Goal: Task Accomplishment & Management: Use online tool/utility

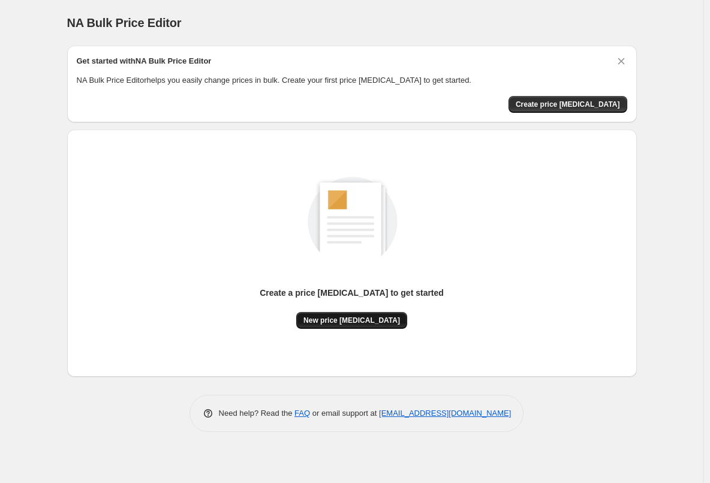
click at [321, 318] on span "New price [MEDICAL_DATA]" at bounding box center [351, 320] width 97 height 10
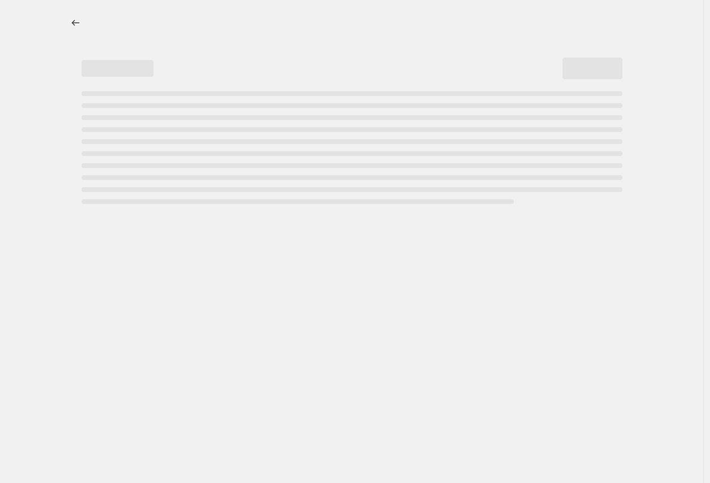
select select "percentage"
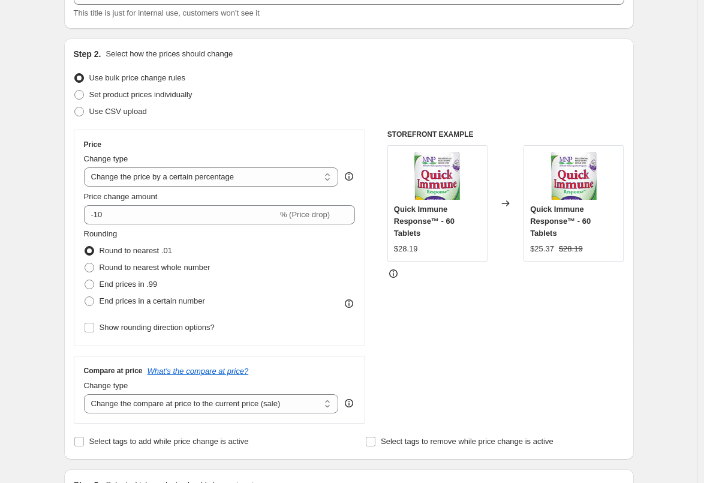
scroll to position [120, 0]
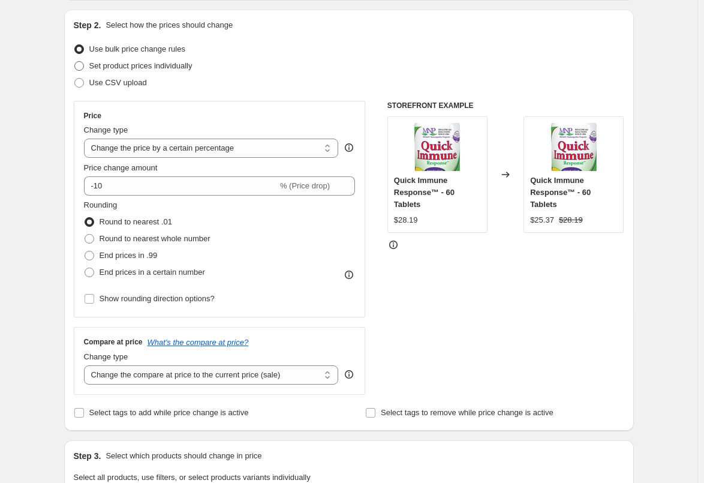
click at [80, 67] on span at bounding box center [79, 66] width 10 height 10
click at [75, 62] on input "Set product prices individually" at bounding box center [74, 61] width 1 height 1
radio input "true"
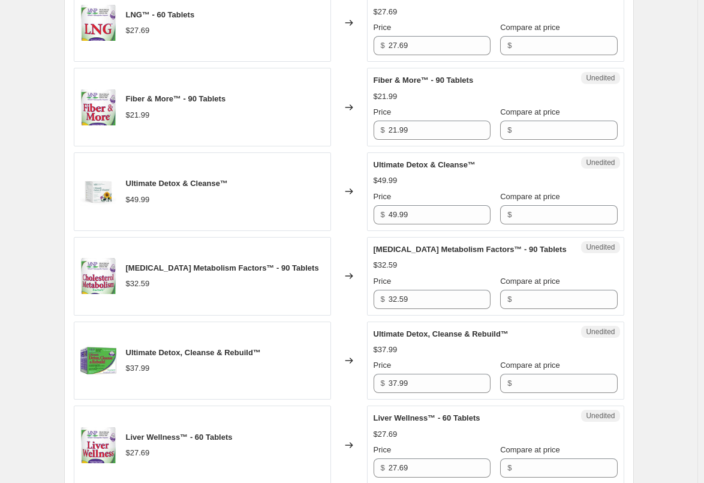
scroll to position [780, 0]
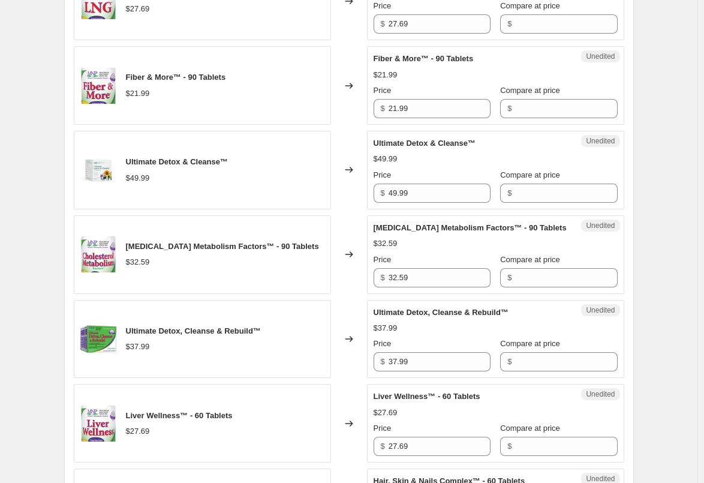
click at [377, 143] on span "Ultimate Detox & Cleanse™" at bounding box center [425, 143] width 103 height 9
drag, startPoint x: 377, startPoint y: 143, endPoint x: 477, endPoint y: 144, distance: 100.1
click at [477, 144] on div "Ultimate Detox & Cleanse™" at bounding box center [472, 143] width 196 height 12
click at [18, 146] on div "Create new price [MEDICAL_DATA]. This page is ready Create new price [MEDICAL_D…" at bounding box center [348, 380] width 697 height 2320
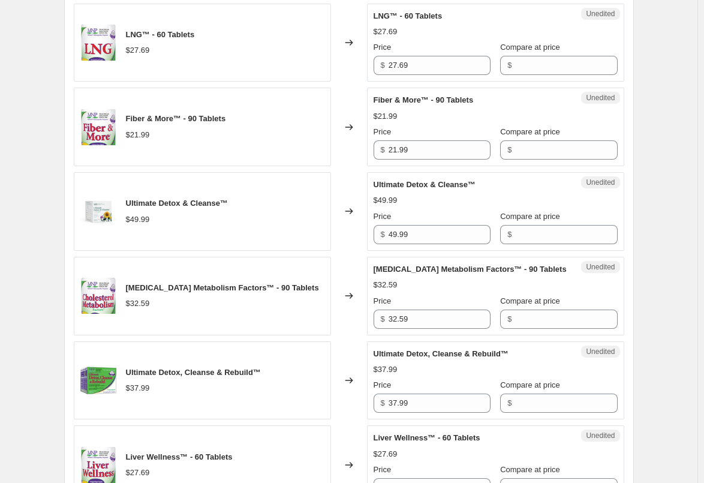
scroll to position [770, 0]
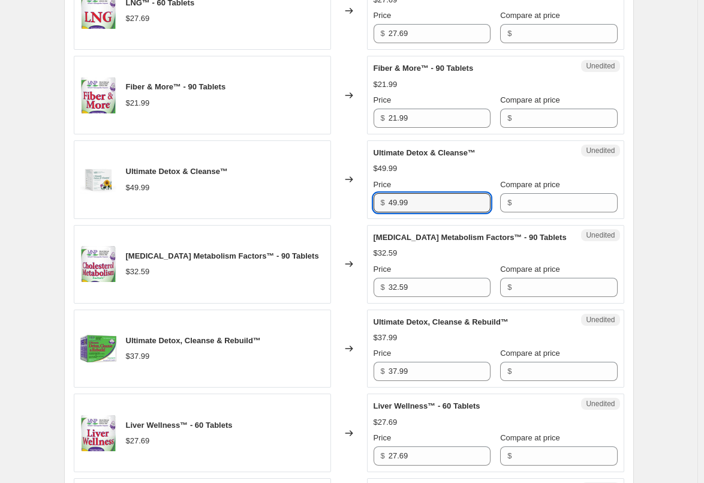
drag, startPoint x: 426, startPoint y: 206, endPoint x: 381, endPoint y: 197, distance: 45.9
click at [381, 197] on div "$ 49.99" at bounding box center [432, 202] width 117 height 19
type input "52.49"
click at [676, 212] on div "Create new price [MEDICAL_DATA]. This page is ready Create new price [MEDICAL_D…" at bounding box center [348, 390] width 697 height 2320
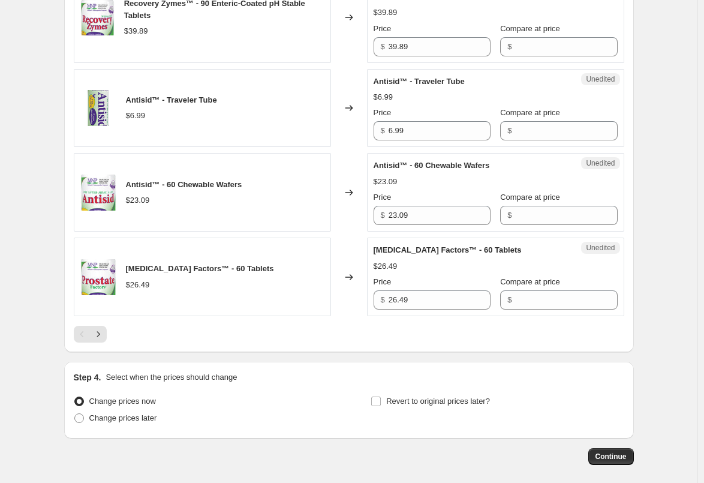
scroll to position [1789, 0]
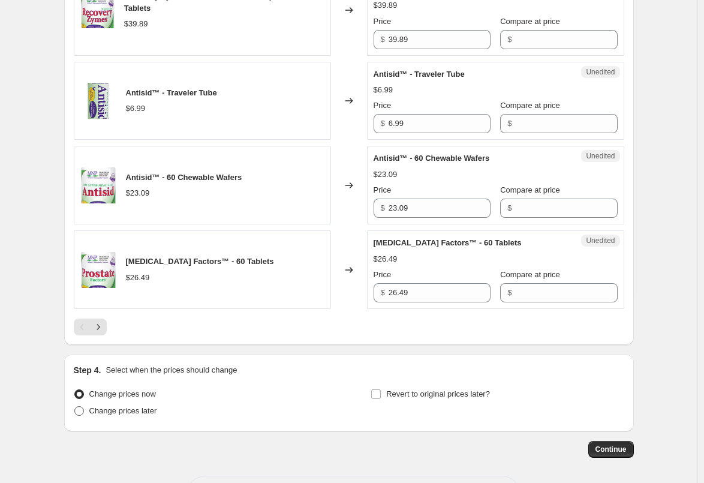
click at [81, 416] on span at bounding box center [79, 411] width 10 height 10
click at [75, 407] on input "Change prices later" at bounding box center [74, 406] width 1 height 1
radio input "true"
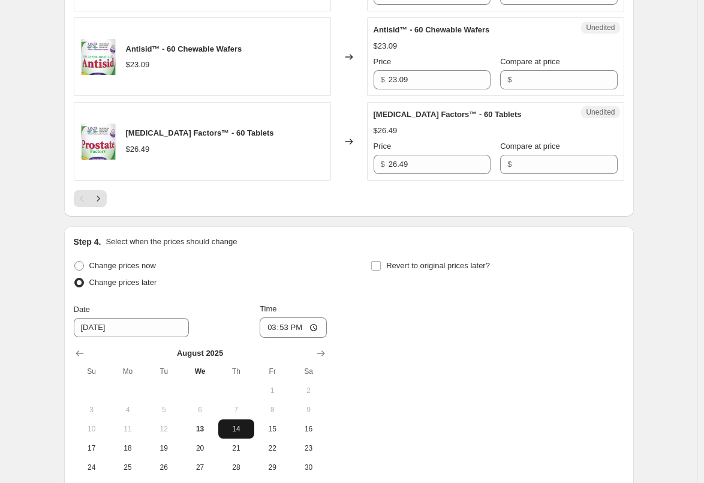
scroll to position [1969, 0]
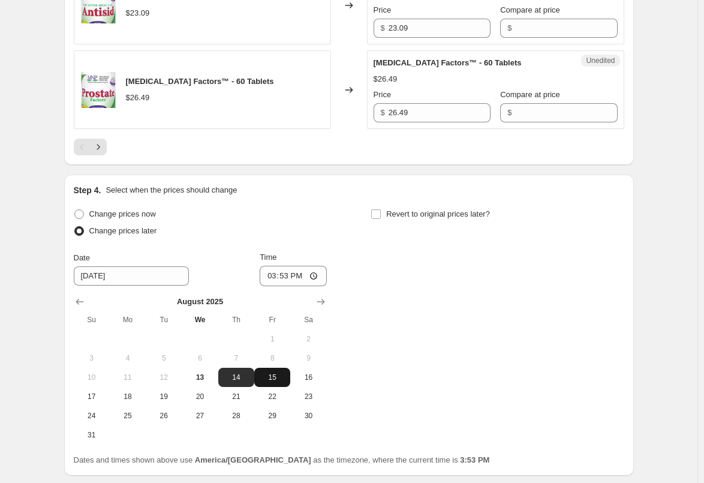
click at [275, 382] on span "15" at bounding box center [272, 377] width 26 height 10
type input "[DATE]"
click at [287, 286] on input "15:53" at bounding box center [293, 276] width 67 height 20
click at [271, 285] on input "15:53" at bounding box center [293, 276] width 67 height 20
click at [293, 286] on input "12:00" at bounding box center [293, 276] width 67 height 20
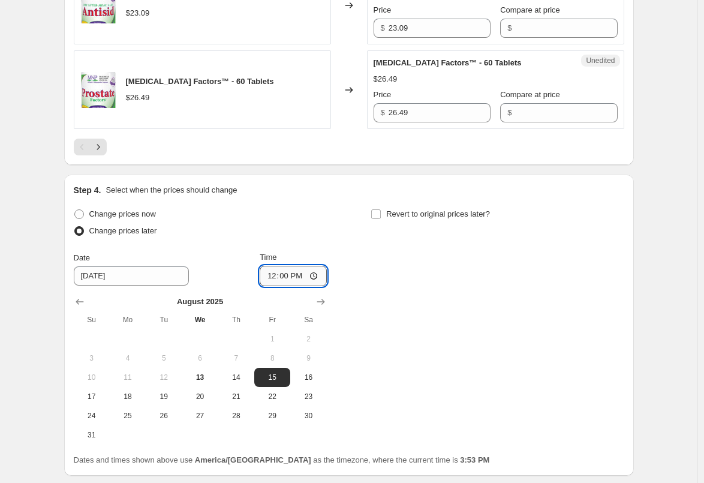
type input "00:00"
click at [371, 300] on div "Change prices now Change prices later Date [DATE] Time 00:00 [DATE] Su Mo Tu We…" at bounding box center [349, 325] width 550 height 239
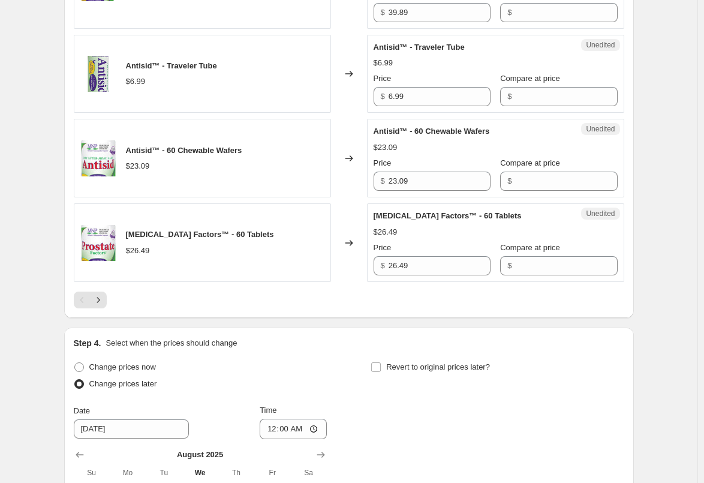
scroll to position [1789, 0]
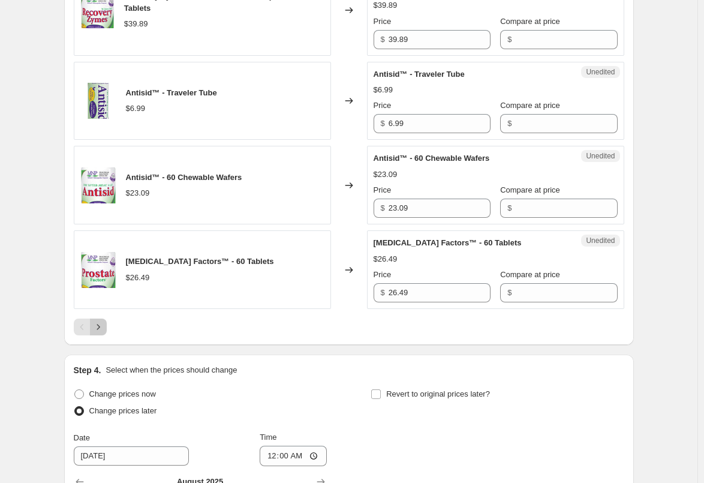
click at [101, 333] on icon "Next" at bounding box center [98, 327] width 12 height 12
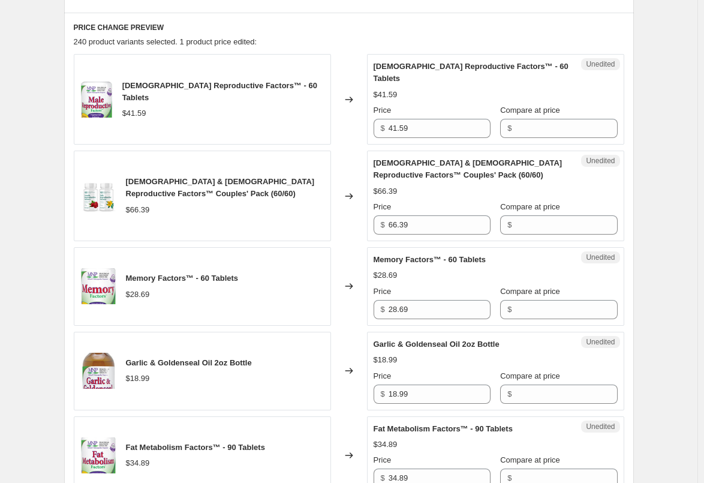
scroll to position [350, 0]
drag, startPoint x: 422, startPoint y: 215, endPoint x: 374, endPoint y: 215, distance: 47.4
click at [374, 215] on div "Unedited [DEMOGRAPHIC_DATA] & [DEMOGRAPHIC_DATA] Reproductive Factors™ Couples'…" at bounding box center [495, 195] width 257 height 91
paste input "9.7"
type input "69.79"
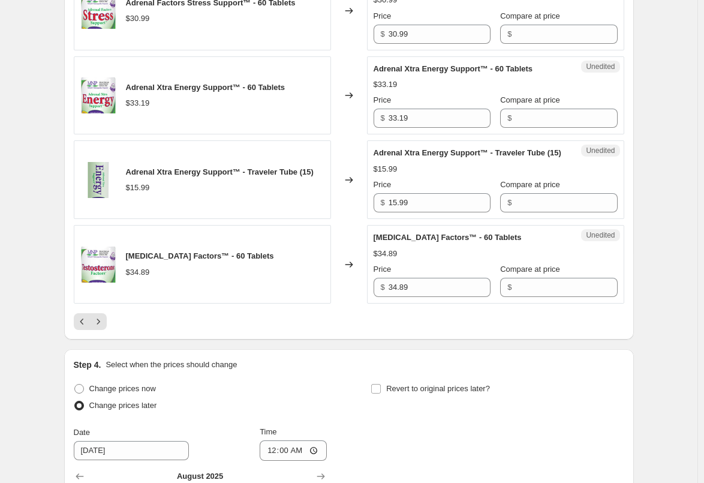
scroll to position [1849, 0]
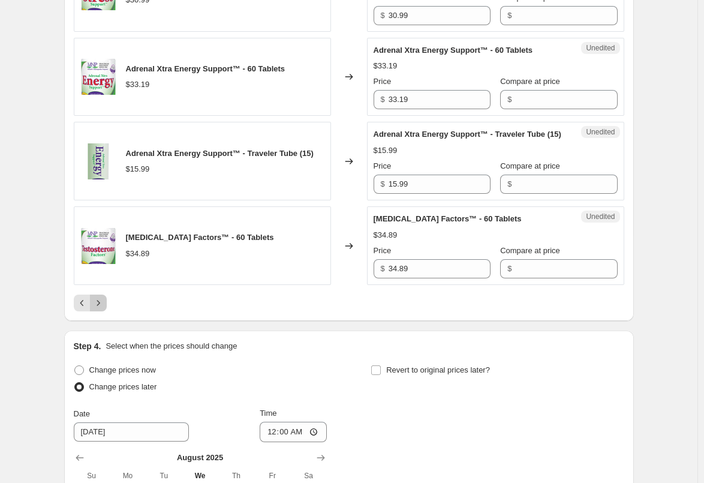
click at [100, 300] on icon "Next" at bounding box center [98, 303] width 12 height 12
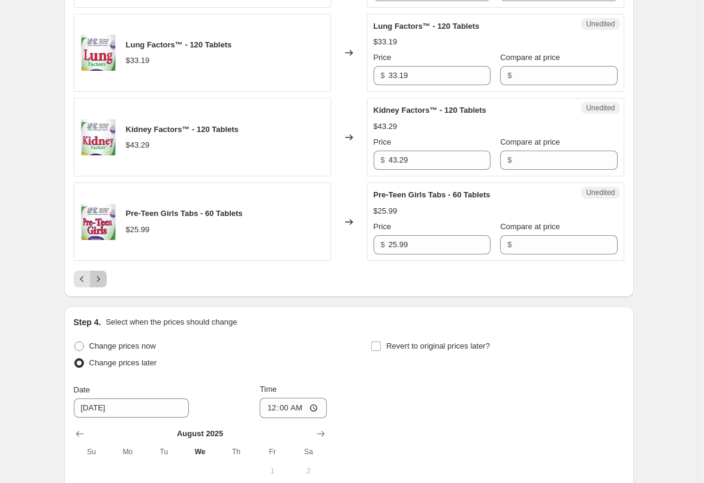
click at [97, 279] on icon "Next" at bounding box center [98, 279] width 12 height 12
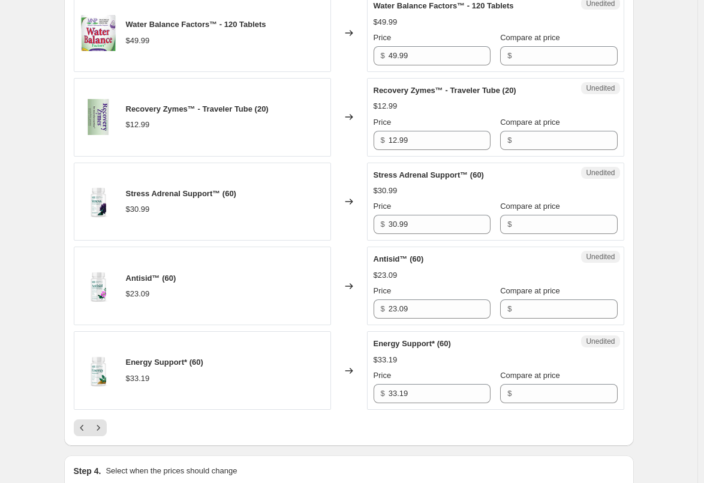
scroll to position [1669, 0]
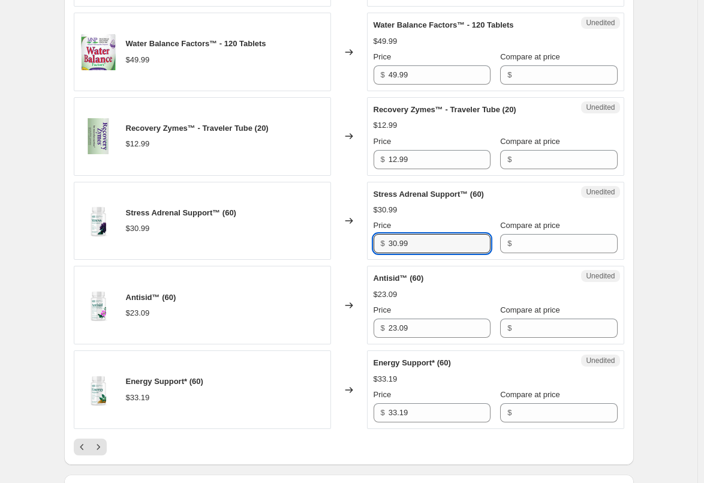
drag, startPoint x: 438, startPoint y: 246, endPoint x: 377, endPoint y: 245, distance: 60.6
click at [377, 245] on div "$ 30.99" at bounding box center [432, 243] width 117 height 19
paste input "2.5"
type input "32.59"
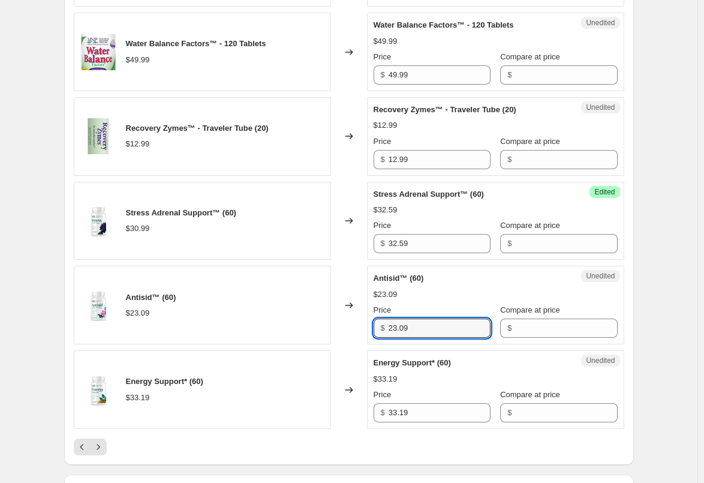
drag, startPoint x: 430, startPoint y: 326, endPoint x: 356, endPoint y: 327, distance: 74.4
click at [356, 327] on div "Antisid™ (60) $23.09 Changed to Unedited Antisid™ (60) $23.09 Price $ 23.09 Com…" at bounding box center [349, 305] width 550 height 79
paste input "4.2"
type input "24.29"
click at [354, 326] on div "Changed to" at bounding box center [349, 305] width 36 height 79
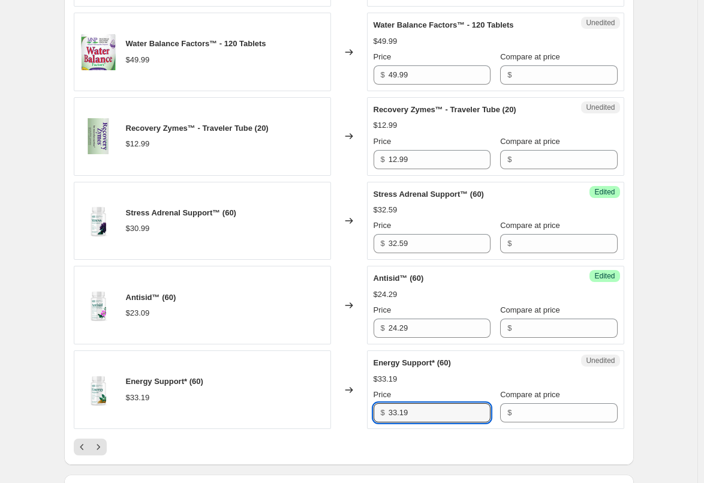
drag, startPoint x: 445, startPoint y: 412, endPoint x: 365, endPoint y: 411, distance: 80.4
click at [365, 411] on div "Energy Support* (60) $33.19 Changed to Unedited Energy Support* (60) $33.19 Pri…" at bounding box center [349, 389] width 550 height 79
paste input "4.8"
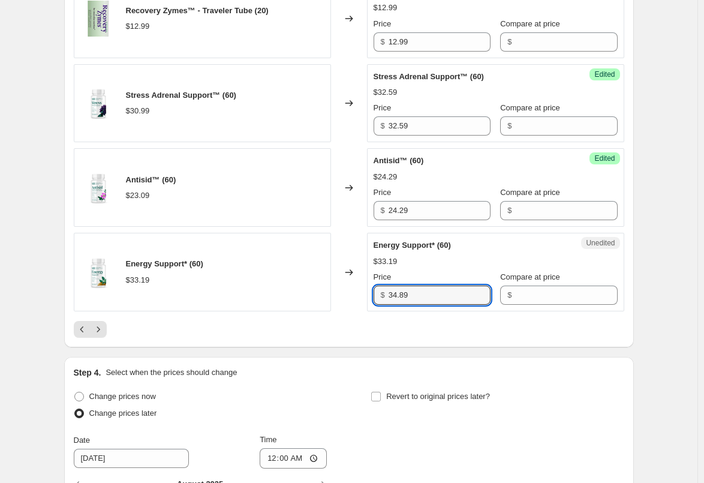
scroll to position [1789, 0]
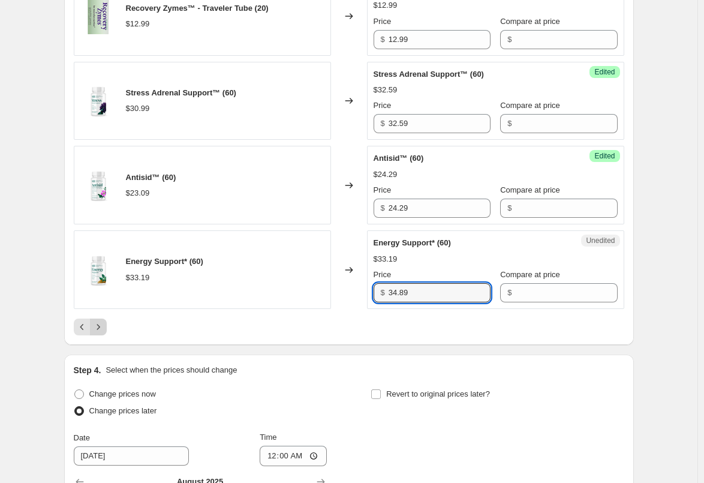
type input "34.89"
click at [98, 329] on icon "Next" at bounding box center [98, 327] width 12 height 12
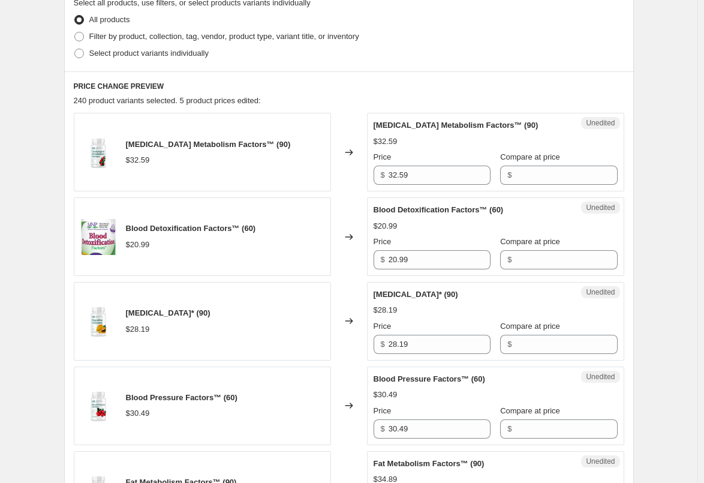
scroll to position [350, 0]
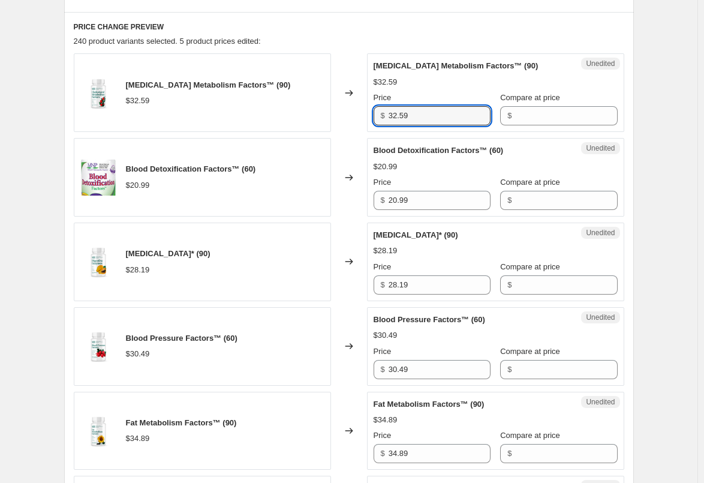
drag, startPoint x: 377, startPoint y: 122, endPoint x: 324, endPoint y: 124, distance: 53.4
click at [324, 124] on div "[MEDICAL_DATA] Metabolism Factors™ (90) $32.59 Changed to Unedited [MEDICAL_DAT…" at bounding box center [349, 92] width 550 height 79
paste input "4.2"
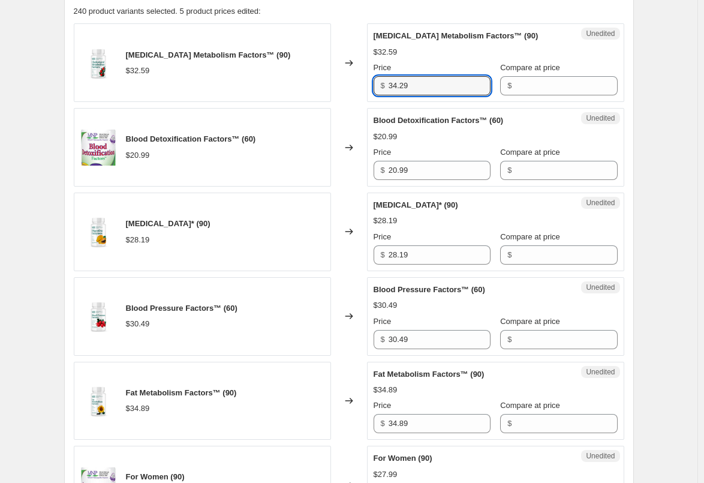
scroll to position [410, 0]
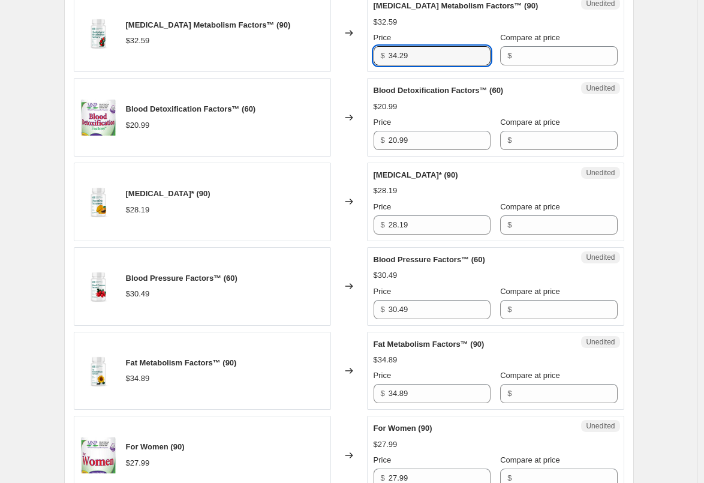
type input "34.29"
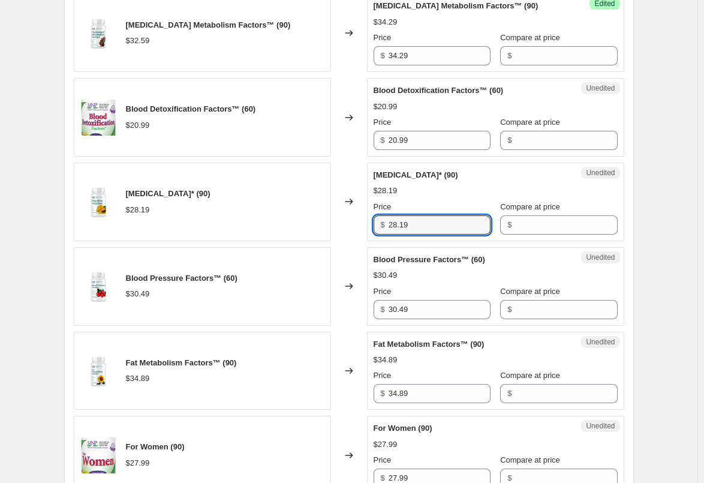
drag, startPoint x: 431, startPoint y: 222, endPoint x: 327, endPoint y: 223, distance: 103.7
click at [329, 223] on div "[MEDICAL_DATA]* (90) $28.19 Changed to Unedited [MEDICAL_DATA]* (90) $28.19 Pri…" at bounding box center [349, 202] width 550 height 79
paste input "9.6"
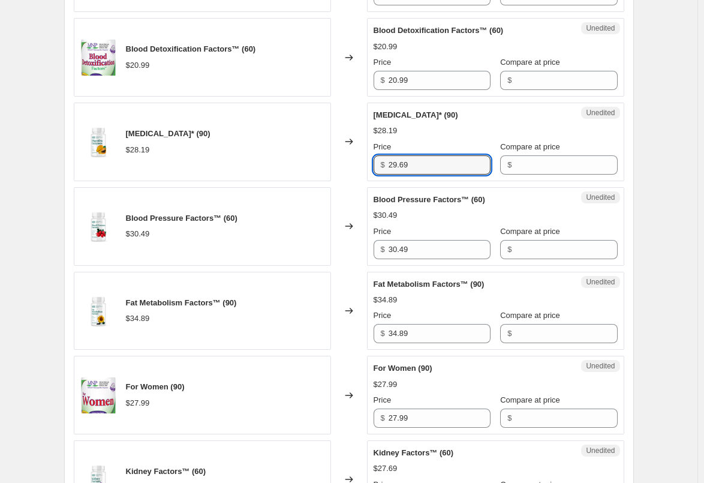
type input "29.69"
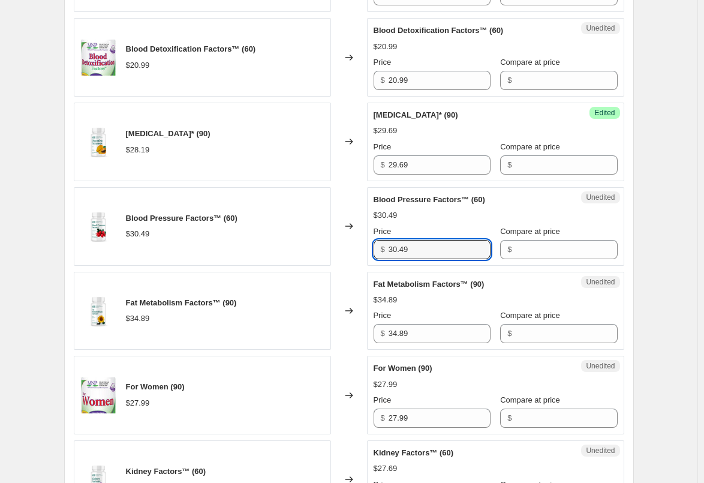
drag, startPoint x: 426, startPoint y: 255, endPoint x: 378, endPoint y: 253, distance: 48.0
click at [378, 253] on div "$ 30.49" at bounding box center [432, 249] width 117 height 19
paste input "2.0"
type input "32.09"
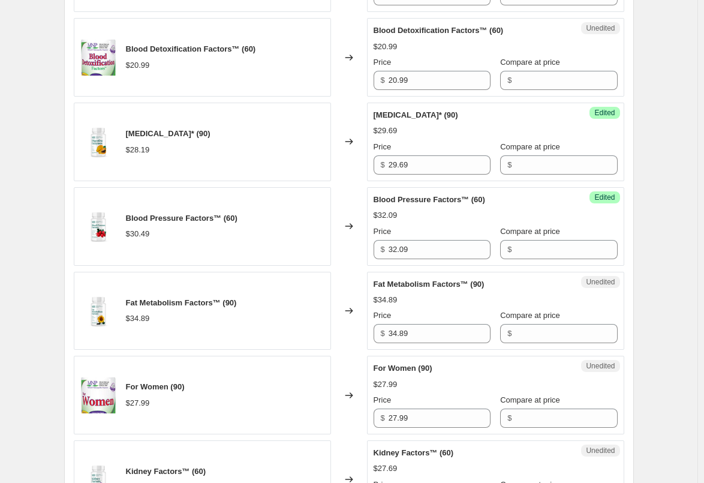
scroll to position [530, 0]
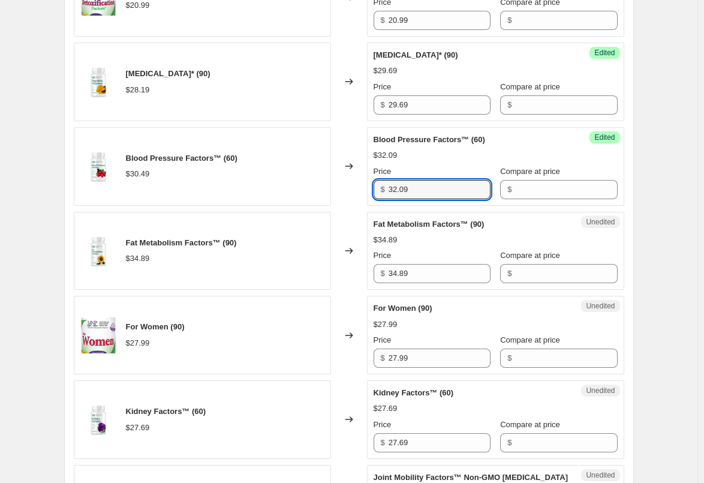
drag, startPoint x: 438, startPoint y: 191, endPoint x: 371, endPoint y: 189, distance: 67.2
click at [371, 189] on div "Success Edited Blood Pressure Factors™ (60) $32.09 Price $ 32.09 Compare at pri…" at bounding box center [495, 166] width 257 height 79
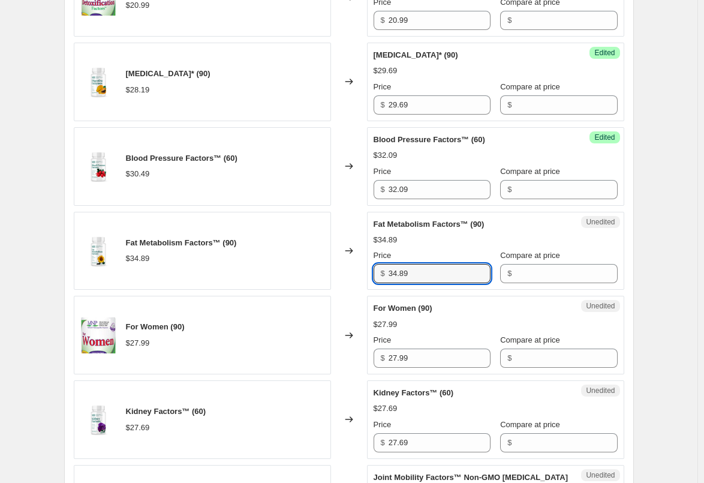
drag, startPoint x: 410, startPoint y: 272, endPoint x: 342, endPoint y: 271, distance: 67.8
click at [342, 271] on div "Fat Metabolism Factors™ (90) $34.89 Changed to Unedited Fat Metabolism Factors™…" at bounding box center [349, 251] width 550 height 79
paste input "6.6"
type input "36.69"
click at [336, 261] on div "Changed to" at bounding box center [349, 251] width 36 height 79
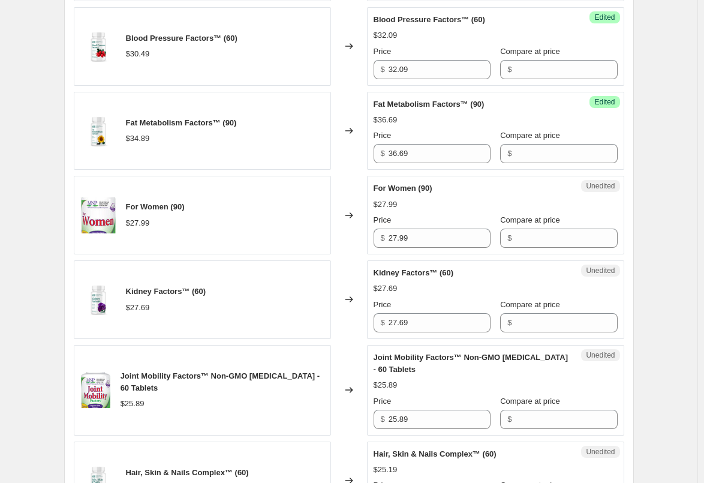
scroll to position [710, 0]
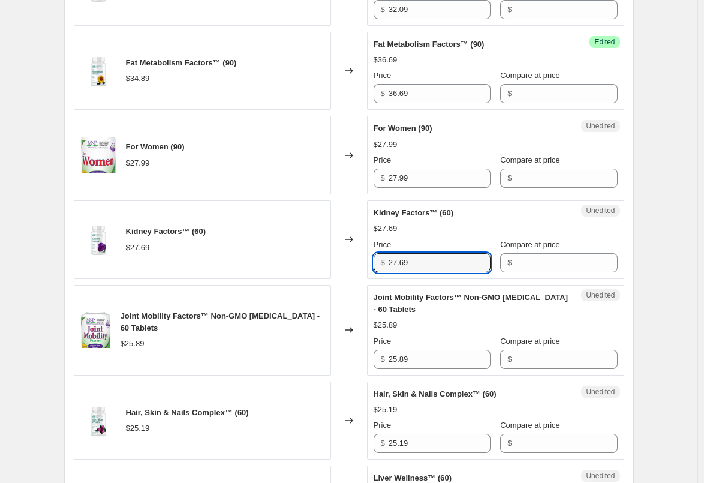
drag, startPoint x: 422, startPoint y: 261, endPoint x: 355, endPoint y: 262, distance: 67.2
click at [356, 262] on div "Kidney Factors™ (60) $27.69 Changed to Unedited Kidney Factors™ (60) $27.69 Pri…" at bounding box center [349, 239] width 550 height 79
paste input "9.0"
type input "29.09"
click at [354, 262] on div "Changed to" at bounding box center [349, 239] width 36 height 79
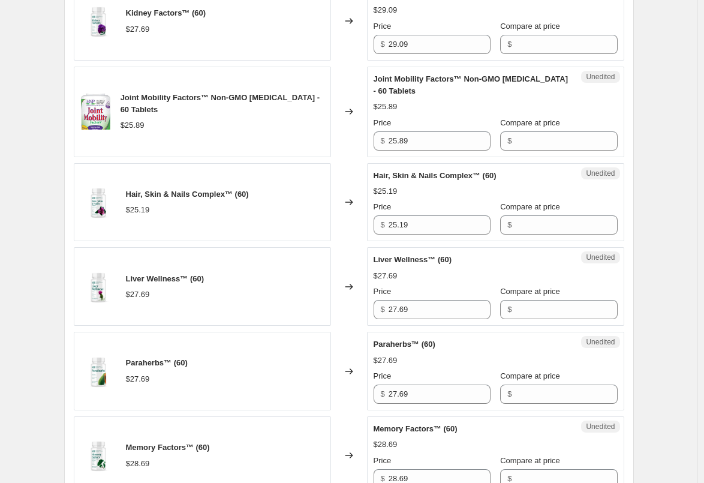
scroll to position [950, 0]
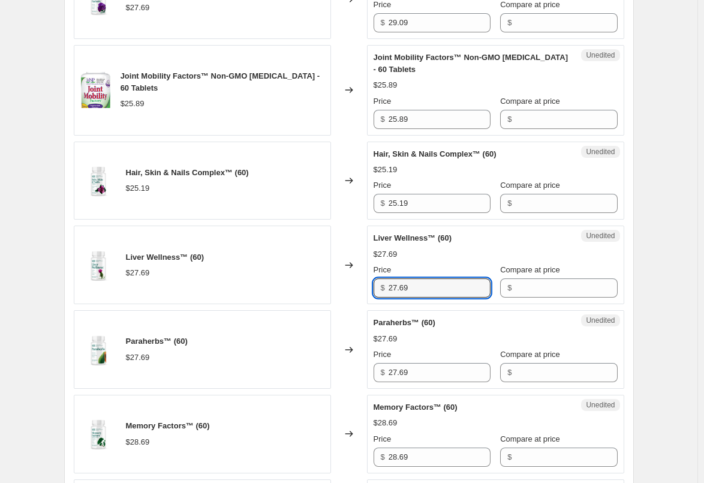
drag, startPoint x: 422, startPoint y: 291, endPoint x: 361, endPoint y: 287, distance: 60.8
click at [362, 287] on div "Liver Wellness™ (60) $27.69 Changed to Unedited Liver Wellness™ (60) $27.69 Pri…" at bounding box center [349, 264] width 550 height 79
paste input "9.0"
type input "29.09"
click at [361, 287] on div "Changed to" at bounding box center [349, 264] width 36 height 79
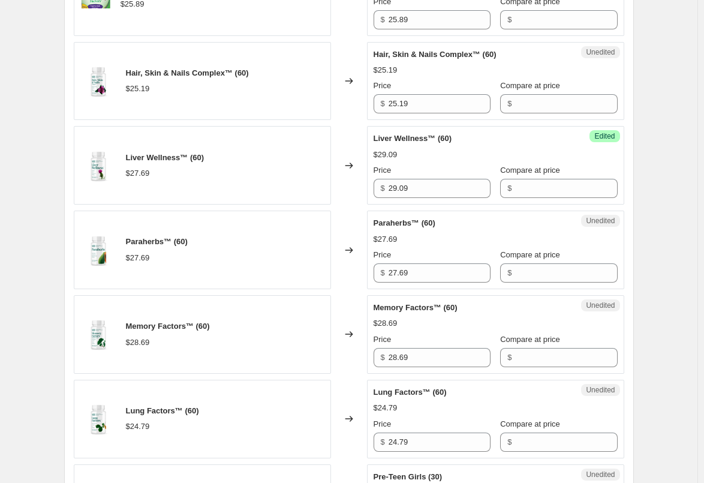
scroll to position [1070, 0]
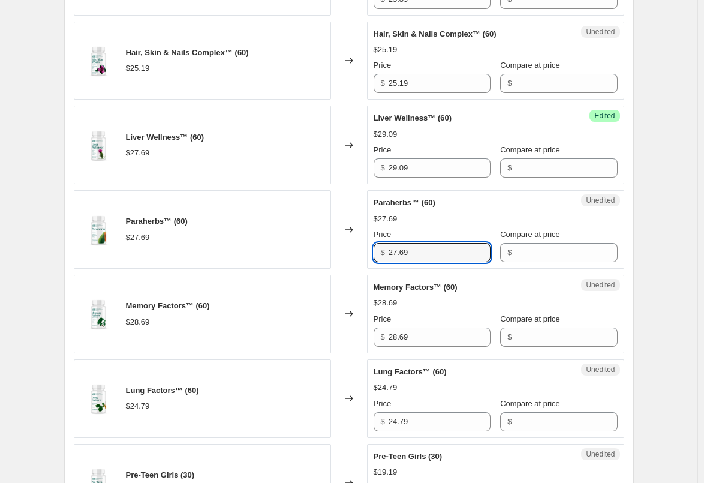
drag, startPoint x: 428, startPoint y: 254, endPoint x: 365, endPoint y: 251, distance: 63.0
click at [366, 252] on div "Paraherbs™ (60) $27.69 Changed to Unedited Paraherbs™ (60) $27.69 Price $ 27.69…" at bounding box center [349, 229] width 550 height 79
paste input "9.0"
type input "29.09"
click at [338, 240] on div "Changed to" at bounding box center [349, 229] width 36 height 79
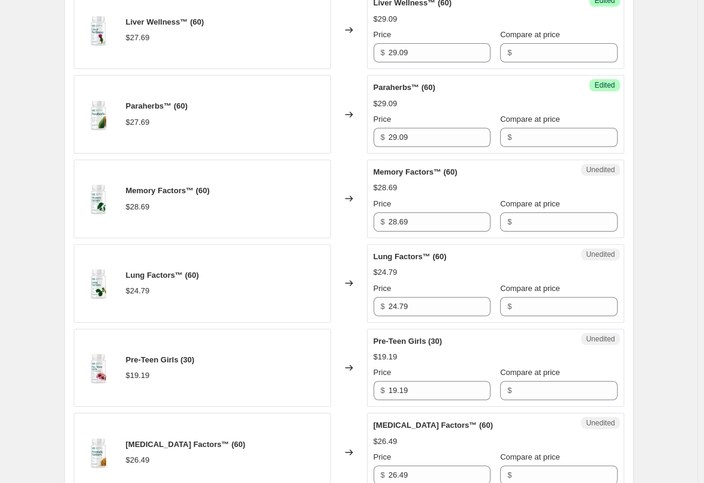
scroll to position [1190, 0]
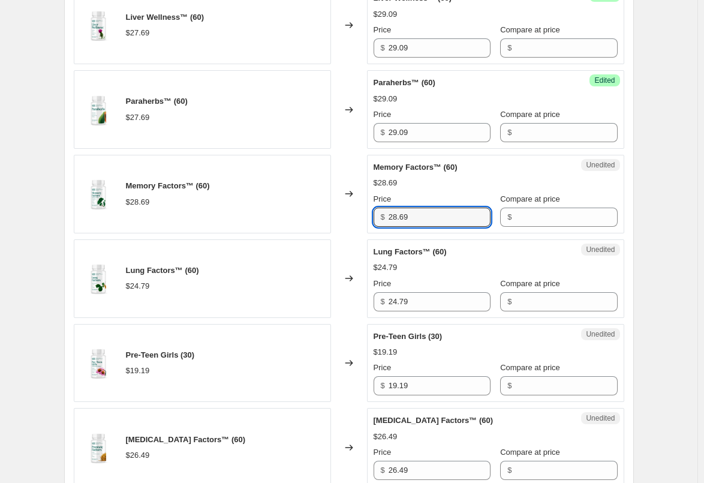
drag, startPoint x: 420, startPoint y: 221, endPoint x: 353, endPoint y: 218, distance: 67.8
click at [353, 218] on div "Memory Factors™ (60) $28.69 Changed to Unedited Memory Factors™ (60) $28.69 Pri…" at bounding box center [349, 194] width 550 height 79
paste input "30.1"
type input "30.19"
click at [339, 236] on div "[MEDICAL_DATA] Metabolism Factors™ (90) $32.59 Changed to Success Edited [MEDIC…" at bounding box center [349, 67] width 550 height 1707
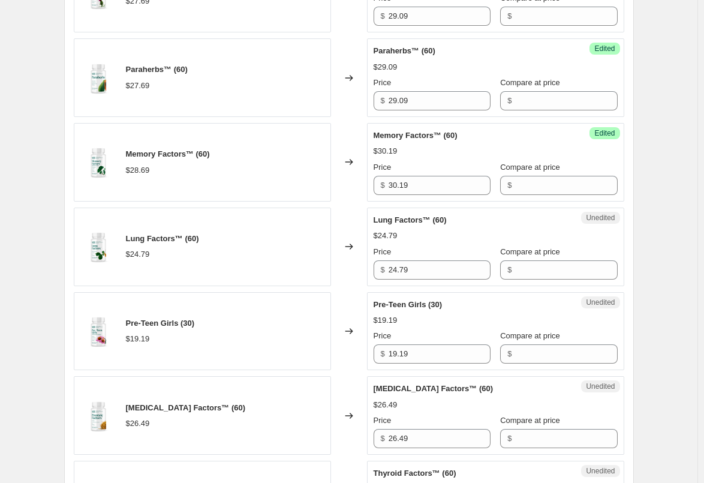
scroll to position [1250, 0]
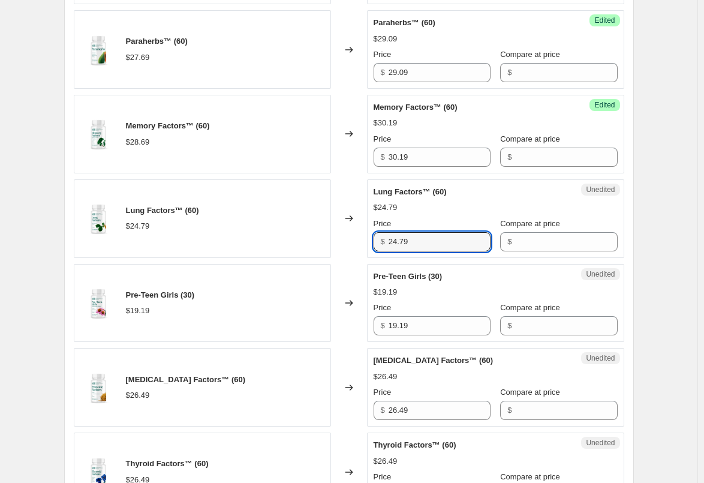
drag, startPoint x: 418, startPoint y: 240, endPoint x: 368, endPoint y: 239, distance: 50.4
click at [368, 239] on div "Lung Factors™ (60) $24.79 Changed to Unedited Lung Factors™ (60) $24.79 Price $…" at bounding box center [349, 218] width 550 height 79
paste input "6.0"
type input "26.09"
click at [351, 247] on div "Changed to" at bounding box center [349, 218] width 36 height 79
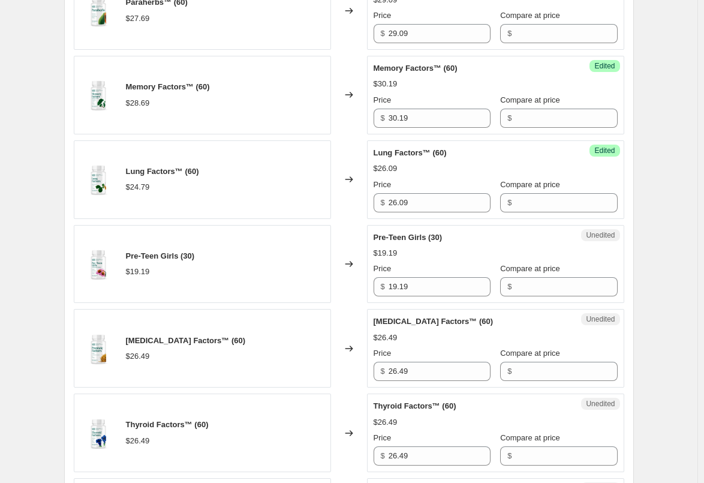
scroll to position [1310, 0]
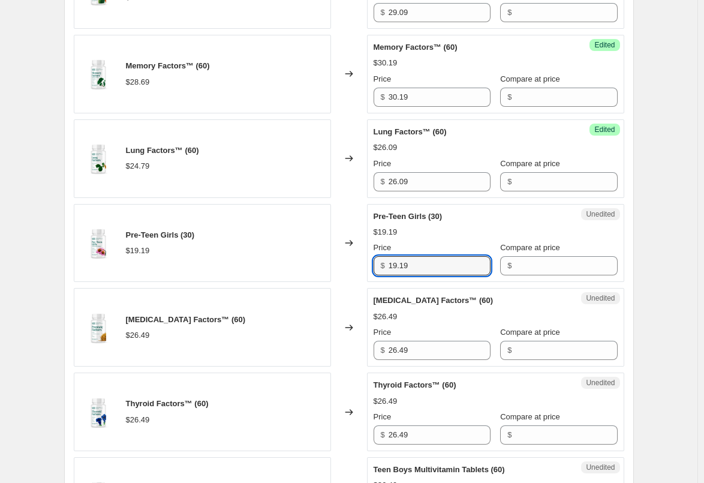
drag, startPoint x: 421, startPoint y: 259, endPoint x: 360, endPoint y: 264, distance: 60.8
click at [361, 264] on div "Pre-Teen Girls (30) $19.19 Changed to Unedited Pre-Teen Girls (30) $19.19 Price…" at bounding box center [349, 243] width 550 height 79
paste input "20"
type input "20.19"
click at [352, 289] on div "Changed to" at bounding box center [349, 327] width 36 height 79
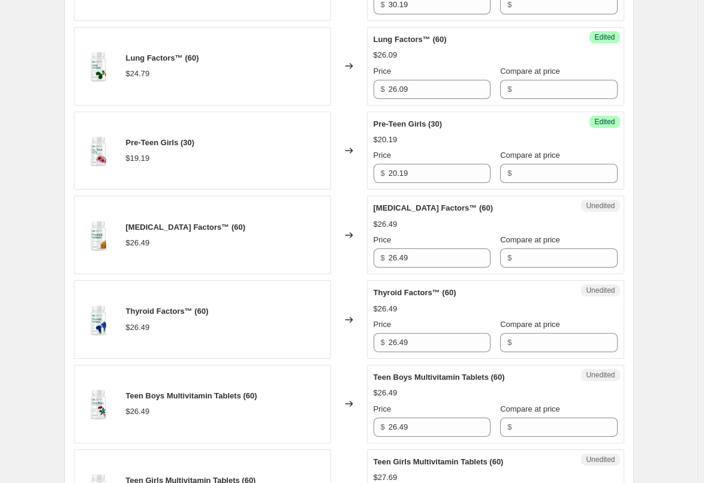
scroll to position [1430, 0]
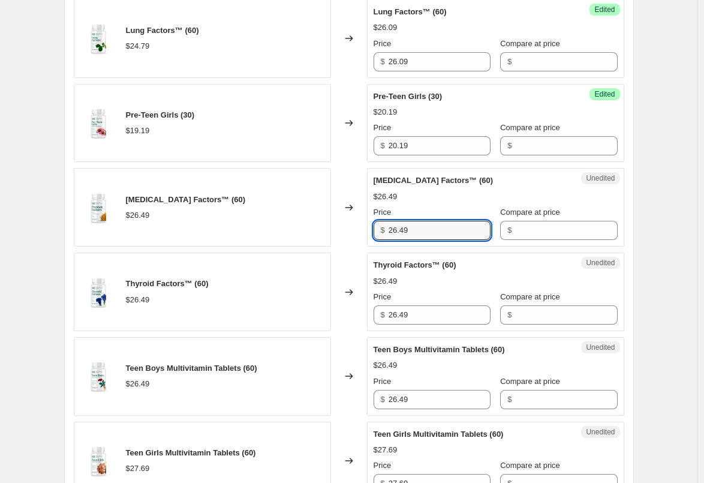
drag, startPoint x: 426, startPoint y: 229, endPoint x: 369, endPoint y: 228, distance: 56.4
click at [369, 228] on div "Unedited [MEDICAL_DATA] Factors™ (60) $26.49 Price $ 26.49 Compare at price $" at bounding box center [495, 207] width 257 height 79
paste input "7.8"
type input "27.89"
click at [359, 232] on div "Changed to" at bounding box center [349, 207] width 36 height 79
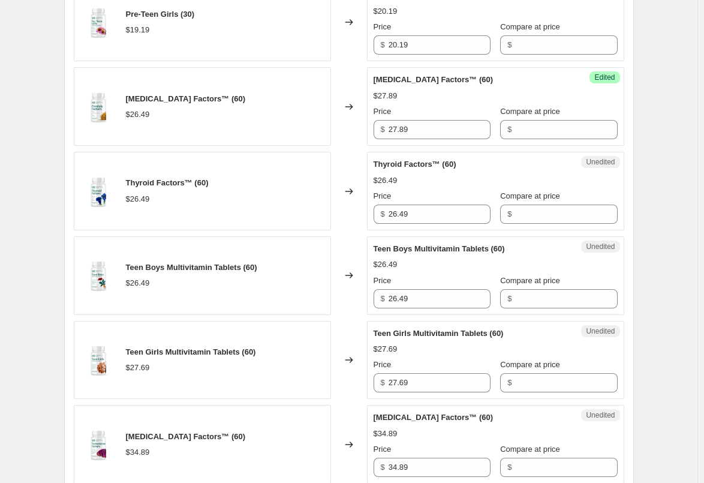
scroll to position [1550, 0]
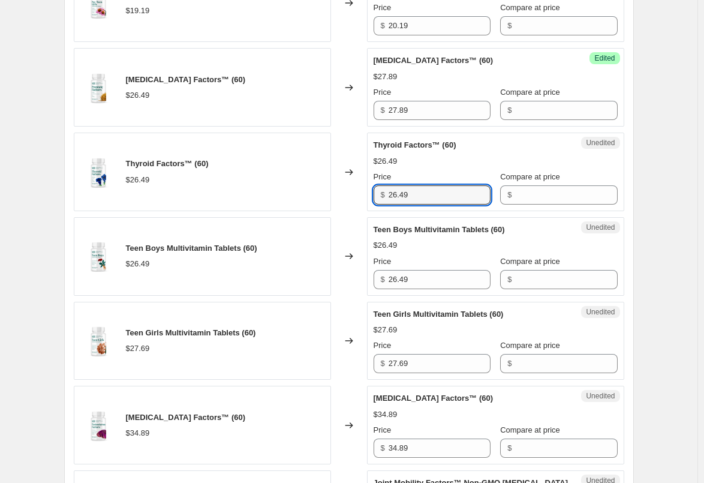
drag, startPoint x: 451, startPoint y: 199, endPoint x: 378, endPoint y: 195, distance: 73.3
click at [378, 195] on div "$ 26.49" at bounding box center [432, 194] width 117 height 19
paste input "7.8"
type input "27.89"
click at [356, 204] on div "Changed to" at bounding box center [349, 172] width 36 height 79
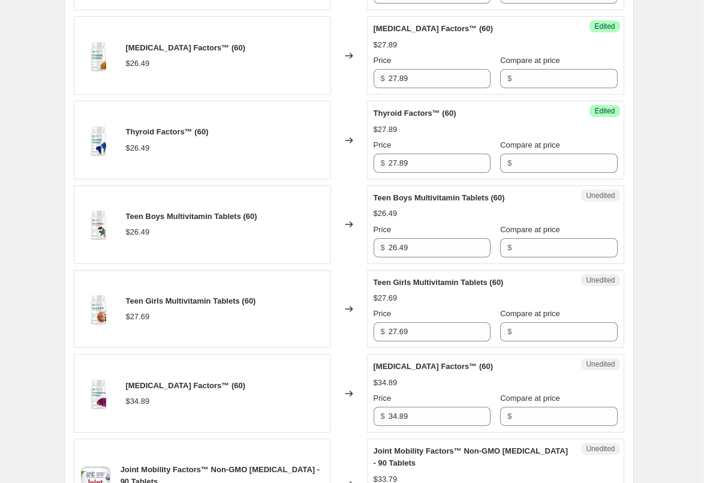
scroll to position [1610, 0]
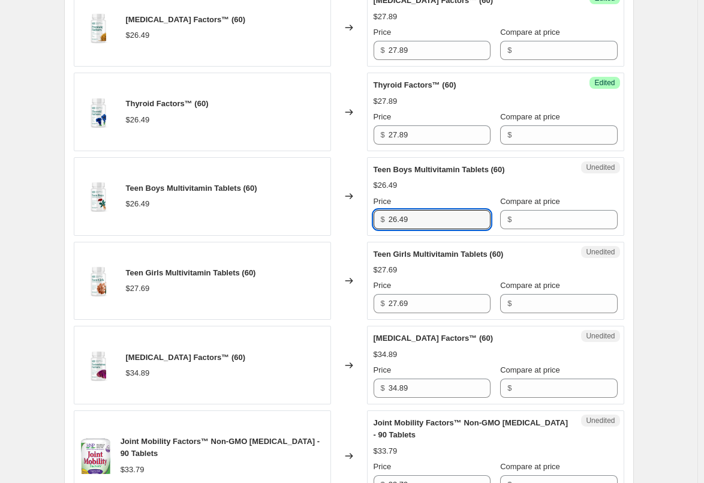
drag, startPoint x: 431, startPoint y: 215, endPoint x: 387, endPoint y: 221, distance: 44.8
click at [387, 221] on div "$ 26.49" at bounding box center [432, 219] width 117 height 19
paste input "7.8"
type input "27.89"
click at [356, 226] on div "Changed to" at bounding box center [349, 196] width 36 height 79
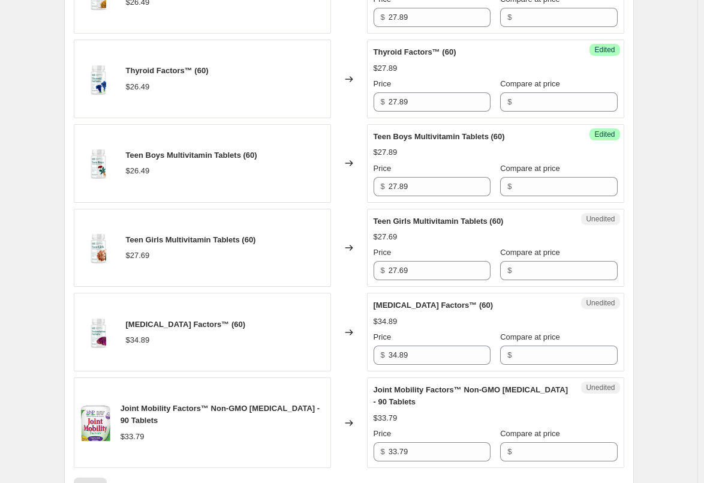
scroll to position [1669, 0]
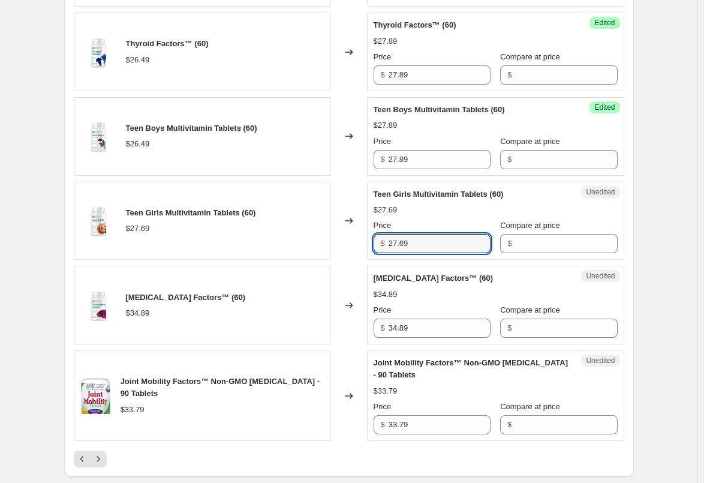
drag, startPoint x: 449, startPoint y: 242, endPoint x: 314, endPoint y: 242, distance: 135.5
click at [314, 242] on div "Teen Girls Multivitamin Tablets (60) $27.69 Changed to Unedited Teen Girls Mult…" at bounding box center [349, 221] width 550 height 79
paste input "9.0"
type input "29.09"
click at [336, 247] on div "Changed to" at bounding box center [349, 221] width 36 height 79
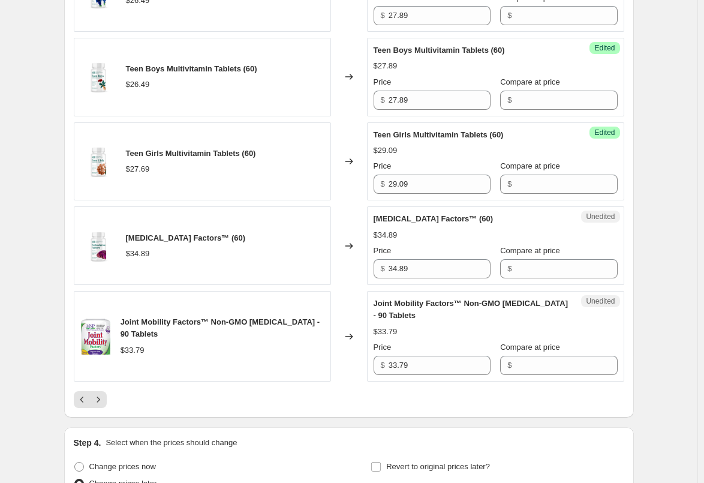
scroll to position [1729, 0]
drag, startPoint x: 432, startPoint y: 267, endPoint x: 372, endPoint y: 267, distance: 60.0
click at [372, 267] on div "Unedited [MEDICAL_DATA] Factors™ (60) $34.89 Price $ 34.89 Compare at price $" at bounding box center [495, 245] width 257 height 79
paste input "6.6"
type input "36.69"
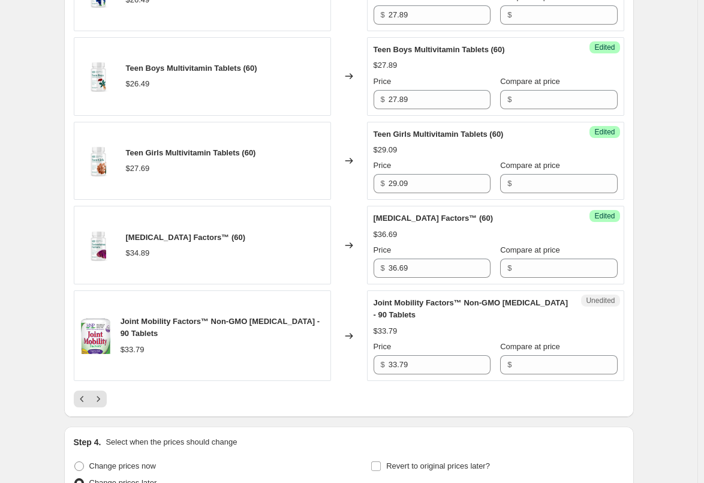
click at [346, 268] on div "Changed to" at bounding box center [349, 245] width 36 height 79
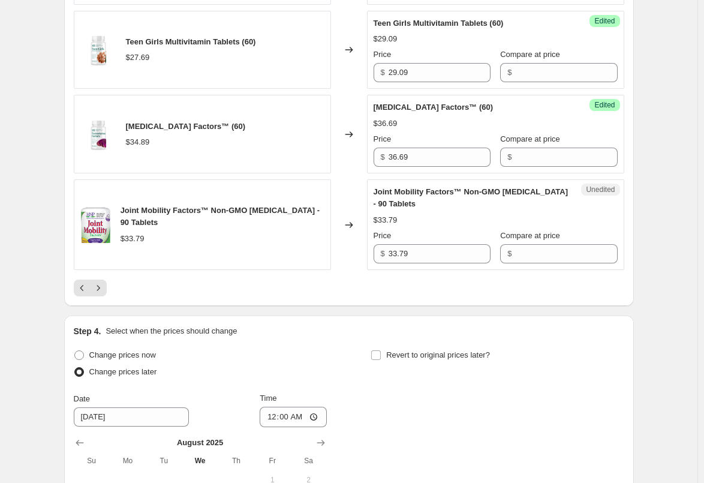
scroll to position [1859, 0]
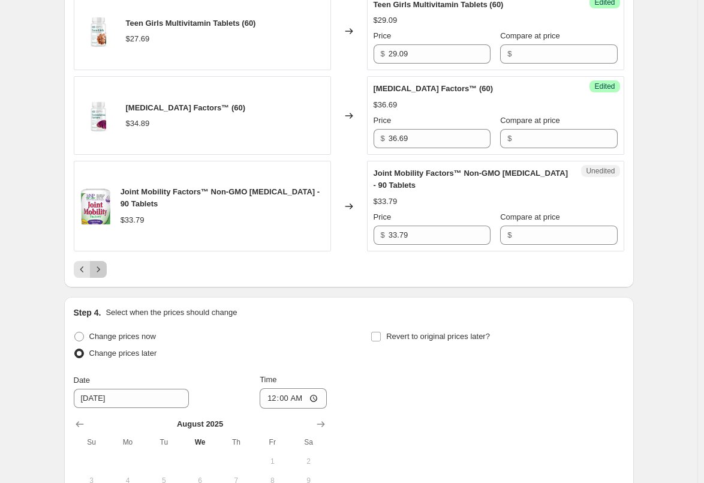
click at [104, 272] on icon "Next" at bounding box center [98, 269] width 12 height 12
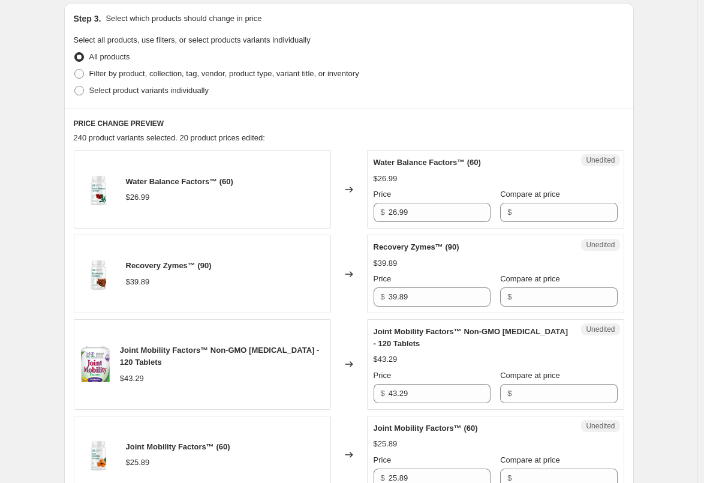
scroll to position [240, 0]
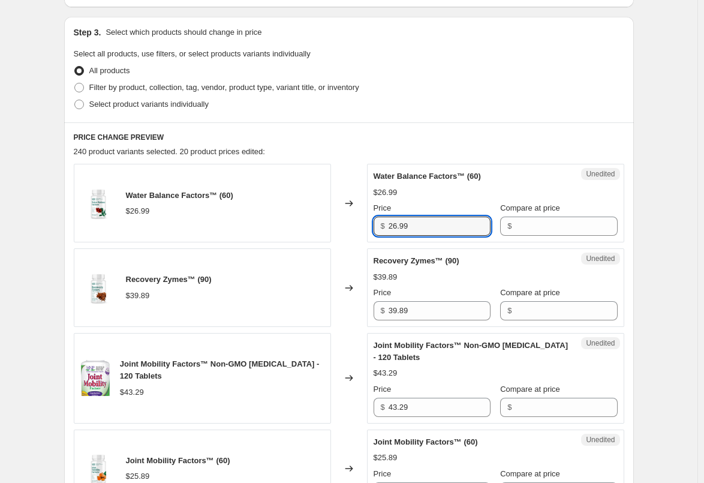
drag, startPoint x: 429, startPoint y: 224, endPoint x: 363, endPoint y: 227, distance: 66.0
click at [363, 227] on div "Water Balance Factors™ (60) $26.99 Changed to Unedited Water Balance Factors™ (…" at bounding box center [349, 203] width 550 height 79
paste input "8.3"
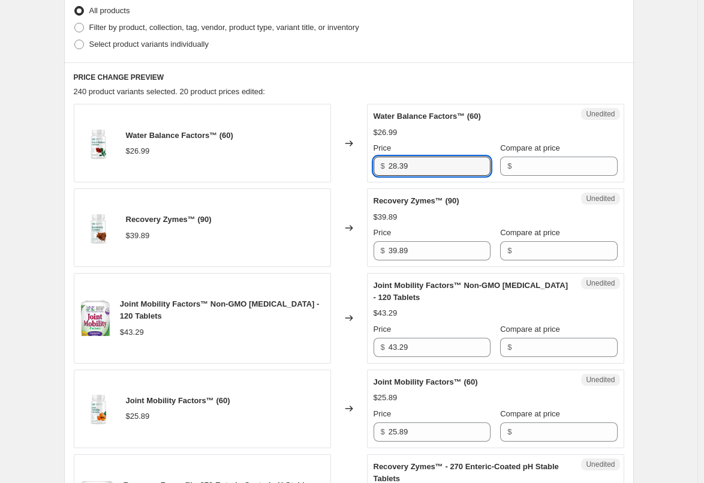
type input "28.39"
click at [361, 251] on div "Changed to" at bounding box center [349, 227] width 36 height 79
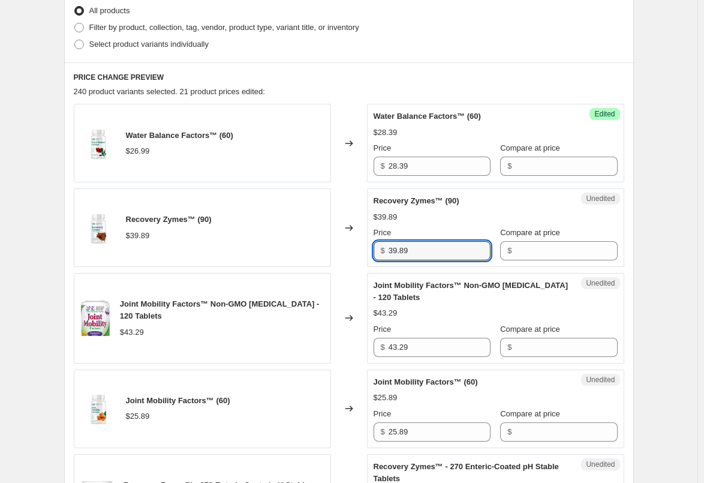
drag, startPoint x: 407, startPoint y: 246, endPoint x: 344, endPoint y: 248, distance: 63.0
click at [344, 248] on div "Recovery Zymes™ (90) $39.89 Changed to Unedited Recovery Zymes™ (90) $39.89 Pri…" at bounding box center [349, 227] width 550 height 79
paste input "41"
type input "41.89"
click at [342, 248] on div "Changed to" at bounding box center [349, 227] width 36 height 79
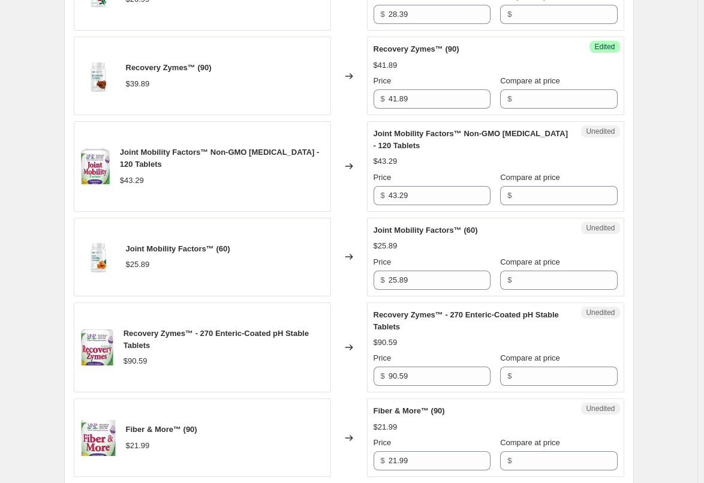
scroll to position [480, 0]
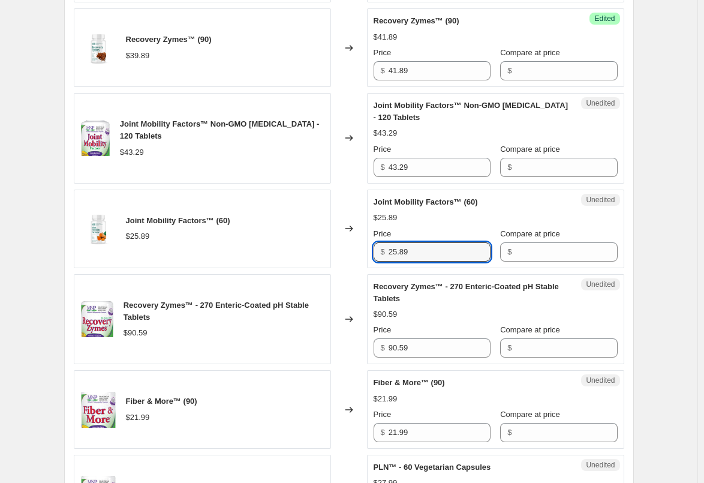
drag, startPoint x: 442, startPoint y: 254, endPoint x: 368, endPoint y: 254, distance: 74.4
click at [368, 254] on div "Joint Mobility Factors™ (60) $25.89 Changed to Unedited Joint Mobility Factors™…" at bounding box center [349, 228] width 550 height 79
paste input "7.2"
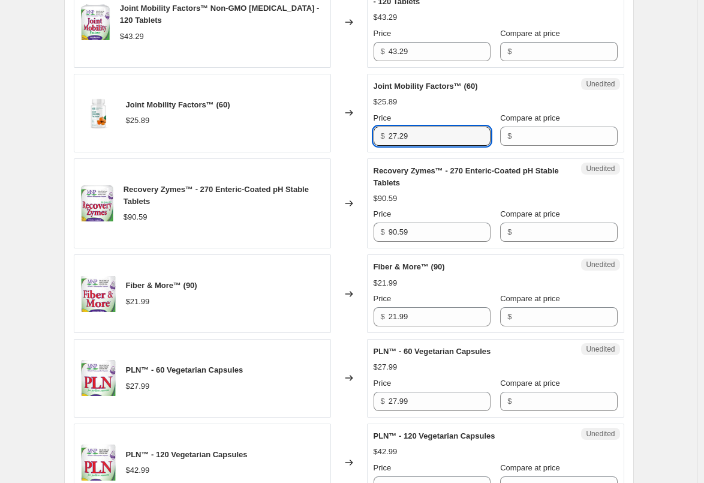
scroll to position [600, 0]
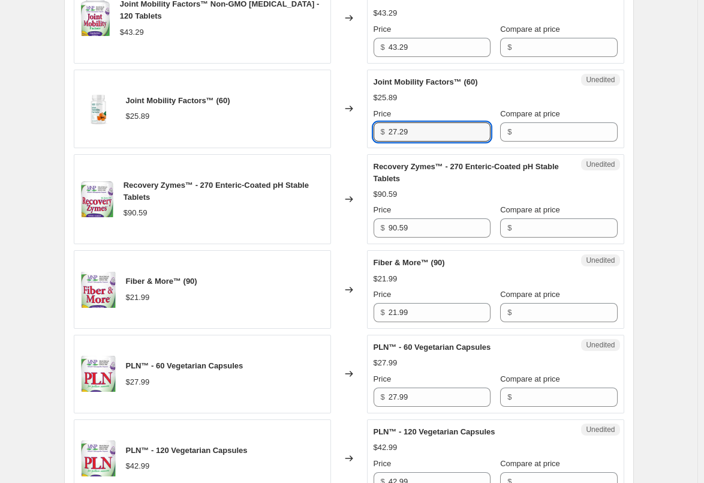
type input "27.29"
click at [353, 281] on div "Changed to" at bounding box center [349, 289] width 36 height 79
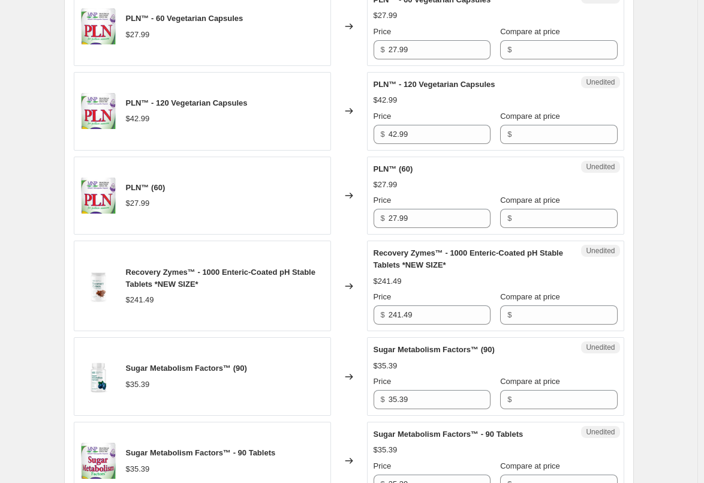
scroll to position [1019, 0]
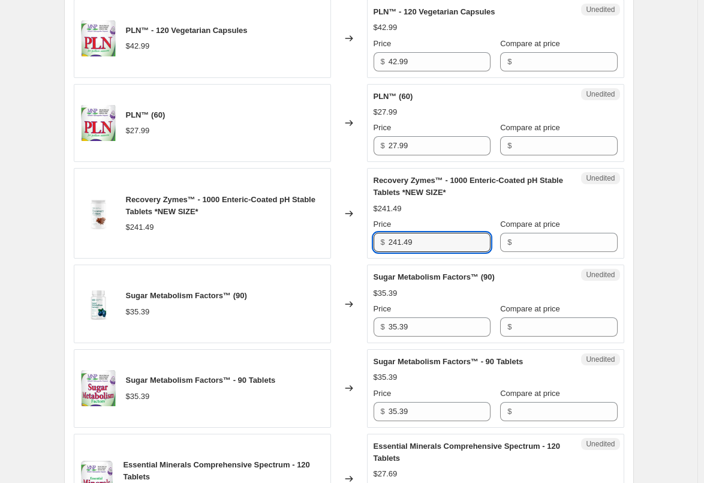
drag, startPoint x: 435, startPoint y: 240, endPoint x: 315, endPoint y: 240, distance: 119.9
click at [315, 240] on div "Recovery Zymes™ - 1000 Enteric-Coated pH Stable Tablets *NEW SIZE* $241.49 Chan…" at bounding box center [349, 213] width 550 height 91
paste input "53.5"
type input "253.59"
click at [353, 249] on div "Changed to" at bounding box center [349, 213] width 36 height 91
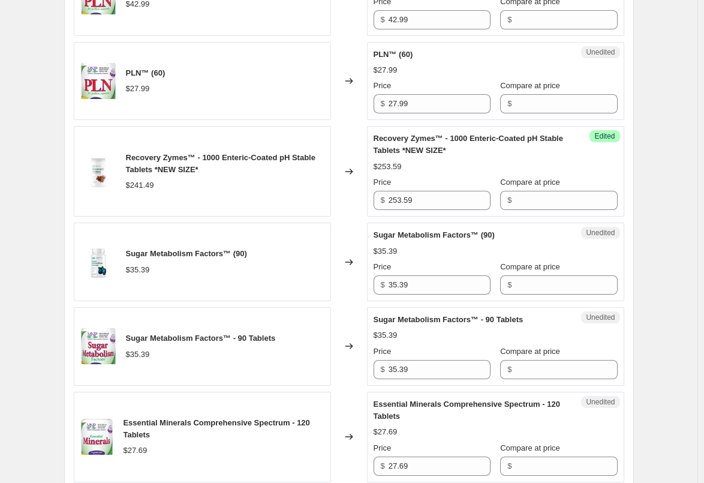
scroll to position [1079, 0]
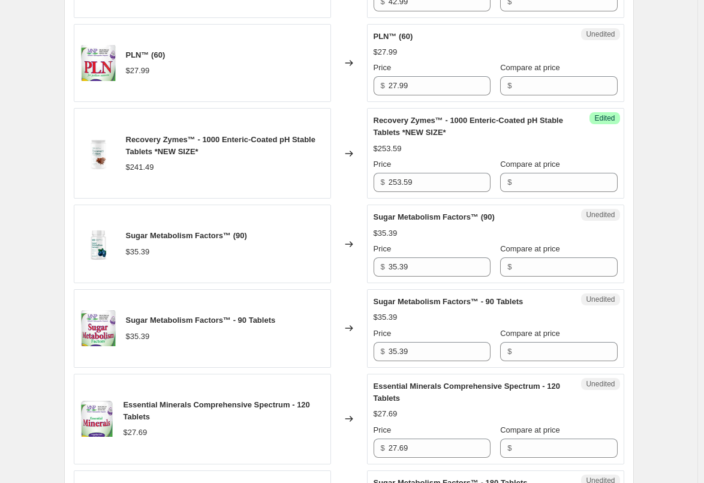
drag, startPoint x: 416, startPoint y: 253, endPoint x: 369, endPoint y: 260, distance: 47.8
click at [369, 260] on div "Sugar Metabolism Factors™ (90) $35.39 Changed to Unedited Sugar Metabolism Fact…" at bounding box center [349, 243] width 550 height 79
drag, startPoint x: 437, startPoint y: 270, endPoint x: 374, endPoint y: 270, distance: 63.0
click at [374, 270] on div "Unedited Sugar Metabolism Factors™ (90) $35.39 Price $ 35.39 Compare at price $" at bounding box center [495, 243] width 257 height 79
paste input "7.1"
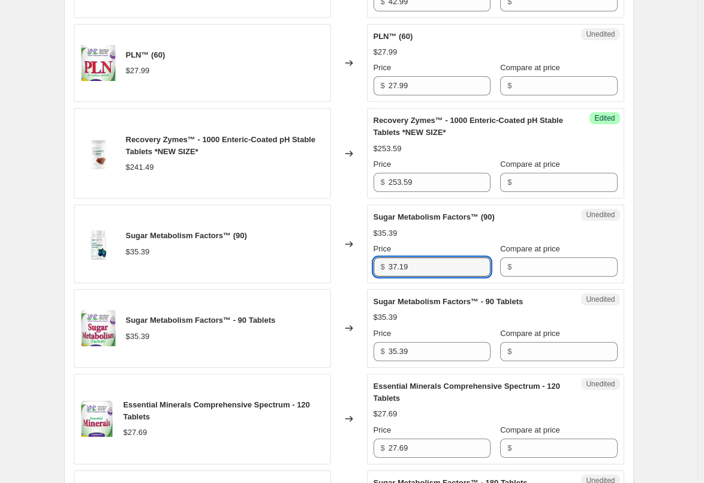
type input "37.19"
click at [356, 271] on div "Changed to" at bounding box center [349, 243] width 36 height 79
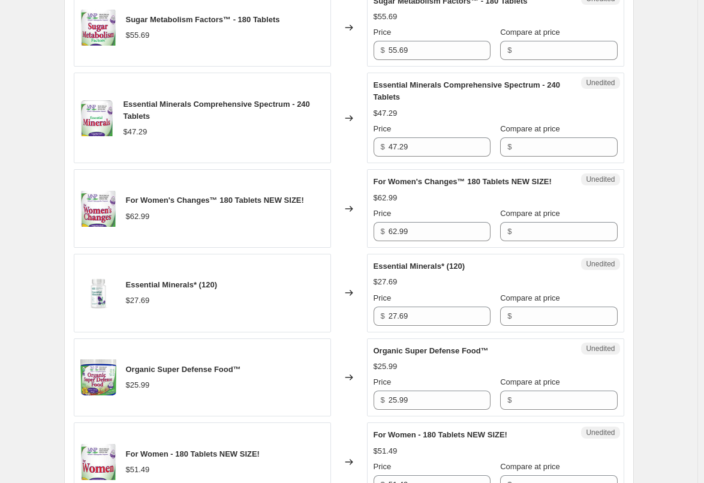
scroll to position [1619, 0]
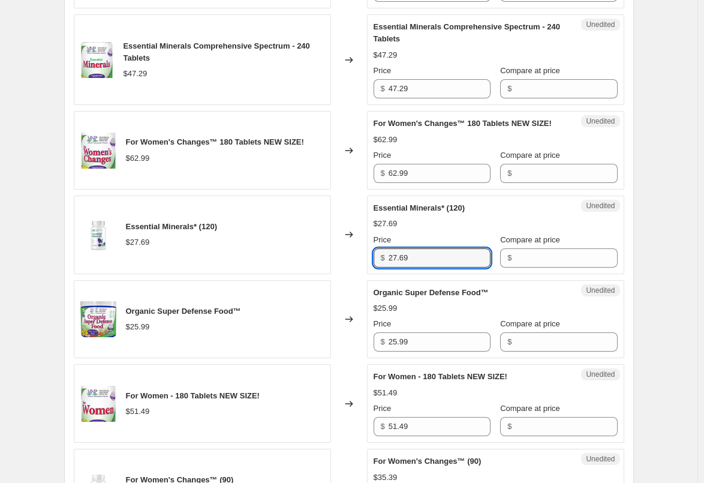
drag, startPoint x: 419, startPoint y: 266, endPoint x: 330, endPoint y: 266, distance: 88.8
click at [330, 266] on div "Essential Minerals* (120) $27.69 Changed to Unedited Essential Minerals* (120) …" at bounding box center [349, 234] width 550 height 79
paste input "9.0"
type input "29.09"
click at [345, 266] on div "Changed to" at bounding box center [349, 234] width 36 height 79
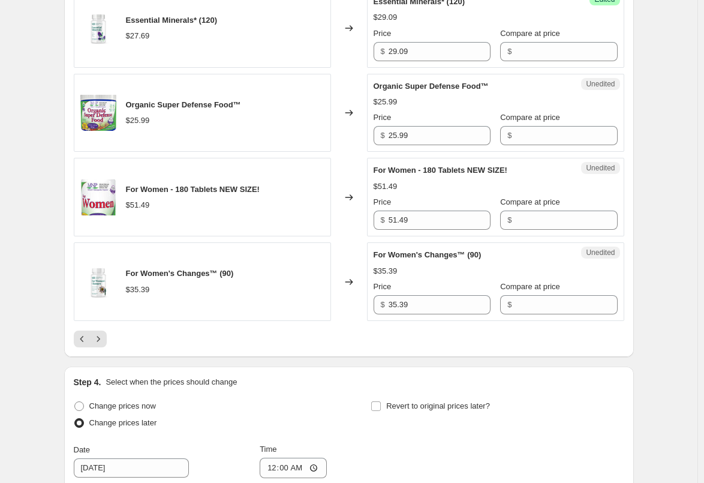
scroll to position [1859, 0]
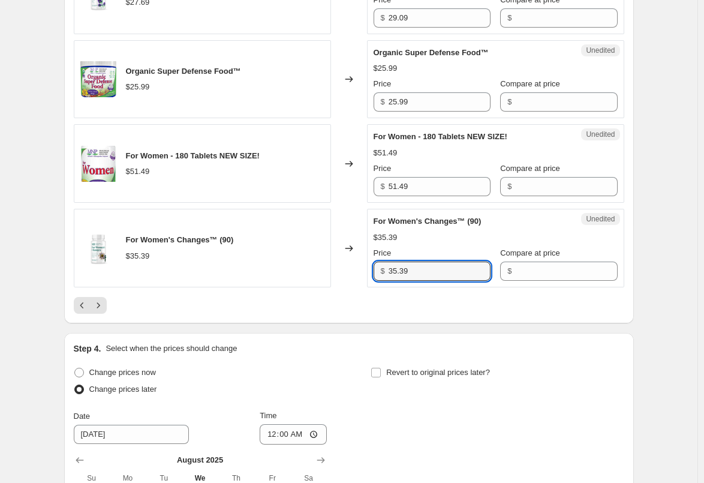
drag, startPoint x: 447, startPoint y: 281, endPoint x: 325, endPoint y: 281, distance: 122.3
click at [325, 281] on div "For Women's Changes™ (90) $35.39 Changed to Unedited For Women's Changes™ (90) …" at bounding box center [349, 248] width 550 height 79
paste input "7.1"
type input "37.19"
click at [336, 287] on div "Changed to" at bounding box center [349, 248] width 36 height 79
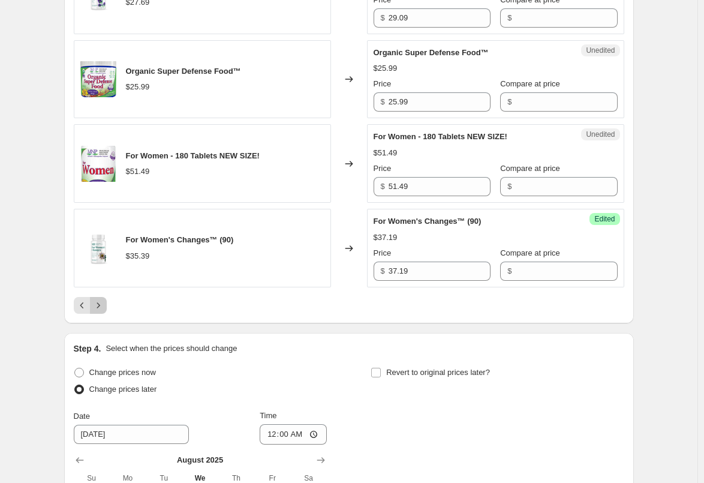
click at [94, 314] on button "Next" at bounding box center [98, 305] width 17 height 17
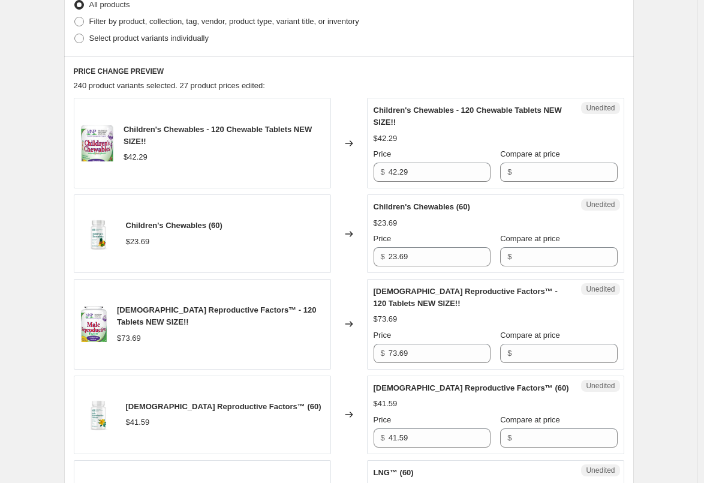
scroll to position [360, 0]
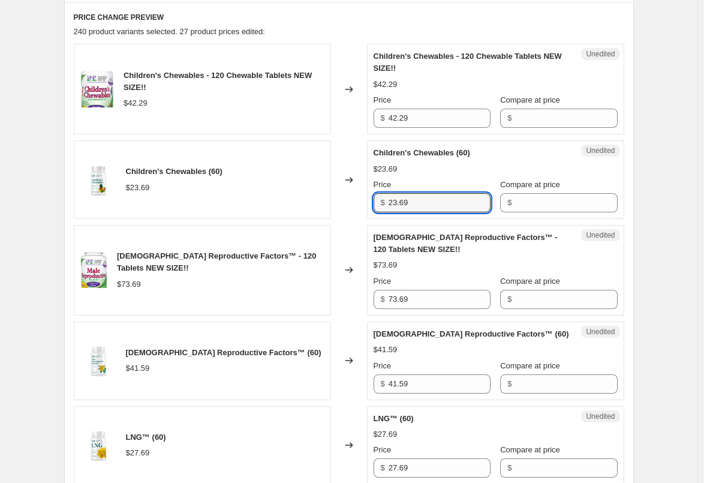
drag, startPoint x: 434, startPoint y: 203, endPoint x: 367, endPoint y: 203, distance: 67.2
click at [368, 203] on div "Children's Chewables (60) $23.69 Changed to Unedited Children's Chewables (60) …" at bounding box center [349, 179] width 550 height 79
paste input "4.8"
type input "24.89"
click at [361, 203] on div "Changed to" at bounding box center [349, 179] width 36 height 79
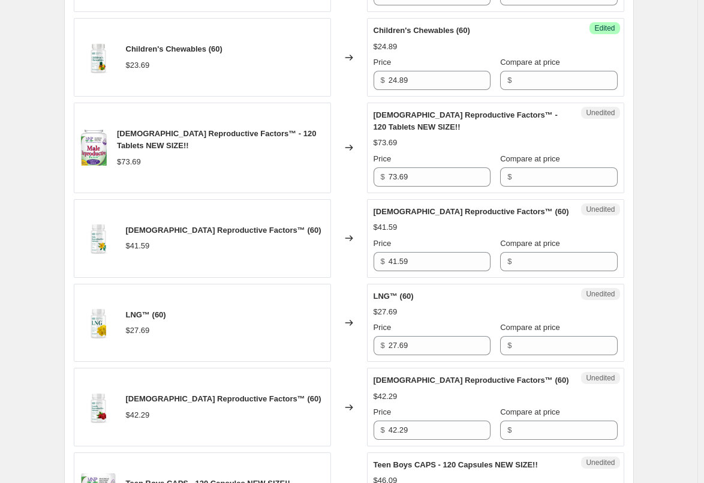
scroll to position [540, 0]
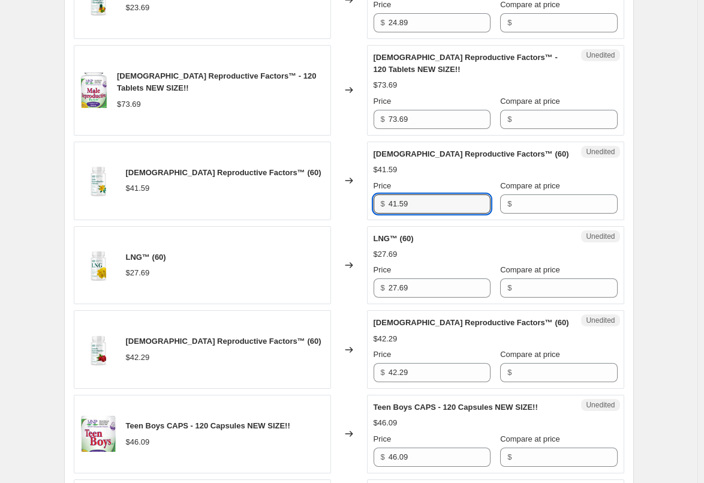
drag, startPoint x: 429, startPoint y: 205, endPoint x: 322, endPoint y: 210, distance: 106.9
click at [323, 210] on div "[DEMOGRAPHIC_DATA] Reproductive Factors™ (60) $41.59 Changed to Unedited [DEMOG…" at bounding box center [349, 181] width 550 height 79
paste input "3.6"
type input "43.69"
click at [331, 215] on div "[DEMOGRAPHIC_DATA] Reproductive Factors™ (60) $41.59" at bounding box center [202, 181] width 257 height 79
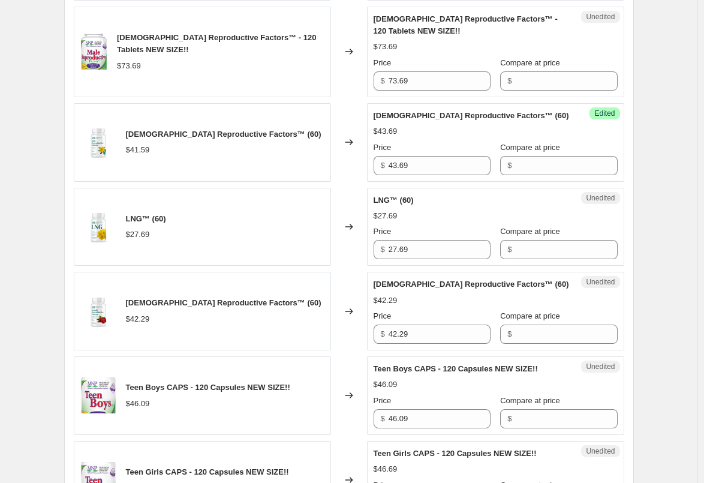
scroll to position [600, 0]
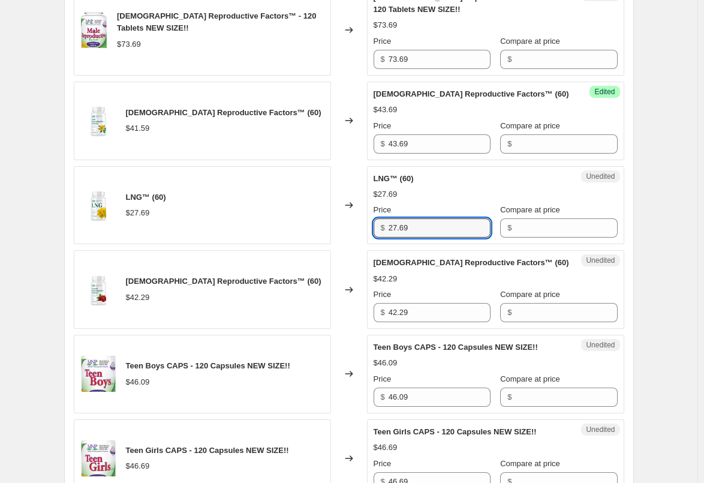
drag, startPoint x: 449, startPoint y: 226, endPoint x: 383, endPoint y: 226, distance: 66.0
click at [383, 226] on div "$ 27.69" at bounding box center [432, 227] width 117 height 19
paste input "9.0"
type input "29.09"
click at [348, 231] on div "Changed to" at bounding box center [349, 205] width 36 height 79
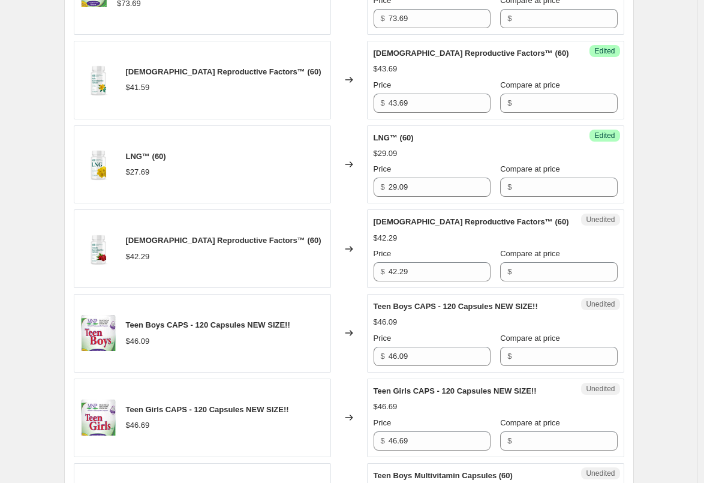
scroll to position [660, 0]
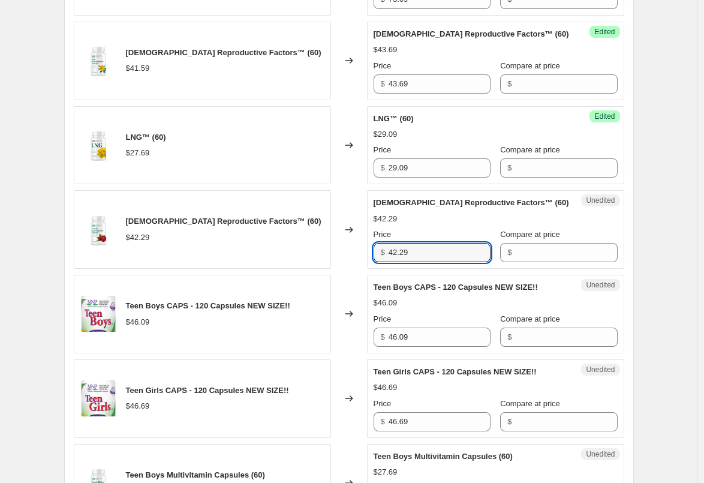
drag, startPoint x: 410, startPoint y: 256, endPoint x: 386, endPoint y: 256, distance: 24.6
click at [386, 256] on div "$ 42.29" at bounding box center [432, 252] width 117 height 19
paste input "4.4"
type input "44.49"
click at [356, 256] on div "Changed to" at bounding box center [349, 229] width 36 height 79
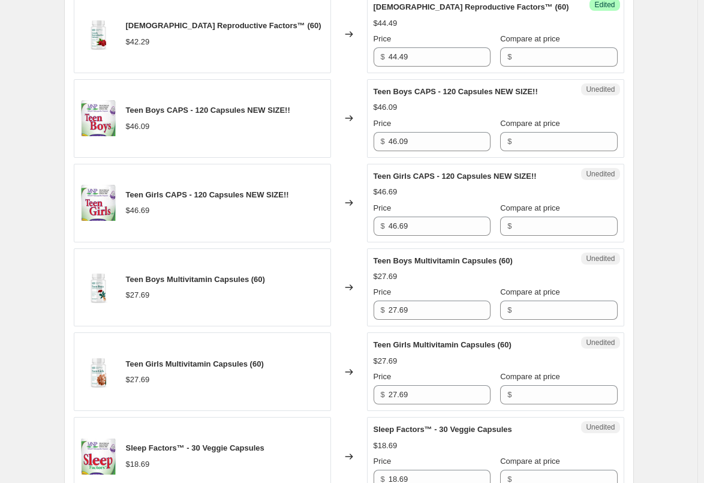
scroll to position [899, 0]
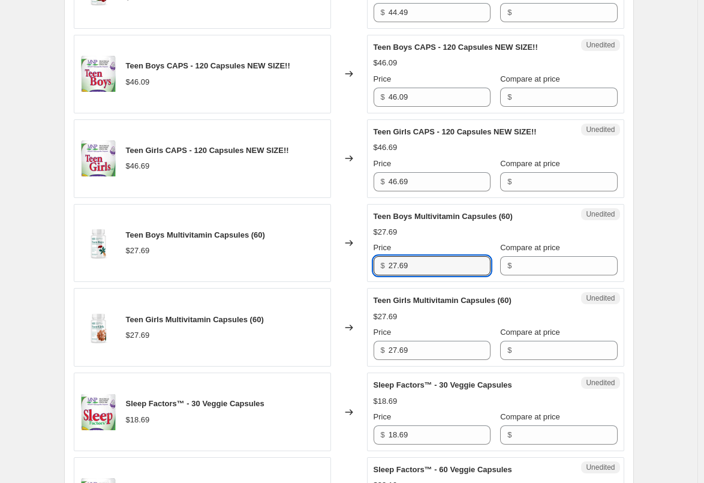
drag, startPoint x: 432, startPoint y: 266, endPoint x: 337, endPoint y: 261, distance: 95.5
click at [339, 263] on div "Teen Boys Multivitamin Capsules (60) $27.69 Changed to Unedited Teen Boys Multi…" at bounding box center [349, 243] width 550 height 79
paste input "9.0"
type input "29.09"
click at [357, 267] on div "Changed to" at bounding box center [349, 243] width 36 height 79
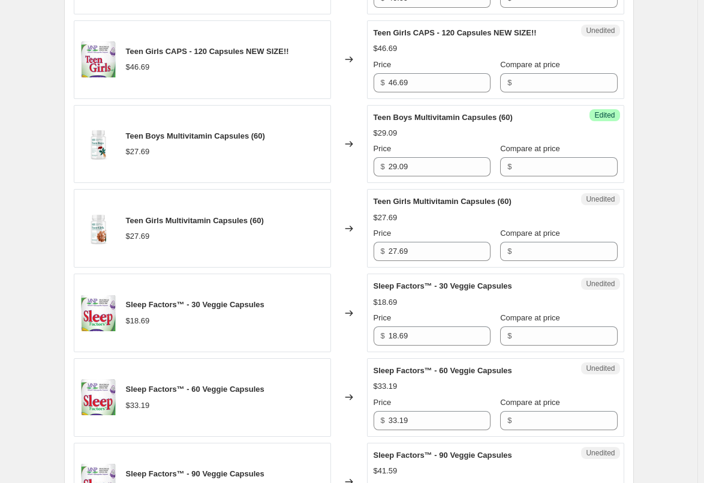
scroll to position [1019, 0]
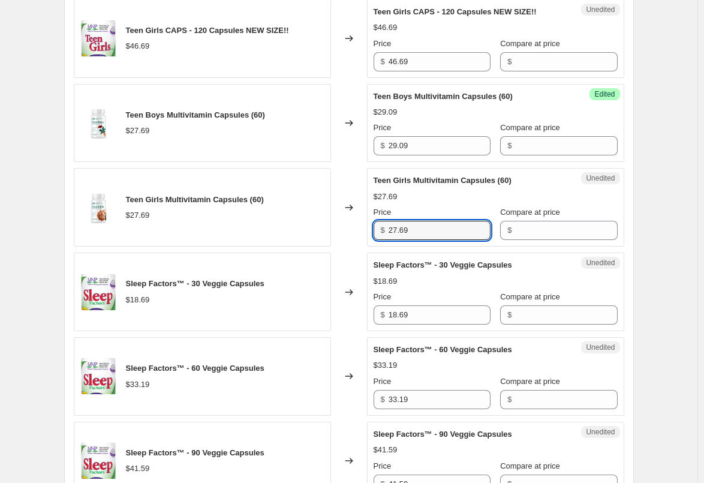
drag, startPoint x: 436, startPoint y: 232, endPoint x: 353, endPoint y: 226, distance: 83.0
click at [354, 227] on div "Teen Girls Multivitamin Capsules (60) $27.69 Changed to Unedited Teen Girls Mul…" at bounding box center [349, 207] width 550 height 79
paste input "9.0"
type input "29.09"
click at [345, 226] on div "Changed to" at bounding box center [349, 207] width 36 height 79
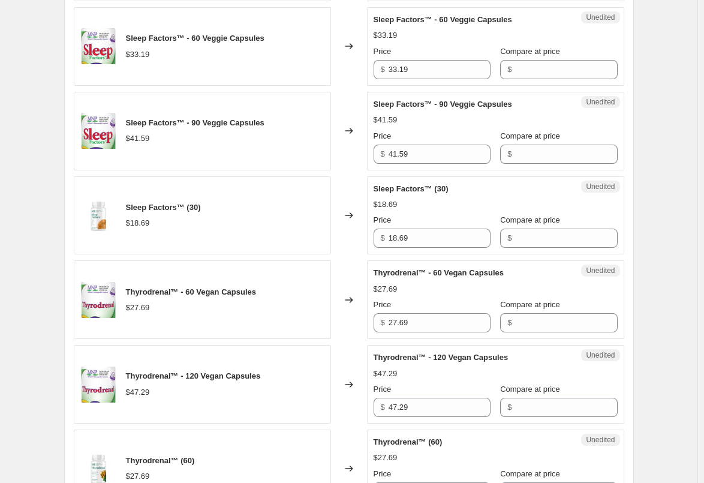
scroll to position [1379, 0]
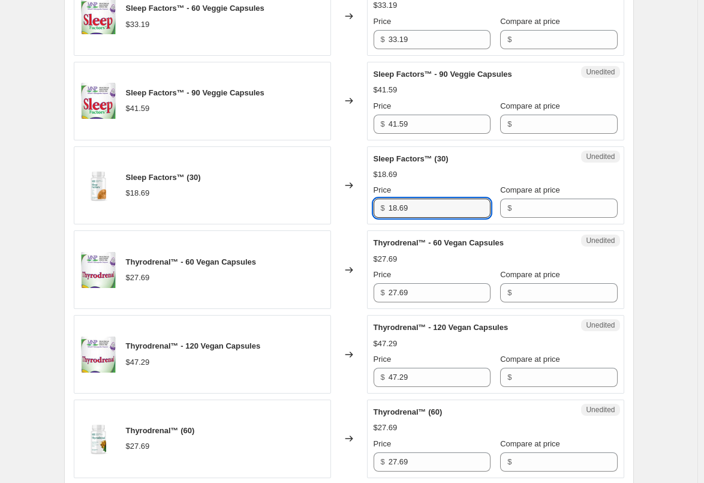
drag, startPoint x: 425, startPoint y: 215, endPoint x: 333, endPoint y: 215, distance: 91.1
click at [333, 215] on div "Sleep Factors™ (30) $18.69 Changed to Unedited Sleep Factors™ (30) $18.69 Price…" at bounding box center [349, 185] width 550 height 79
paste input "9"
type input "19.69"
click at [331, 215] on div "Sleep Factors™ (30) $18.69" at bounding box center [202, 185] width 257 height 79
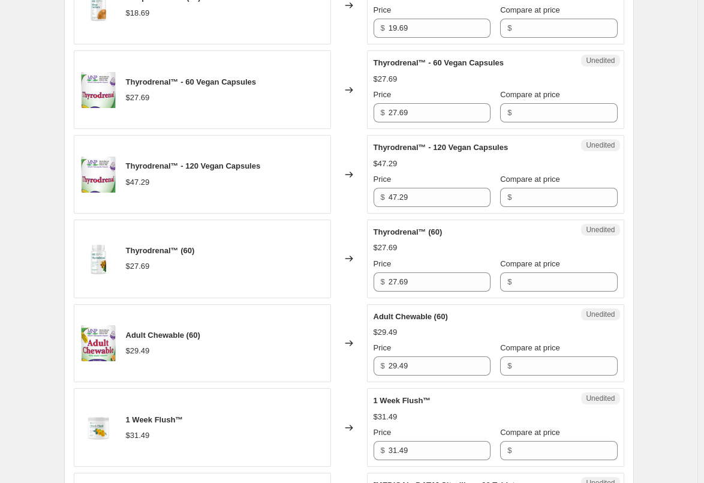
scroll to position [1619, 0]
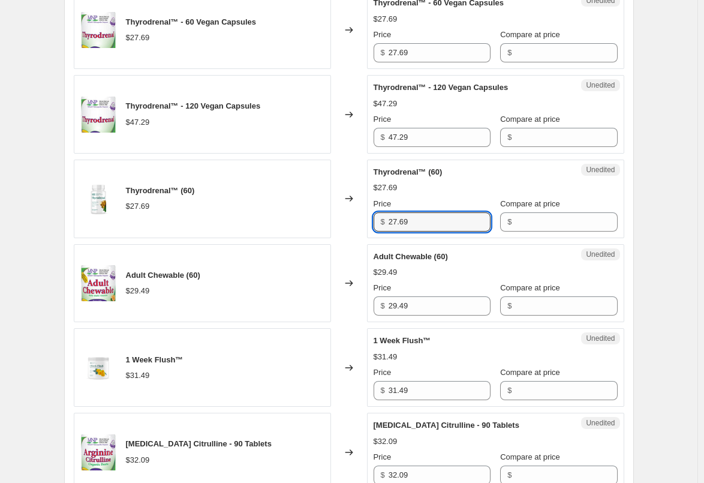
drag, startPoint x: 439, startPoint y: 224, endPoint x: 326, endPoint y: 222, distance: 113.4
click at [327, 222] on div "Thyrodrenal™ (60) $27.69 Changed to Unedited Thyrodrenal™ (60) $27.69 Price $ 2…" at bounding box center [349, 199] width 550 height 79
paste input "9.0"
type input "29.09"
click at [325, 221] on div "Thyrodrenal™ (60) $27.69" at bounding box center [202, 199] width 257 height 79
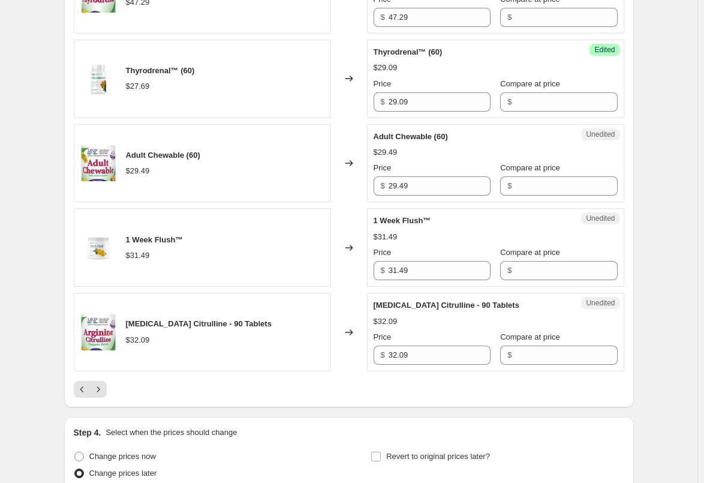
scroll to position [1799, 0]
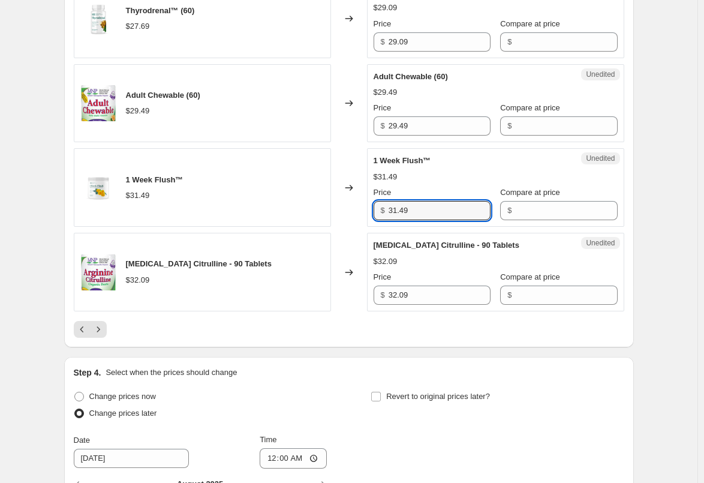
drag, startPoint x: 429, startPoint y: 212, endPoint x: 363, endPoint y: 213, distance: 66.0
click at [363, 213] on div "1 Week Flush™ $31.49 Changed to Unedited 1 Week Flush™ $31.49 Price $ 31.49 Com…" at bounding box center [349, 187] width 550 height 79
paste input "3.0"
type input "33.09"
click at [346, 224] on div "Changed to" at bounding box center [349, 187] width 36 height 79
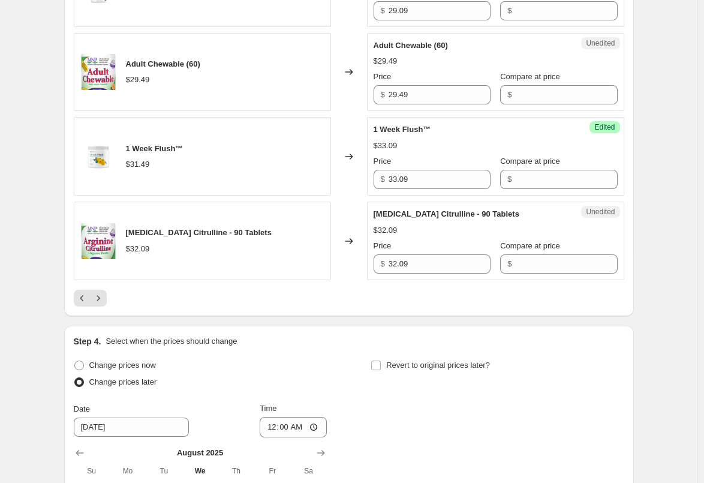
scroll to position [1859, 0]
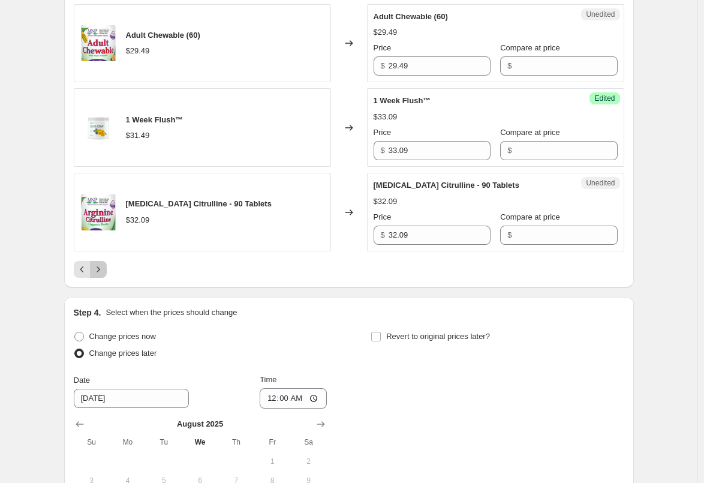
click at [101, 270] on icon "Next" at bounding box center [98, 269] width 12 height 12
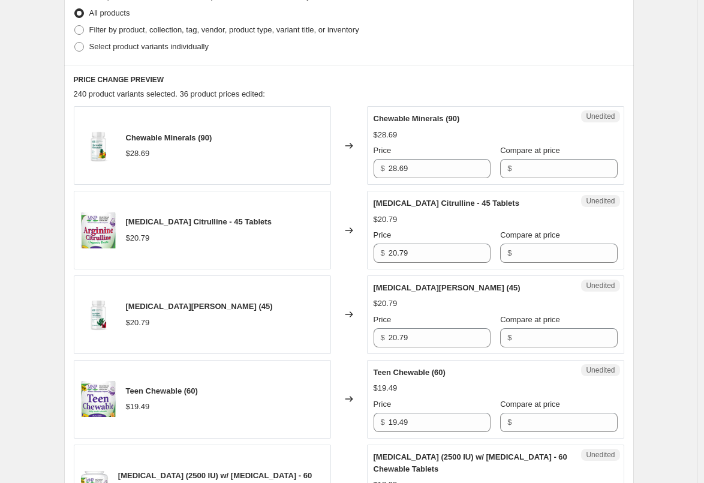
scroll to position [300, 0]
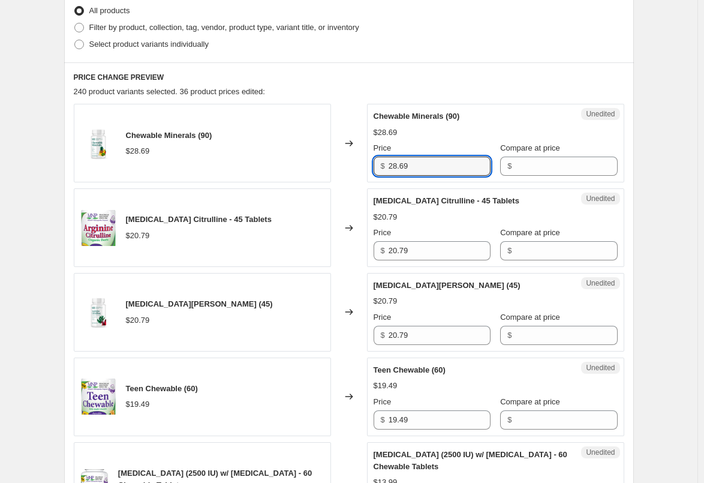
drag, startPoint x: 429, startPoint y: 164, endPoint x: 352, endPoint y: 164, distance: 77.4
click at [352, 164] on div "Chewable Minerals (90) $28.69 Changed to Unedited Chewable Minerals (90) $28.69…" at bounding box center [349, 143] width 550 height 79
paste input "30.1"
type input "30.19"
click at [351, 164] on div "Changed to" at bounding box center [349, 143] width 36 height 79
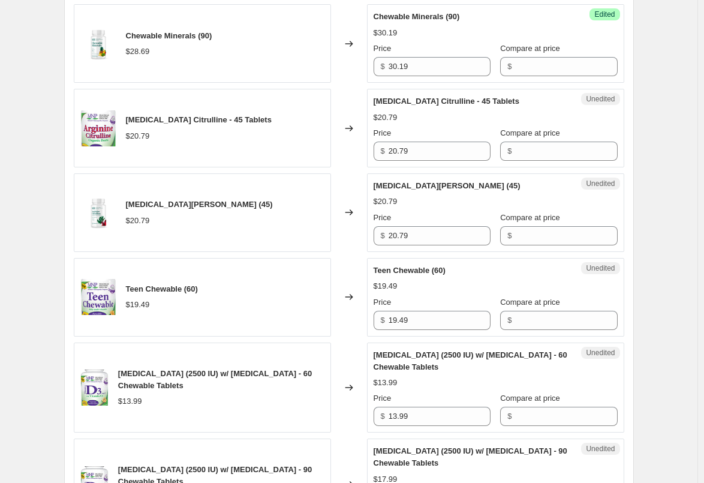
scroll to position [420, 0]
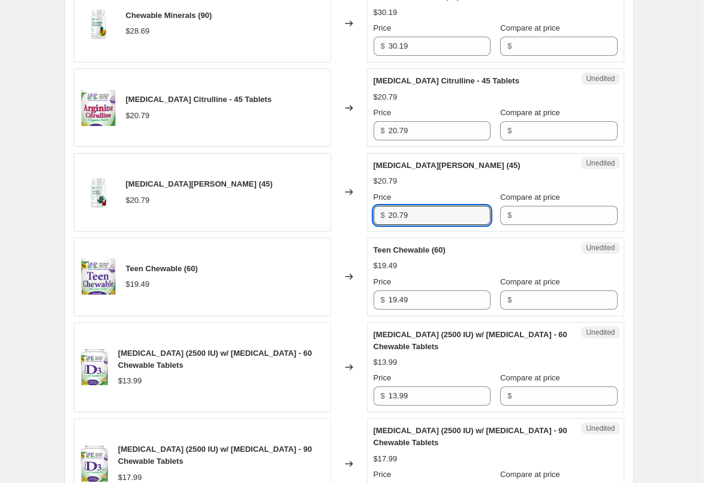
drag, startPoint x: 417, startPoint y: 215, endPoint x: 343, endPoint y: 216, distance: 74.4
click at [345, 216] on div "[MEDICAL_DATA][PERSON_NAME] (45) $20.79 Changed to Unedited [MEDICAL_DATA] Citr…" at bounding box center [349, 192] width 550 height 79
paste input "1.8"
type input "21.89"
click at [338, 219] on div "Changed to" at bounding box center [349, 192] width 36 height 79
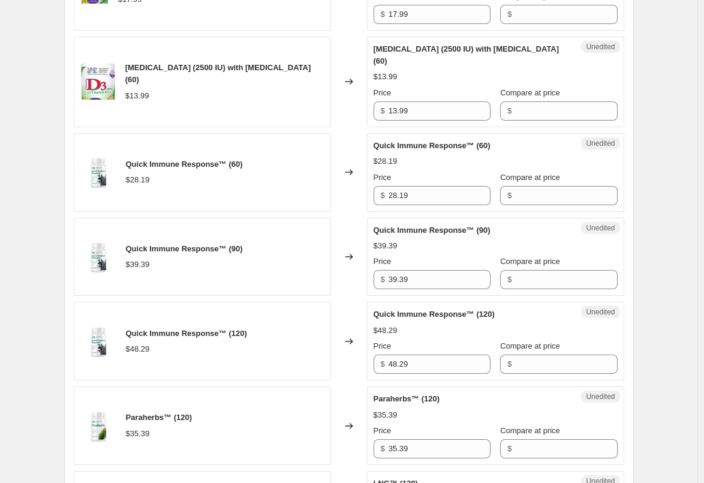
scroll to position [899, 0]
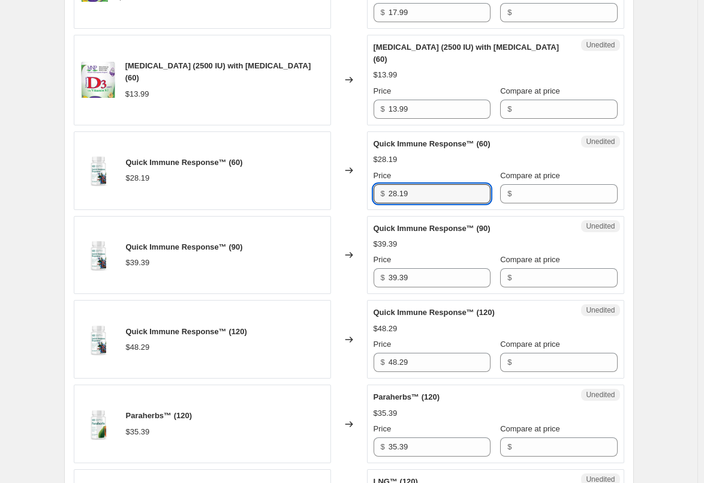
drag, startPoint x: 426, startPoint y: 183, endPoint x: 367, endPoint y: 185, distance: 58.8
click at [367, 185] on div "Quick Immune Response™ (60) $28.19 Changed to Unedited Quick Immune Response™ (…" at bounding box center [349, 170] width 550 height 79
paste input "9.6"
type input "29.69"
click at [341, 194] on div "Changed to" at bounding box center [349, 170] width 36 height 79
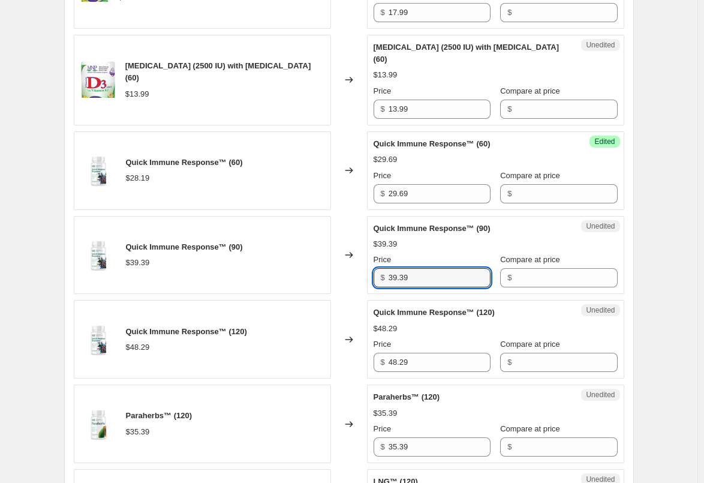
drag, startPoint x: 416, startPoint y: 265, endPoint x: 333, endPoint y: 265, distance: 82.8
click at [333, 265] on div "Quick Immune Response™ (90) $39.39 Changed to Unedited Quick Immune Response™ (…" at bounding box center [349, 255] width 550 height 79
paste input "41"
type input "41.39"
click at [331, 265] on div "Quick Immune Response™ (90) $39.39" at bounding box center [202, 255] width 257 height 79
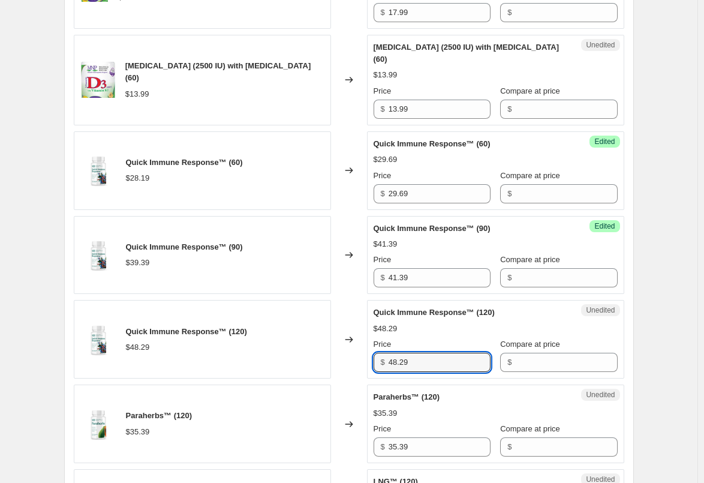
drag, startPoint x: 419, startPoint y: 353, endPoint x: 326, endPoint y: 353, distance: 92.9
click at [326, 353] on div "Quick Immune Response™ (120) $48.29 Changed to Unedited Quick Immune Response™ …" at bounding box center [349, 339] width 550 height 79
paste input "50.7"
type input "50.79"
click at [327, 347] on div "Quick Immune Response™ (120) $48.29" at bounding box center [202, 339] width 257 height 79
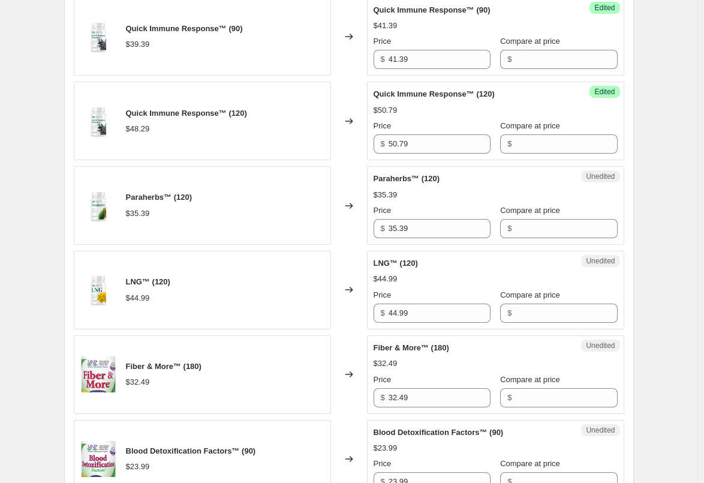
scroll to position [1139, 0]
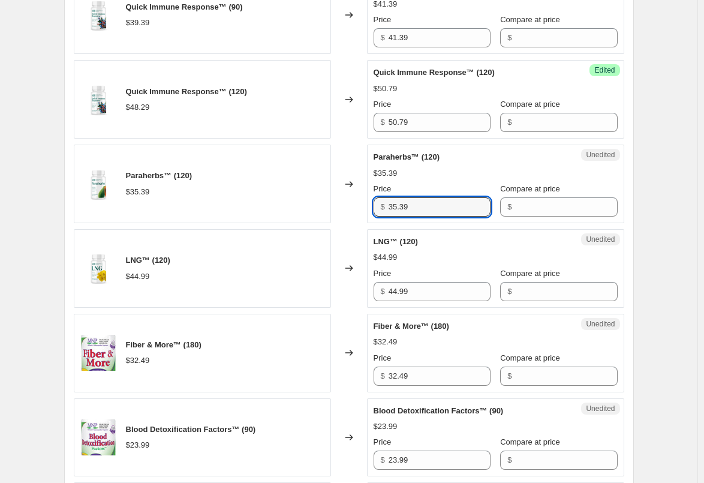
drag, startPoint x: 417, startPoint y: 196, endPoint x: 344, endPoint y: 198, distance: 73.2
click at [344, 198] on div "Paraherbs™ (120) $35.39 Changed to Unedited Paraherbs™ (120) $35.39 Price $ 35.…" at bounding box center [349, 184] width 550 height 79
paste input "7.1"
type input "37.19"
click at [349, 201] on div "Changed to" at bounding box center [349, 184] width 36 height 79
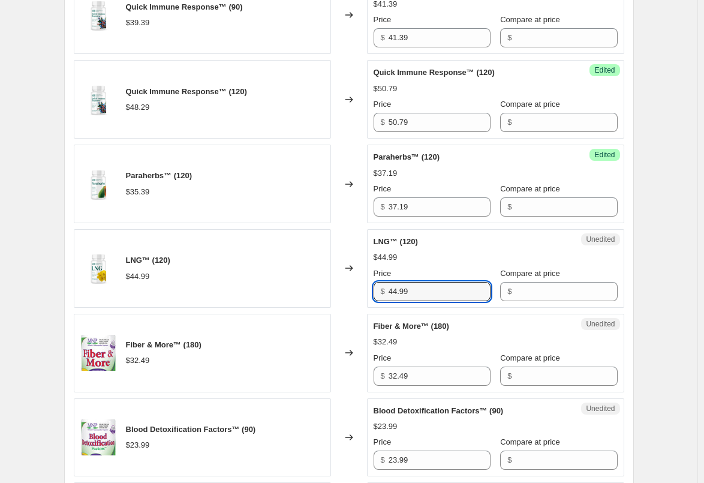
drag, startPoint x: 426, startPoint y: 281, endPoint x: 330, endPoint y: 280, distance: 96.6
click at [330, 280] on div "LNG™ (120) $44.99 Changed to Unedited LNG™ (120) $44.99 Price $ 44.99 Compare a…" at bounding box center [349, 268] width 550 height 79
paste input "7.2"
type input "47.29"
click at [331, 278] on div "LNG™ (120) $44.99" at bounding box center [202, 268] width 257 height 79
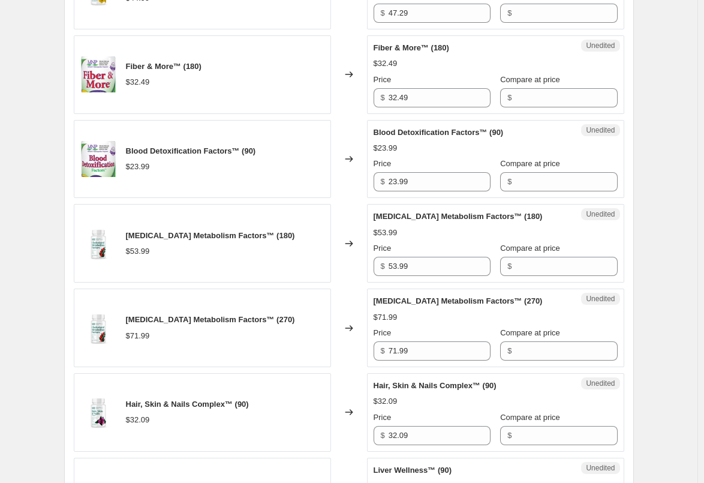
scroll to position [1439, 0]
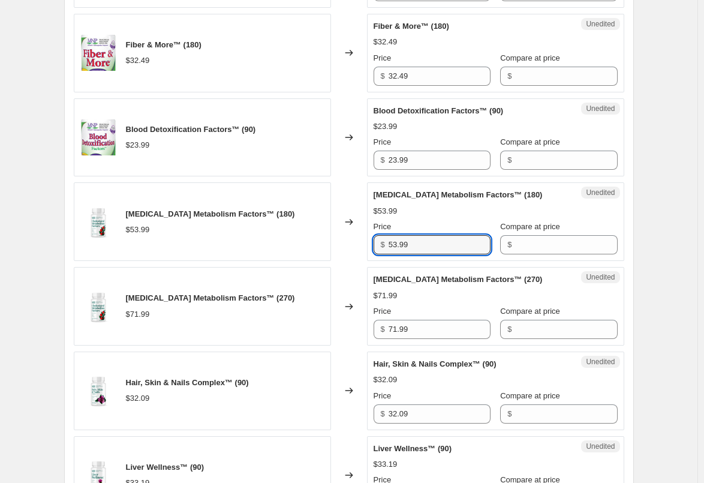
drag, startPoint x: 419, startPoint y: 231, endPoint x: 374, endPoint y: 231, distance: 45.0
click at [374, 231] on div "Unedited [MEDICAL_DATA] Metabolism Factors™ (180) $53.99 Price $ 53.99 Compare …" at bounding box center [495, 221] width 257 height 79
paste input "6.6"
type input "56.69"
click at [345, 233] on div "Changed to" at bounding box center [349, 221] width 36 height 79
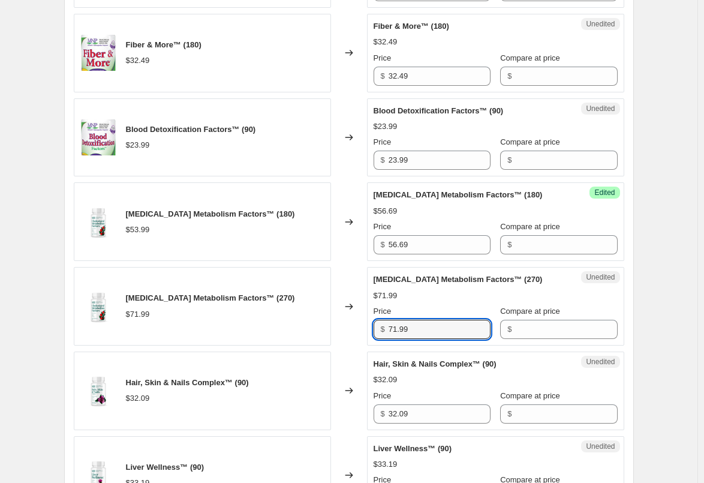
drag, startPoint x: 430, startPoint y: 319, endPoint x: 360, endPoint y: 319, distance: 70.2
click at [360, 319] on div "[MEDICAL_DATA] Metabolism Factors™ (270) $71.99 Changed to Unedited [MEDICAL_DA…" at bounding box center [349, 306] width 550 height 79
paste input "5.5"
type input "75.59"
click at [356, 317] on div "Changed to" at bounding box center [349, 306] width 36 height 79
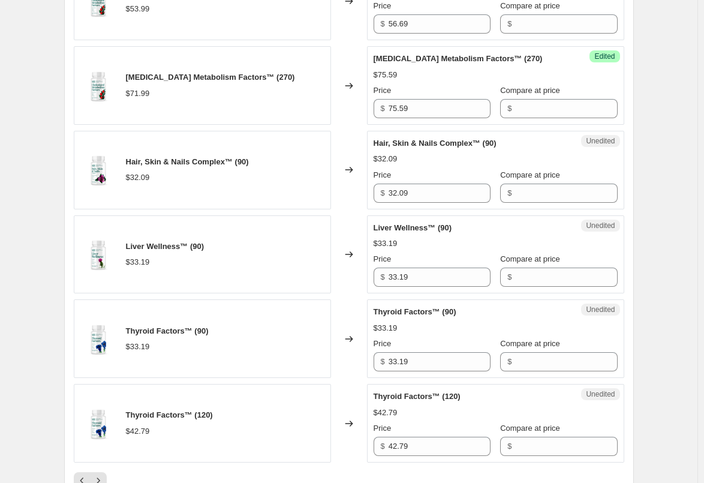
scroll to position [1679, 0]
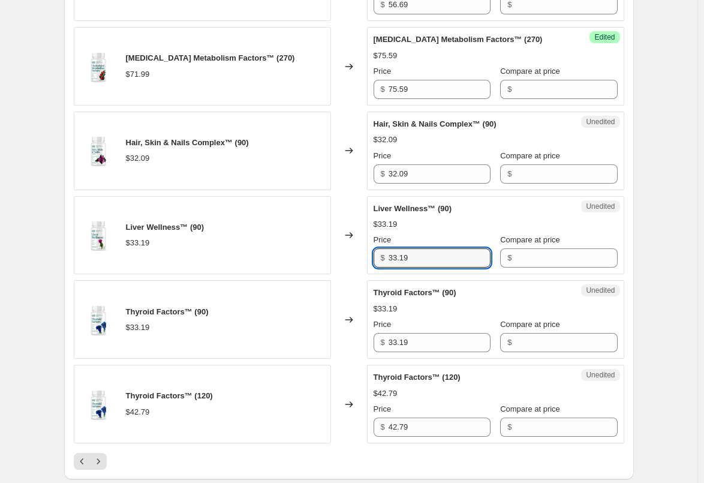
drag, startPoint x: 421, startPoint y: 246, endPoint x: 324, endPoint y: 246, distance: 97.1
click at [324, 246] on div "Liver Wellness™ (90) $33.19 Changed to Unedited Liver Wellness™ (90) $33.19 Pri…" at bounding box center [349, 235] width 550 height 79
paste input "4.8"
type input "34.89"
click at [348, 250] on div "Changed to" at bounding box center [349, 235] width 36 height 79
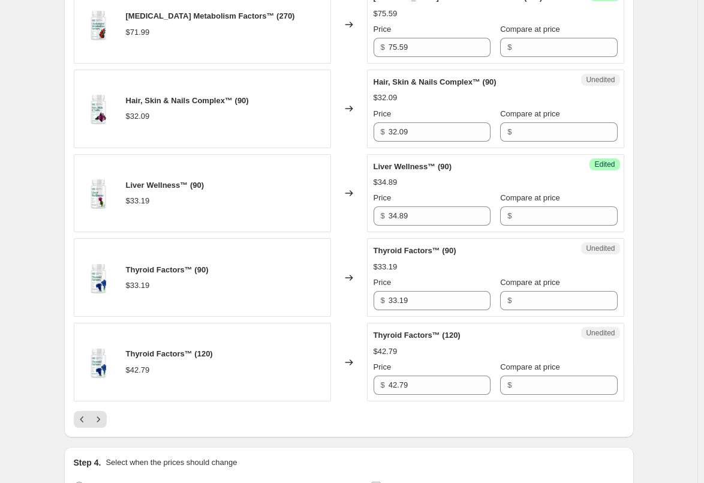
scroll to position [1739, 0]
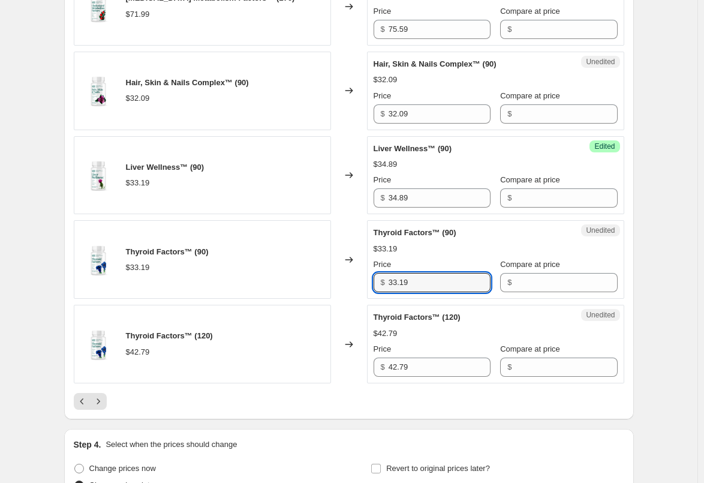
drag, startPoint x: 418, startPoint y: 270, endPoint x: 365, endPoint y: 269, distance: 53.4
click at [365, 269] on div "Thyroid Factors™ (90) $33.19 Changed to Unedited Thyroid Factors™ (90) $33.19 P…" at bounding box center [349, 259] width 550 height 79
paste input "4.8"
type input "34.89"
click at [357, 269] on div "Changed to" at bounding box center [349, 259] width 36 height 79
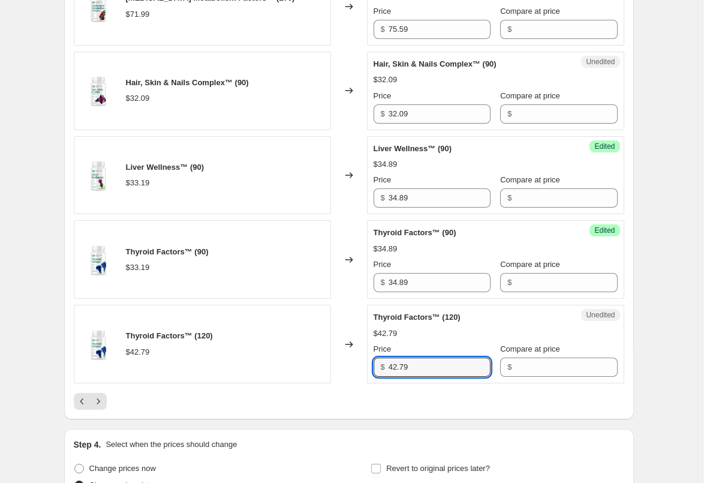
drag, startPoint x: 413, startPoint y: 352, endPoint x: 324, endPoint y: 350, distance: 88.8
click at [324, 350] on div "Thyroid Factors™ (120) $42.79 Changed to Unedited Thyroid Factors™ (120) $42.79…" at bounding box center [349, 344] width 550 height 79
paste input "4.9"
type input "44.99"
click at [350, 347] on div "Changed to" at bounding box center [349, 344] width 36 height 79
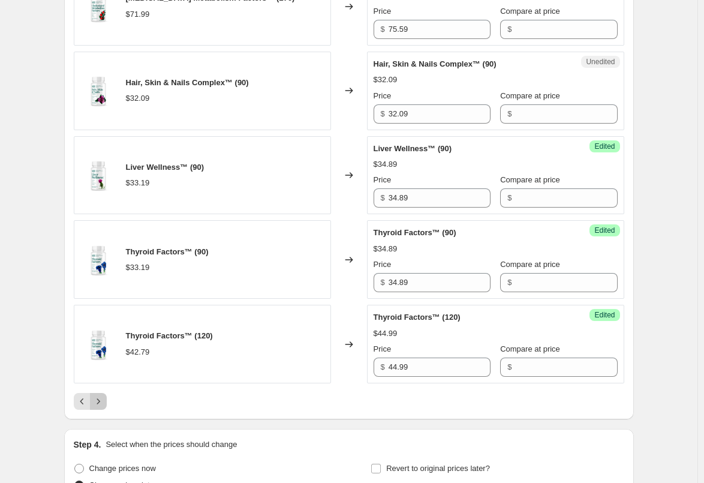
click at [101, 395] on icon "Next" at bounding box center [98, 401] width 12 height 12
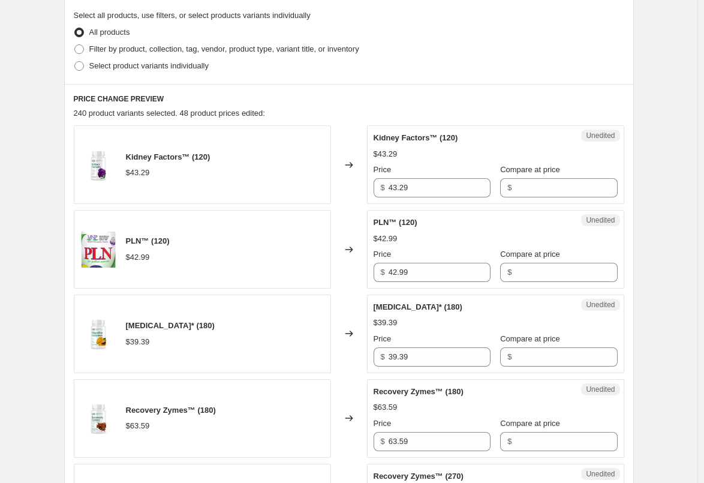
scroll to position [300, 0]
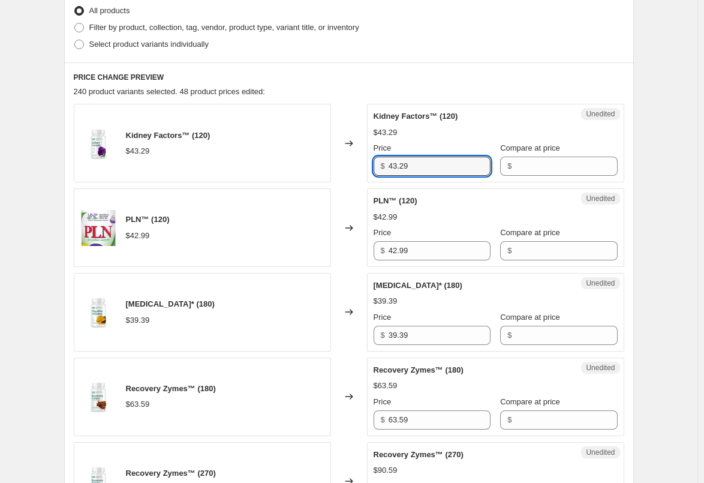
drag, startPoint x: 435, startPoint y: 163, endPoint x: 335, endPoint y: 171, distance: 99.8
click at [335, 171] on div "Kidney Factors™ (120) $43.29 Changed to Unedited Kidney Factors™ (120) $43.29 P…" at bounding box center [349, 143] width 550 height 79
paste input "5.4"
type input "45.49"
click at [335, 171] on div "Changed to" at bounding box center [349, 143] width 36 height 79
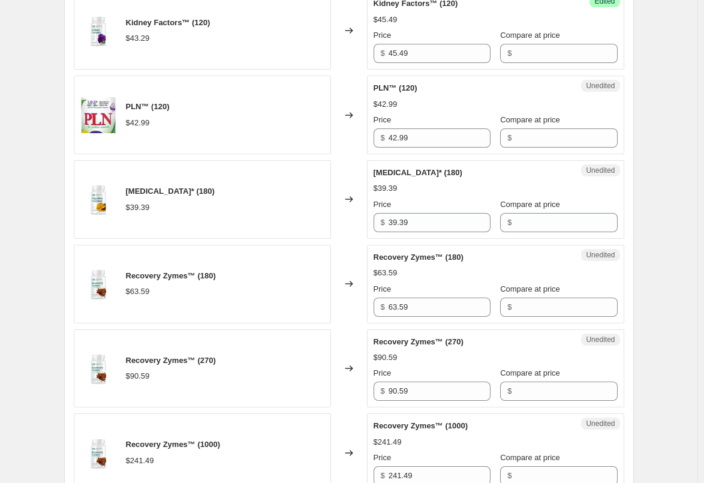
scroll to position [420, 0]
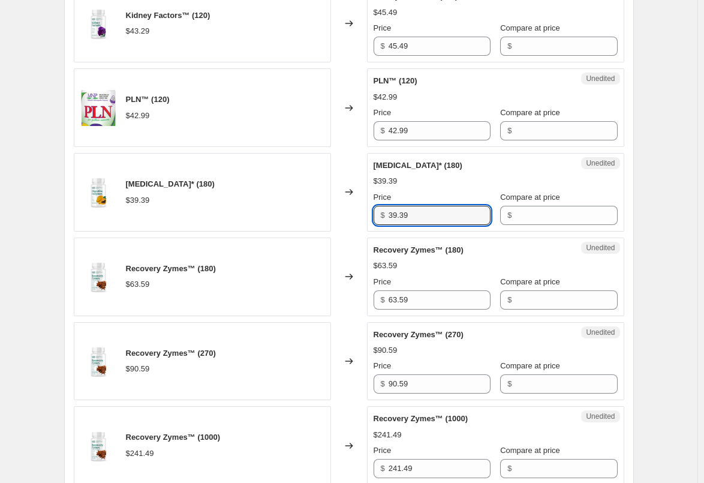
drag, startPoint x: 432, startPoint y: 212, endPoint x: 341, endPoint y: 212, distance: 90.5
click at [342, 212] on div "[MEDICAL_DATA]* (180) $39.39 Changed to Unedited [MEDICAL_DATA]* (180) $39.39 P…" at bounding box center [349, 192] width 550 height 79
paste input "41"
type input "41.39"
click at [341, 212] on div "Changed to" at bounding box center [349, 192] width 36 height 79
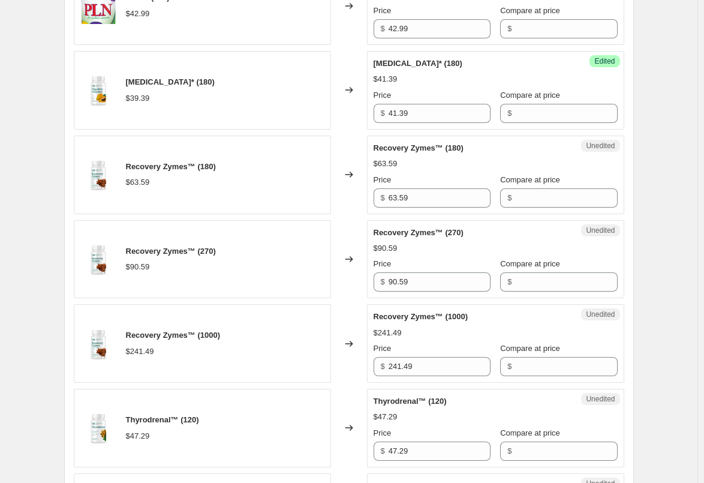
scroll to position [540, 0]
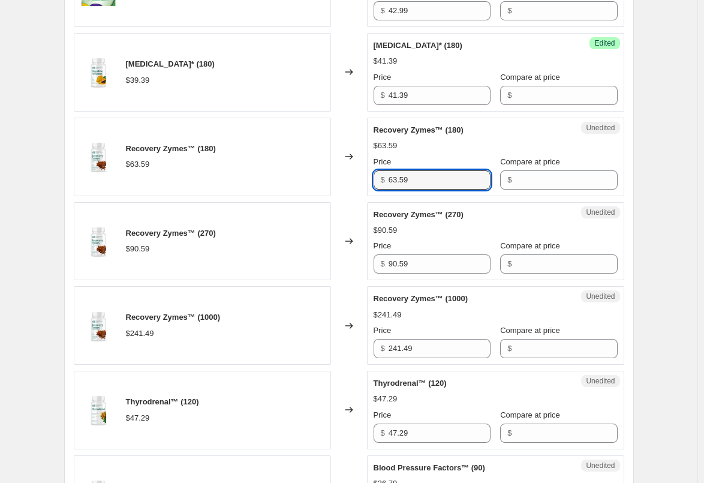
drag, startPoint x: 432, startPoint y: 182, endPoint x: 385, endPoint y: 180, distance: 46.8
click at [385, 180] on div "$ 63.59" at bounding box center [432, 179] width 117 height 19
paste input "6.7"
type input "66.79"
click at [363, 183] on div "Changed to" at bounding box center [349, 157] width 36 height 79
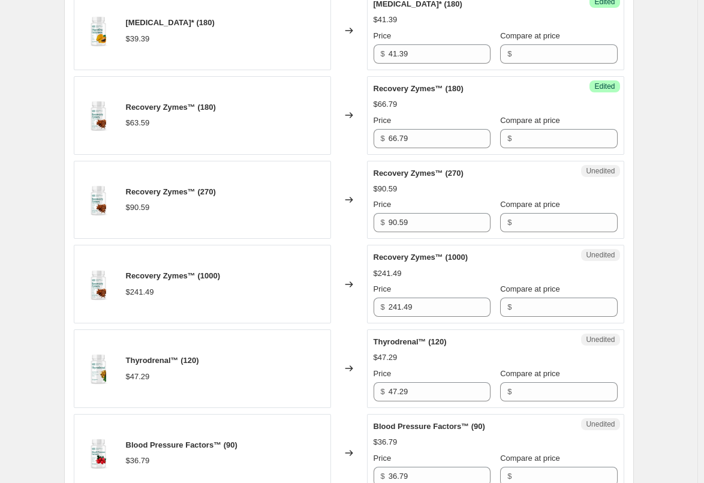
scroll to position [600, 0]
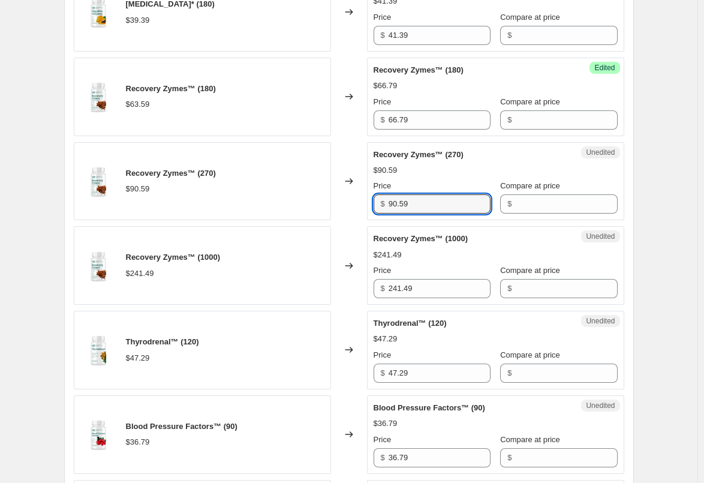
drag, startPoint x: 419, startPoint y: 201, endPoint x: 378, endPoint y: 201, distance: 40.8
click at [378, 201] on div "$ 90.59" at bounding box center [432, 203] width 117 height 19
paste input "5.1"
type input "95.19"
click at [360, 205] on div "Changed to" at bounding box center [349, 181] width 36 height 79
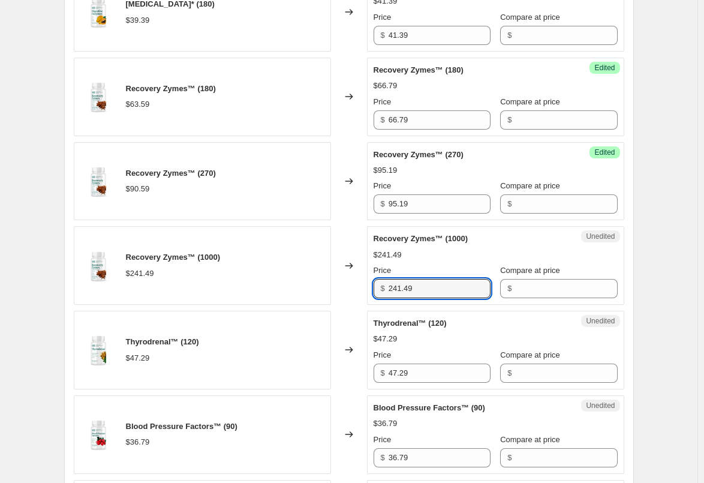
drag, startPoint x: 428, startPoint y: 290, endPoint x: 359, endPoint y: 291, distance: 69.0
click at [359, 291] on div "Recovery Zymes™ (1000) $241.49 Changed to Unedited Recovery Zymes™ (1000) $241.…" at bounding box center [349, 265] width 550 height 79
paste input "53.5"
type input "253.59"
click at [357, 291] on div "Changed to" at bounding box center [349, 265] width 36 height 79
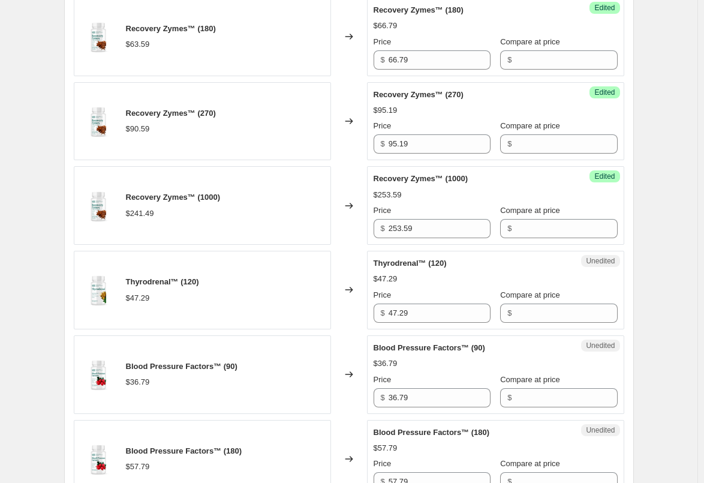
scroll to position [720, 0]
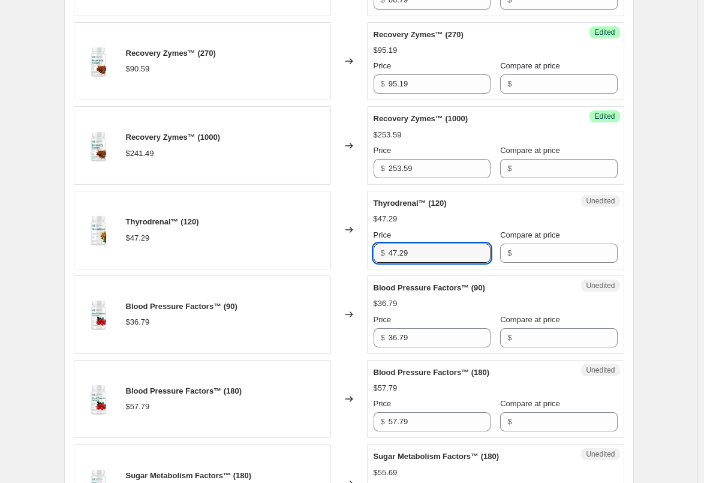
drag, startPoint x: 405, startPoint y: 254, endPoint x: 381, endPoint y: 255, distance: 24.1
click at [381, 255] on div "$ 47.29" at bounding box center [432, 252] width 117 height 19
paste input "9.6"
type input "49.69"
click at [360, 255] on div "Changed to" at bounding box center [349, 230] width 36 height 79
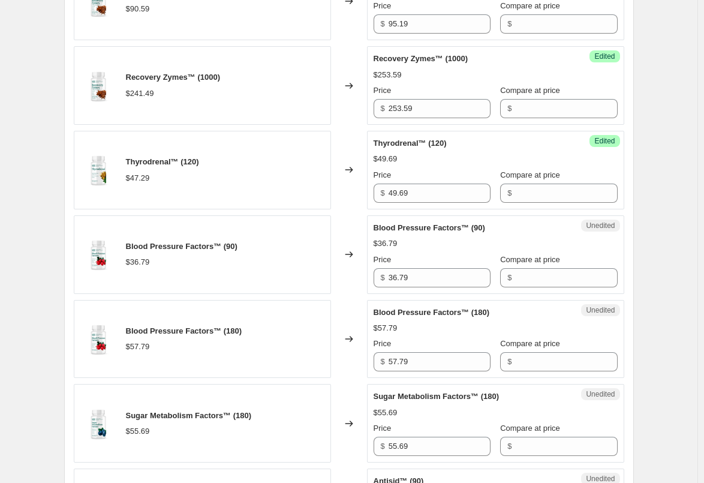
scroll to position [840, 0]
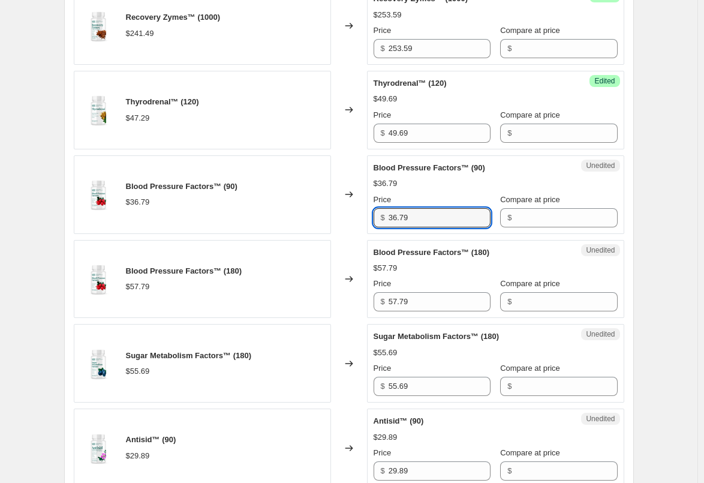
drag, startPoint x: 427, startPoint y: 219, endPoint x: 332, endPoint y: 221, distance: 94.8
click at [332, 221] on div "Blood Pressure Factors™ (90) $36.79 Changed to Unedited Blood Pressure Factors™…" at bounding box center [349, 194] width 550 height 79
paste input "8.6"
type input "38.69"
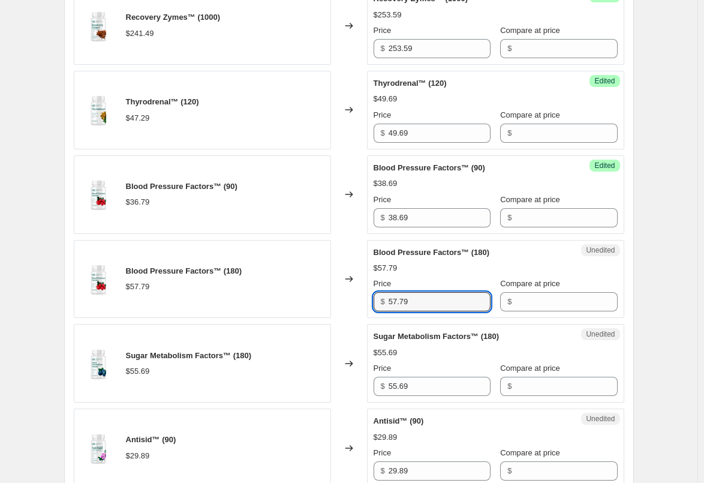
drag, startPoint x: 414, startPoint y: 299, endPoint x: 350, endPoint y: 305, distance: 65.0
click at [350, 305] on div "Blood Pressure Factors™ (180) $57.79 Changed to Unedited Blood Pressure Factors…" at bounding box center [349, 279] width 550 height 79
paste input "60.6"
type input "60.69"
click at [343, 305] on div "Changed to" at bounding box center [349, 279] width 36 height 79
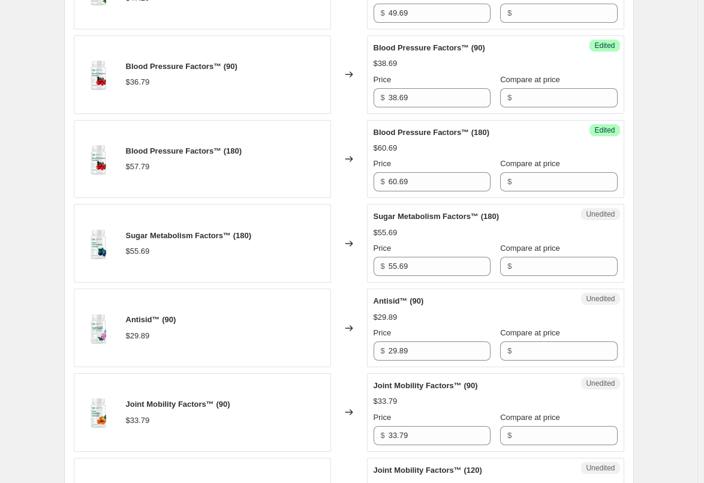
scroll to position [1019, 0]
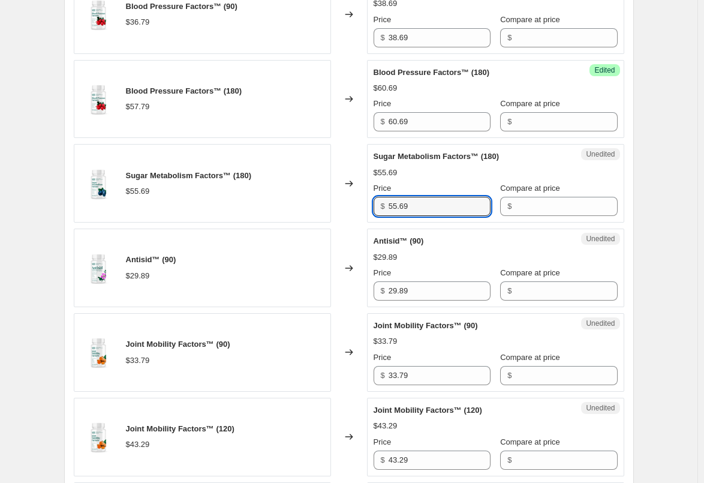
drag, startPoint x: 427, startPoint y: 202, endPoint x: 352, endPoint y: 200, distance: 75.0
click at [354, 200] on div "Sugar Metabolism Factors™ (180) $55.69 Changed to Unedited Sugar Metabolism Fac…" at bounding box center [349, 183] width 550 height 79
paste input "8.4"
type input "58.49"
click at [335, 214] on div "Changed to" at bounding box center [349, 183] width 36 height 79
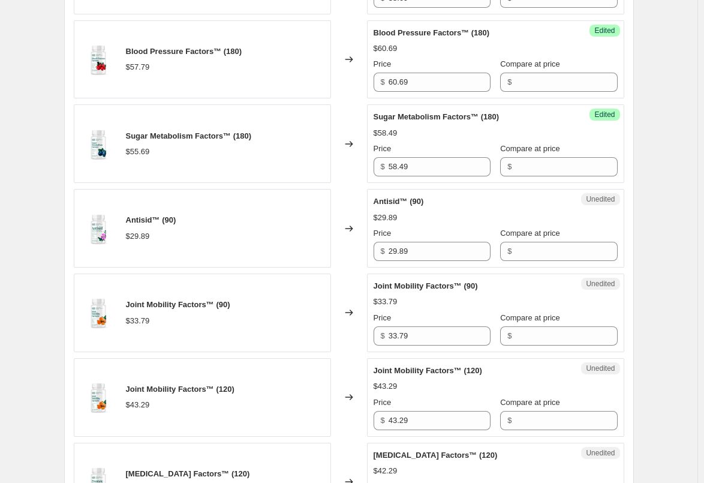
scroll to position [1079, 0]
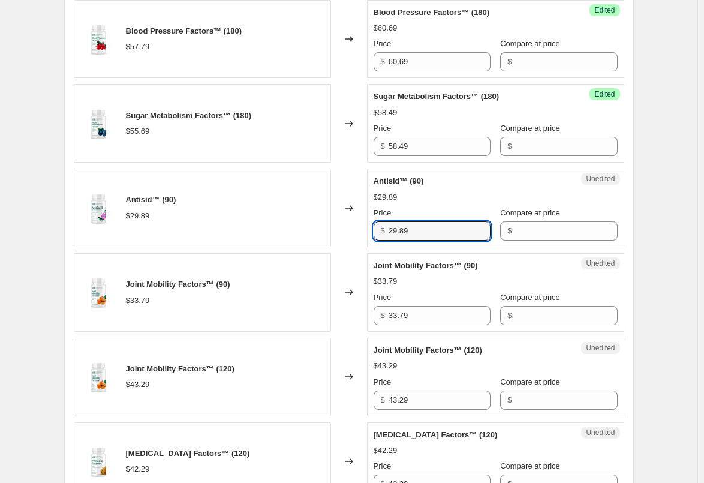
drag, startPoint x: 458, startPoint y: 230, endPoint x: 361, endPoint y: 230, distance: 97.1
click at [361, 230] on div "Antisid™ (90) $29.89 Changed to Unedited Antisid™ (90) $29.89 Price $ 29.89 Com…" at bounding box center [349, 208] width 550 height 79
paste input "31.4"
type input "31.49"
click at [351, 230] on div "Changed to" at bounding box center [349, 208] width 36 height 79
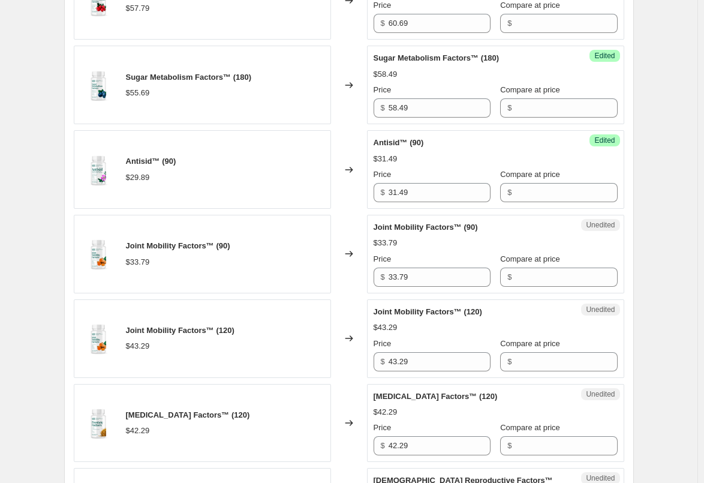
scroll to position [1139, 0]
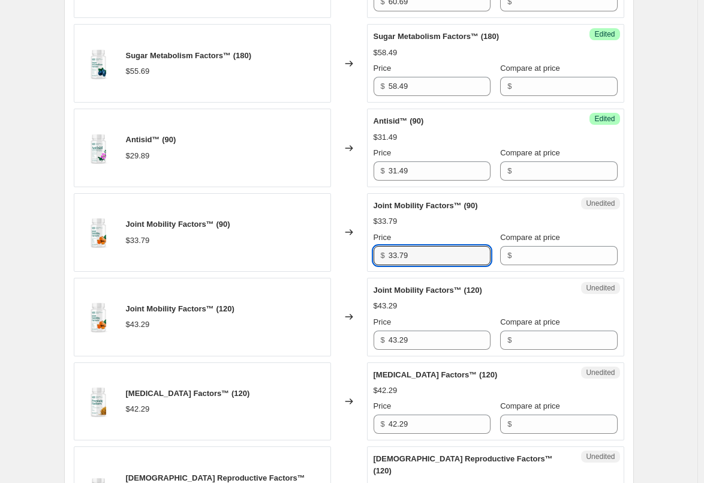
drag, startPoint x: 428, startPoint y: 257, endPoint x: 349, endPoint y: 260, distance: 78.6
click at [349, 260] on div "Joint Mobility Factors™ (90) $33.79 Changed to Unedited Joint Mobility Factors™…" at bounding box center [349, 232] width 550 height 79
paste input "5.4"
type input "35.49"
click at [348, 260] on div "Changed to" at bounding box center [349, 232] width 36 height 79
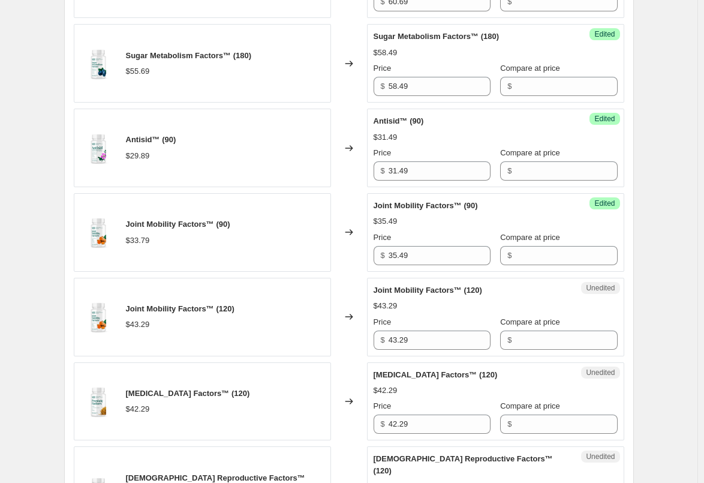
scroll to position [1199, 0]
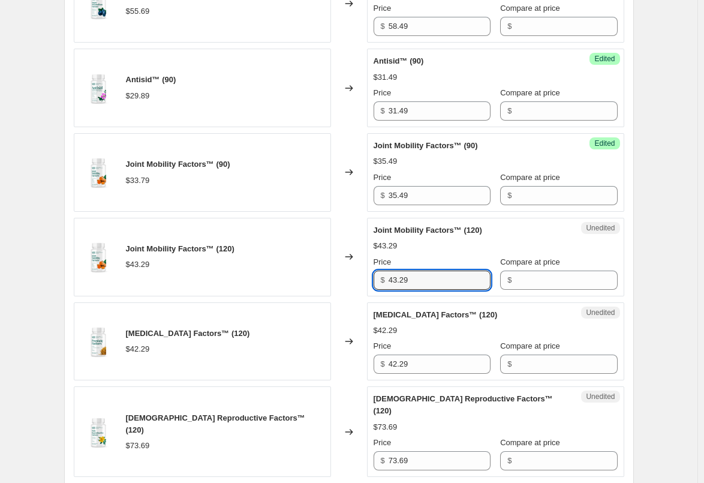
drag, startPoint x: 432, startPoint y: 275, endPoint x: 360, endPoint y: 276, distance: 71.4
click at [360, 276] on div "Joint Mobility Factors™ (120) $43.29 Changed to Unedited Joint Mobility Factors…" at bounding box center [349, 257] width 550 height 79
paste input "5.4"
type input "45.49"
click at [359, 276] on div "Changed to" at bounding box center [349, 257] width 36 height 79
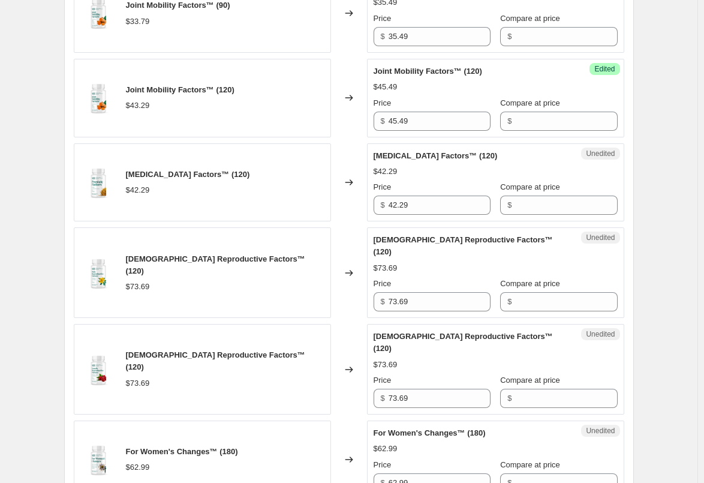
scroll to position [1379, 0]
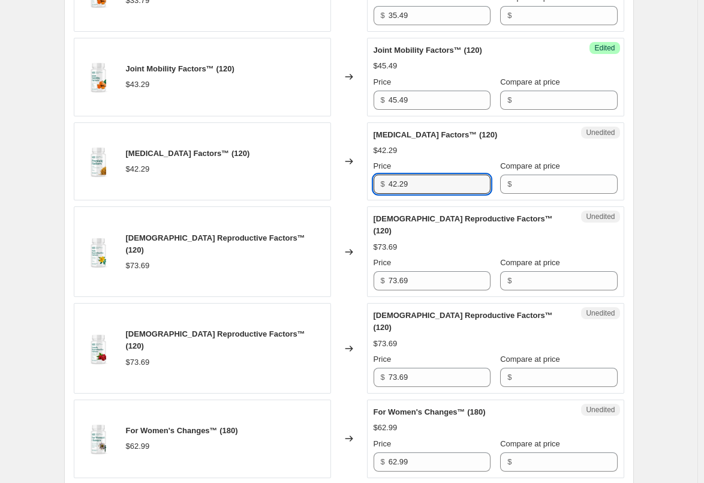
drag, startPoint x: 424, startPoint y: 188, endPoint x: 325, endPoint y: 194, distance: 99.2
click at [325, 194] on div "[MEDICAL_DATA] Factors™ (120) $42.29 Changed to Unedited [MEDICAL_DATA] Factors…" at bounding box center [349, 161] width 550 height 79
paste input "4.4"
type input "44.49"
click at [353, 191] on div "Changed to" at bounding box center [349, 161] width 36 height 79
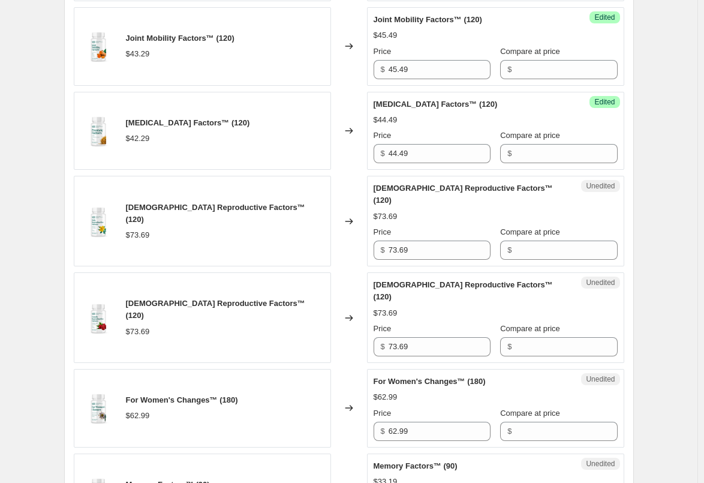
scroll to position [1439, 0]
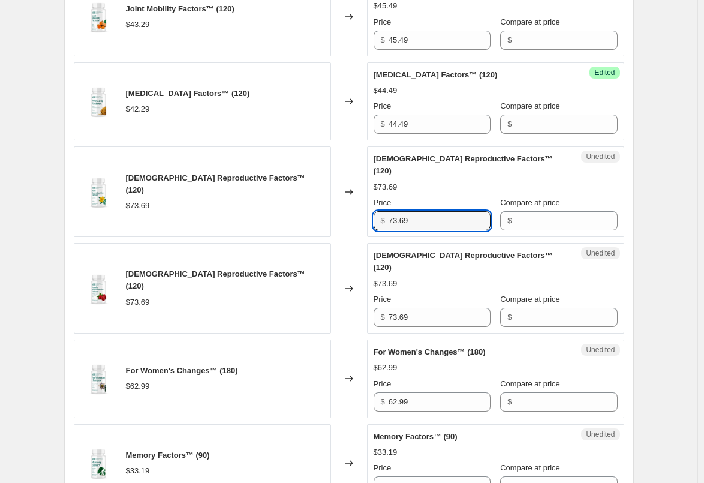
drag, startPoint x: 423, startPoint y: 207, endPoint x: 345, endPoint y: 210, distance: 78.0
click at [345, 210] on div "[DEMOGRAPHIC_DATA] Reproductive Factors™ (120) $73.69 Changed to Unedited [DEMO…" at bounding box center [349, 191] width 550 height 91
paste input "7.3"
type input "77.39"
click at [345, 210] on div "Changed to" at bounding box center [349, 191] width 36 height 91
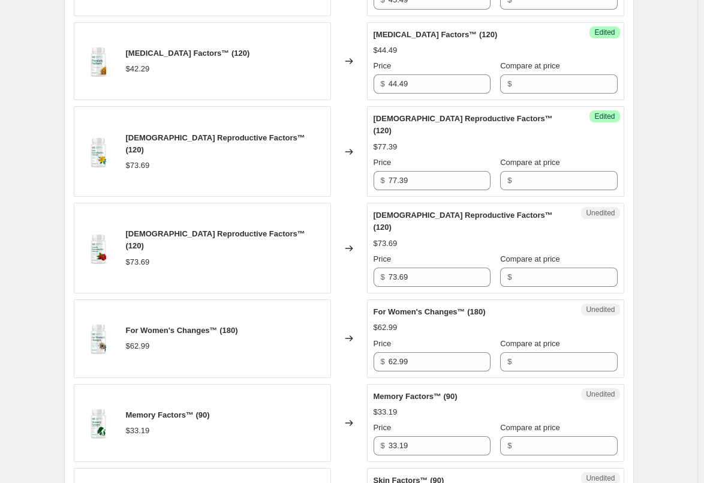
scroll to position [1499, 0]
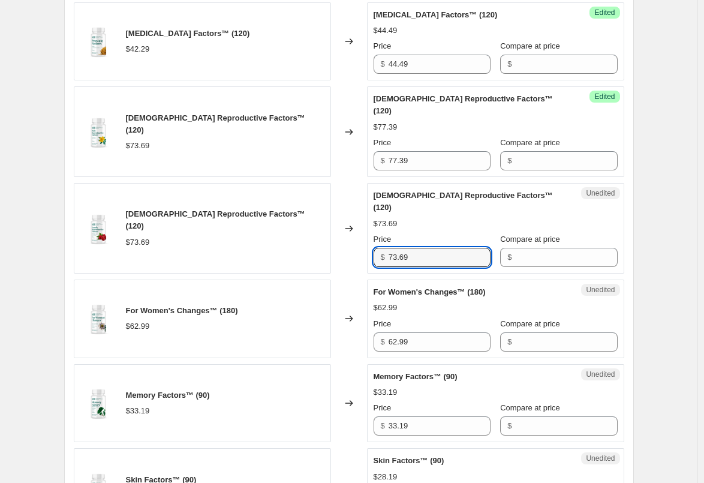
drag, startPoint x: 424, startPoint y: 228, endPoint x: 363, endPoint y: 231, distance: 60.7
click at [363, 231] on div "[DEMOGRAPHIC_DATA] Reproductive Factors™ (120) $73.69 Changed to Unedited [DEMO…" at bounding box center [349, 228] width 550 height 91
paste input "7.3"
type input "77.39"
click at [363, 231] on div "Changed to" at bounding box center [349, 228] width 36 height 91
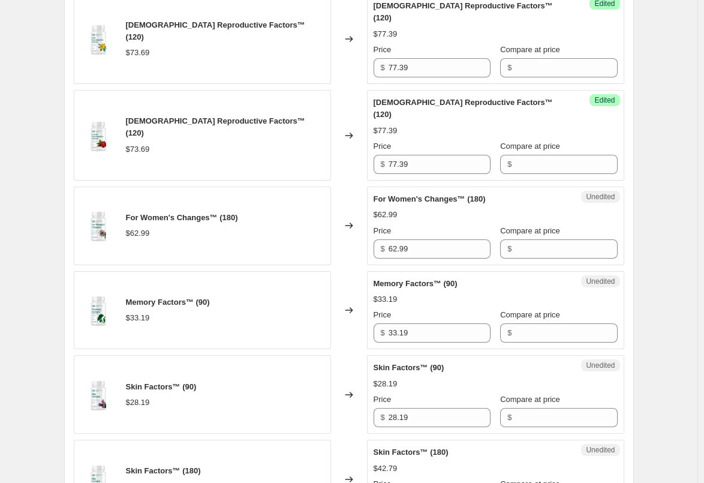
scroll to position [1619, 0]
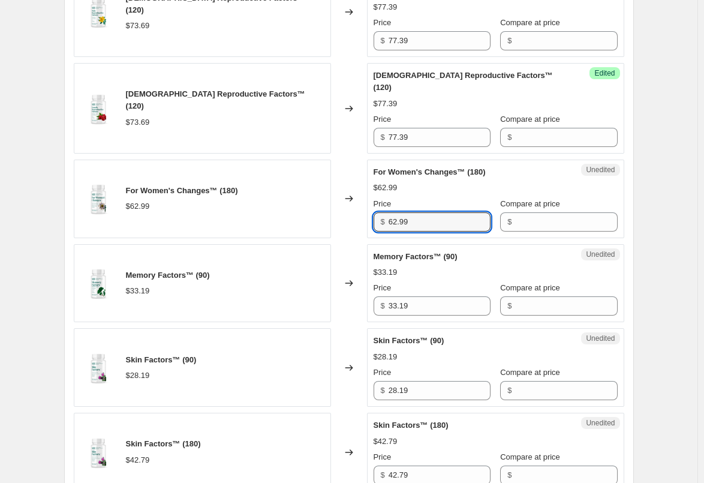
drag, startPoint x: 441, startPoint y: 201, endPoint x: 377, endPoint y: 201, distance: 64.2
click at [377, 212] on div "$ 62.99" at bounding box center [432, 221] width 117 height 19
paste input "6.1"
type input "66.19"
click at [360, 201] on div "Changed to" at bounding box center [349, 199] width 36 height 79
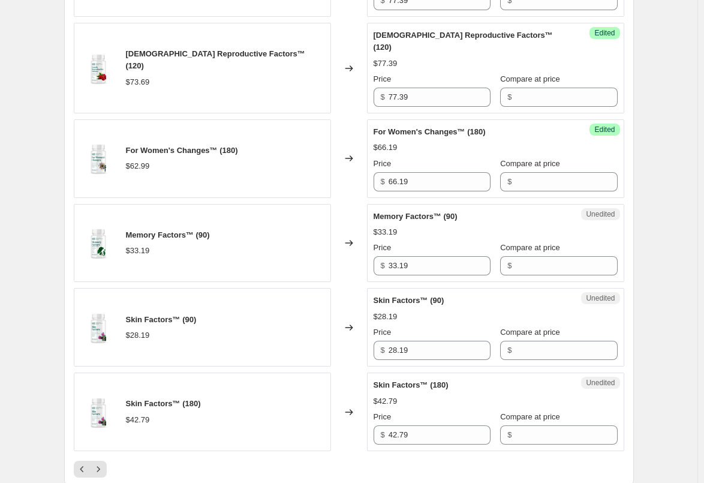
scroll to position [1679, 0]
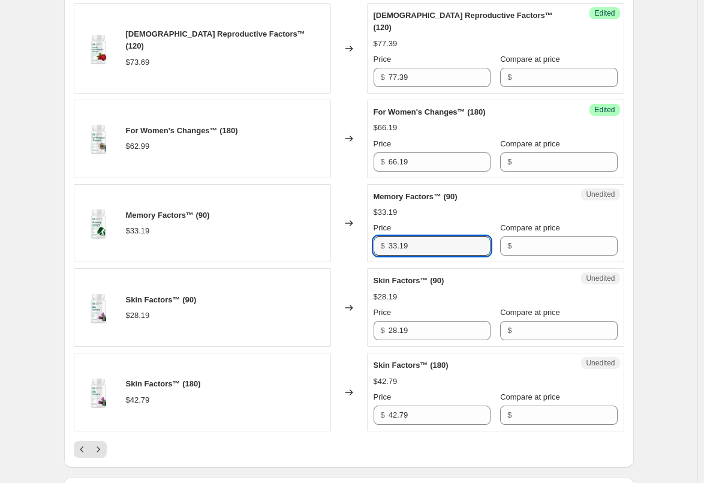
drag, startPoint x: 434, startPoint y: 225, endPoint x: 349, endPoint y: 224, distance: 84.6
click at [350, 225] on div "Memory Factors™ (90) $33.19 Changed to Unedited Memory Factors™ (90) $33.19 Pri…" at bounding box center [349, 223] width 550 height 79
paste input "4.8"
type input "34.89"
click at [342, 228] on div "Changed to" at bounding box center [349, 223] width 36 height 79
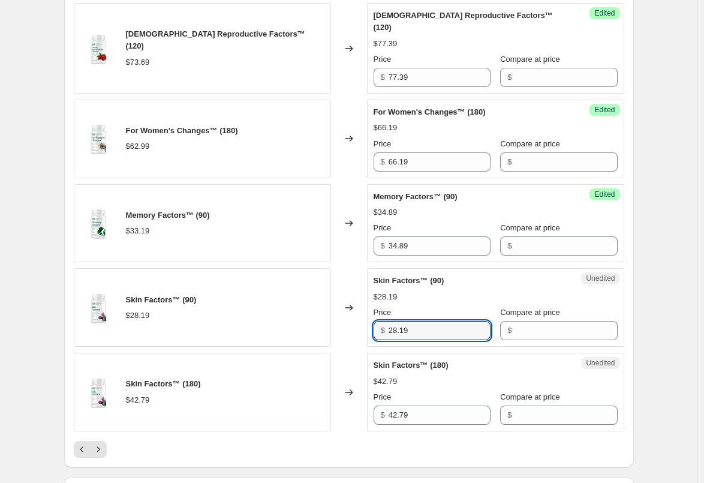
drag, startPoint x: 434, startPoint y: 308, endPoint x: 353, endPoint y: 307, distance: 80.4
click at [353, 307] on div "Skin Factors™ (90) $28.19 Changed to Unedited Skin Factors™ (90) $28.19 Price $…" at bounding box center [349, 307] width 550 height 79
paste input "9.6"
type input "29.69"
click at [328, 306] on div "Skin Factors™ (90) $28.19" at bounding box center [202, 307] width 257 height 79
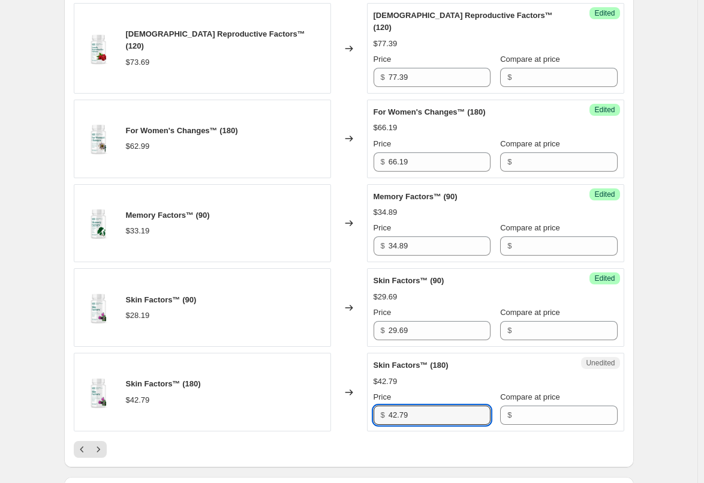
drag, startPoint x: 413, startPoint y: 388, endPoint x: 326, endPoint y: 388, distance: 87.0
click at [326, 388] on div "Skin Factors™ (180) $42.79 Changed to Unedited Skin Factors™ (180) $42.79 Price…" at bounding box center [349, 392] width 550 height 79
paste input "4.9"
type input "44.99"
click at [330, 385] on div "Skin Factors™ (180) $42.79" at bounding box center [202, 392] width 257 height 79
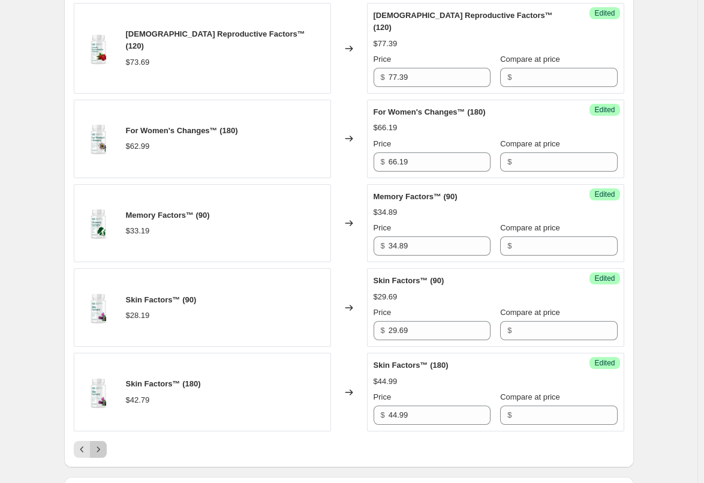
click at [104, 443] on icon "Next" at bounding box center [98, 449] width 12 height 12
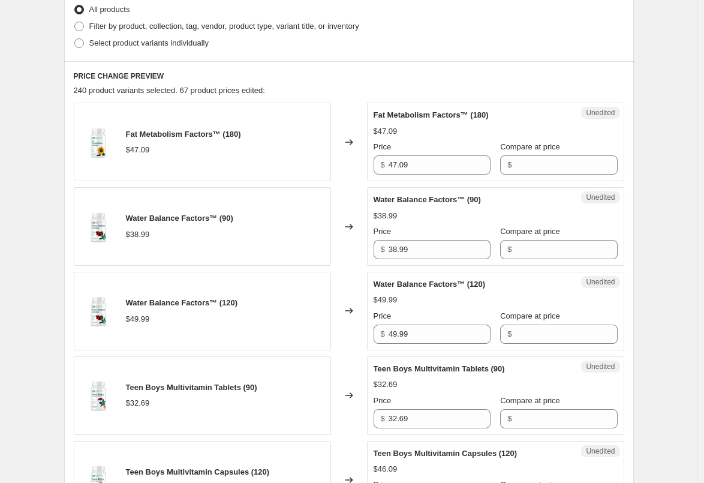
scroll to position [300, 0]
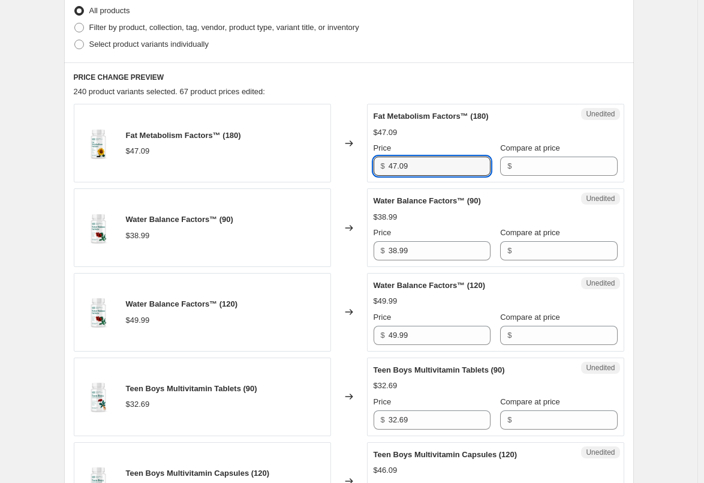
drag, startPoint x: 423, startPoint y: 166, endPoint x: 338, endPoint y: 162, distance: 85.2
click at [339, 162] on div "Fat Metabolism Factors™ (180) $47.09 Changed to Unedited Fat Metabolism Factors…" at bounding box center [349, 143] width 550 height 79
paste input "9.4"
type input "49.49"
click at [338, 162] on div "Changed to" at bounding box center [349, 143] width 36 height 79
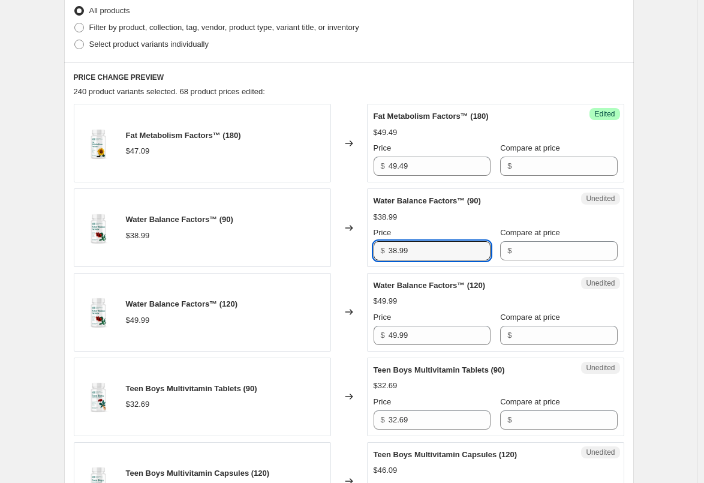
drag, startPoint x: 433, startPoint y: 247, endPoint x: 314, endPoint y: 251, distance: 119.4
click at [314, 251] on div "Water Balance Factors™ (90) $38.99 Changed to Unedited Water Balance Factors™ (…" at bounding box center [349, 227] width 550 height 79
paste input "40"
type input "40.99"
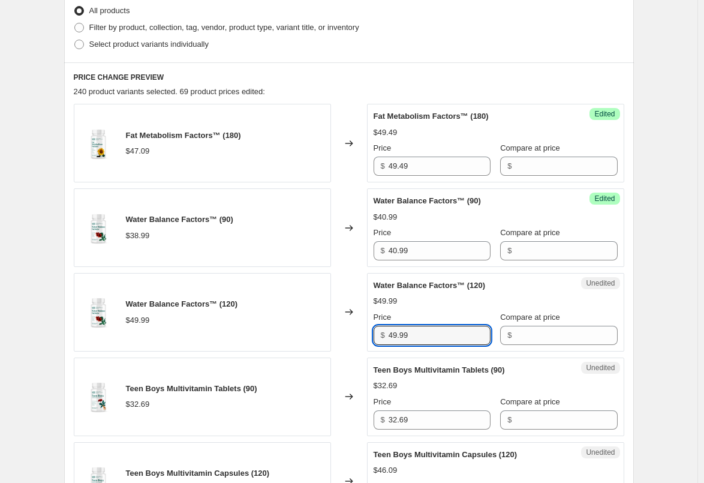
drag, startPoint x: 422, startPoint y: 341, endPoint x: 334, endPoint y: 338, distance: 88.2
click at [334, 338] on div "Water Balance Factors™ (120) $49.99 Changed to Unedited Water Balance Factors™ …" at bounding box center [349, 312] width 550 height 79
paste input "52.4"
type input "52.49"
click at [336, 329] on div "Changed to" at bounding box center [349, 312] width 36 height 79
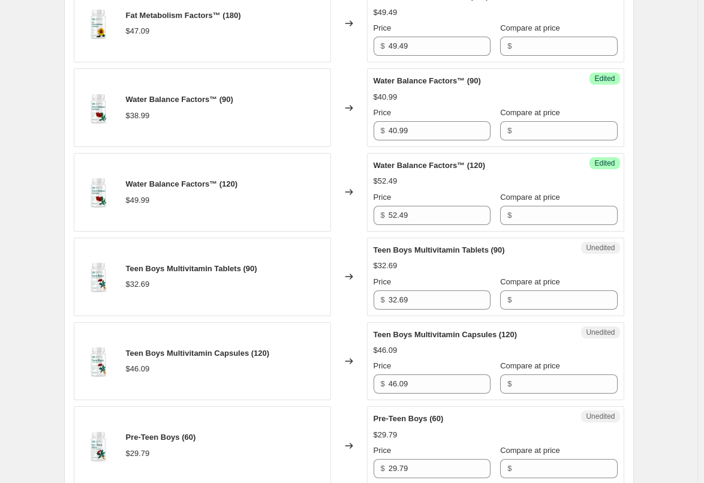
scroll to position [480, 0]
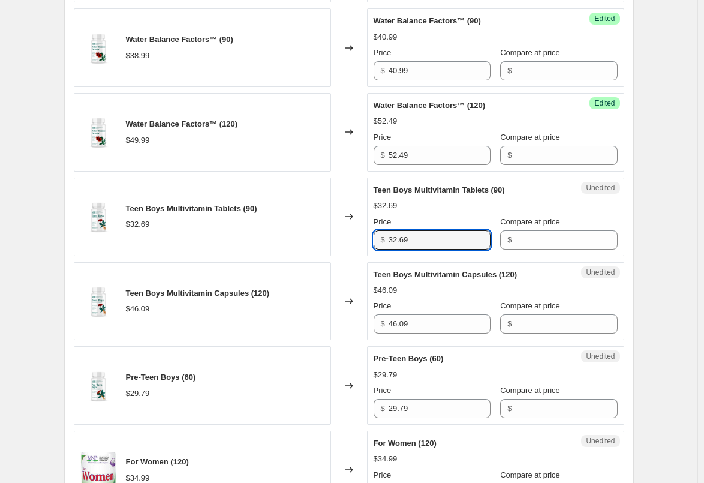
drag, startPoint x: 411, startPoint y: 236, endPoint x: 311, endPoint y: 238, distance: 100.8
click at [311, 238] on div "Teen Boys Multivitamin Tablets (90) $32.69 Changed to Unedited Teen Boys Multiv…" at bounding box center [349, 217] width 550 height 79
paste input "4.3"
type input "34.39"
click at [351, 241] on div "Changed to" at bounding box center [349, 217] width 36 height 79
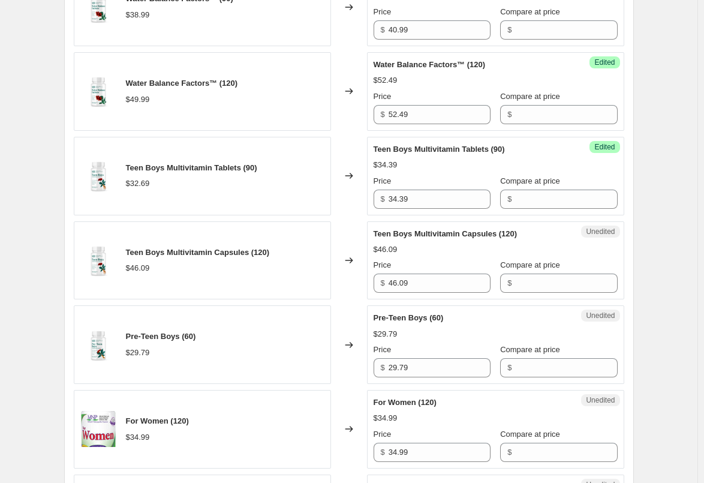
scroll to position [540, 0]
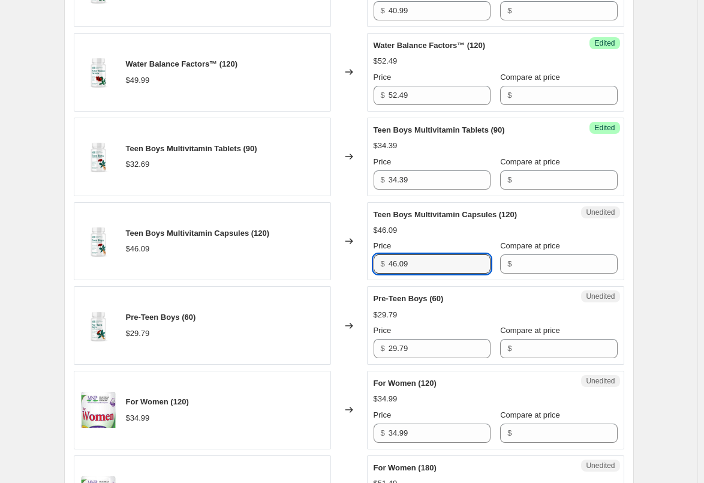
drag, startPoint x: 441, startPoint y: 258, endPoint x: 328, endPoint y: 259, distance: 112.7
click at [329, 260] on div "Teen Boys Multivitamin Capsules (120) $46.09 Changed to Unedited Teen Boys Mult…" at bounding box center [349, 241] width 550 height 79
paste input "8.4"
type input "48.49"
click at [328, 261] on div "Teen Boys Multivitamin Capsules (120) $46.09" at bounding box center [202, 241] width 257 height 79
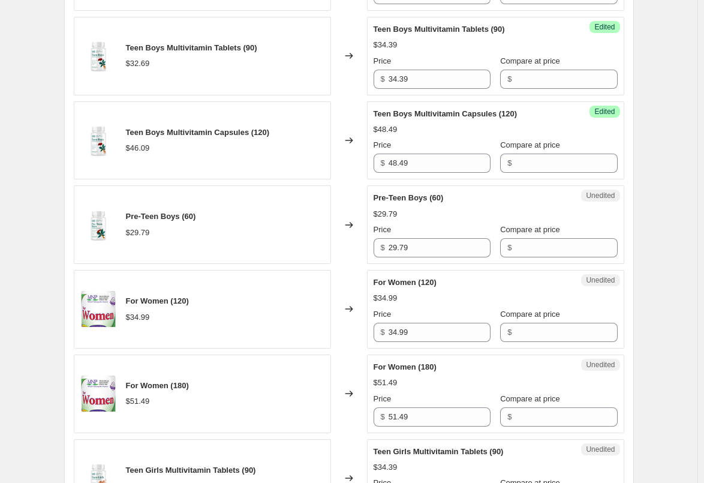
scroll to position [660, 0]
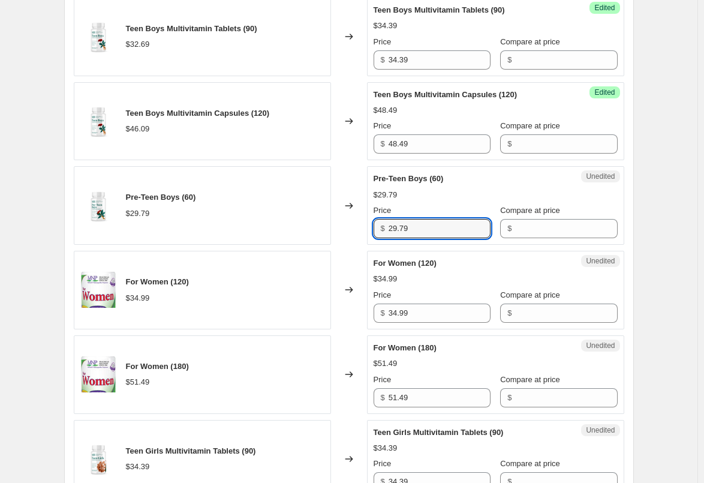
drag, startPoint x: 401, startPoint y: 230, endPoint x: 347, endPoint y: 230, distance: 54.0
click at [351, 230] on div "Pre-Teen Boys (60) $29.79 Changed to Unedited Pre-Teen Boys (60) $29.79 Price $…" at bounding box center [349, 205] width 550 height 79
paste input "31.2"
type input "31.29"
click at [341, 230] on div "Changed to" at bounding box center [349, 205] width 36 height 79
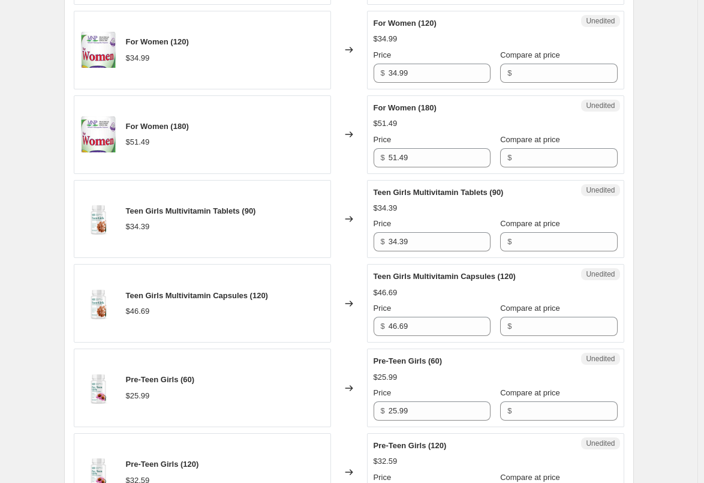
scroll to position [959, 0]
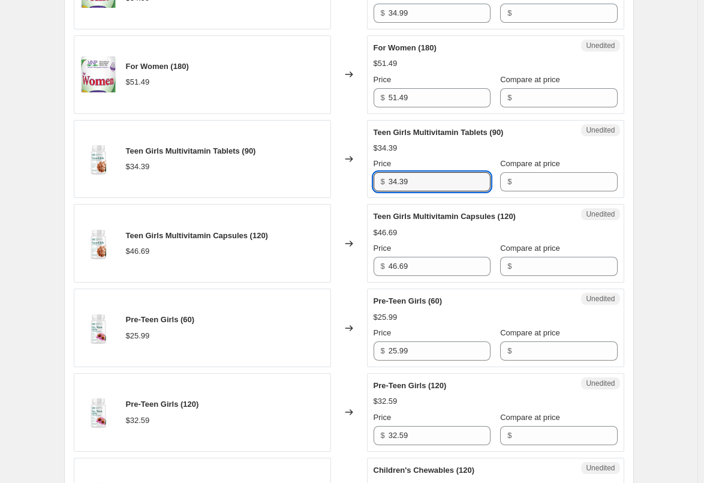
drag, startPoint x: 423, startPoint y: 188, endPoint x: 342, endPoint y: 185, distance: 81.0
click at [342, 185] on div "Teen Girls Multivitamin Tablets (90) $34.39 Changed to Unedited Teen Girls Mult…" at bounding box center [349, 159] width 550 height 79
paste input "6.1"
type input "36.19"
click at [342, 185] on div "Changed to" at bounding box center [349, 159] width 36 height 79
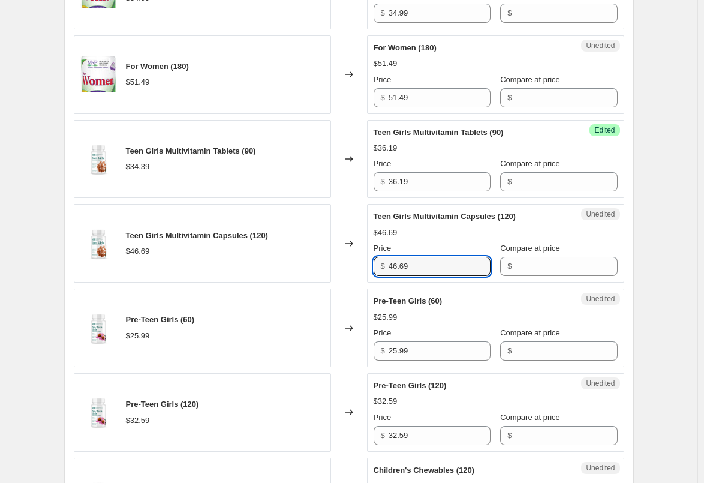
drag, startPoint x: 426, startPoint y: 275, endPoint x: 356, endPoint y: 269, distance: 70.4
click at [356, 269] on div "Teen Girls Multivitamin Capsules (120) $46.69 Changed to Unedited Teen Girls Mu…" at bounding box center [349, 243] width 550 height 79
paste input "9.0"
type input "49.09"
click at [348, 263] on div "Changed to" at bounding box center [349, 243] width 36 height 79
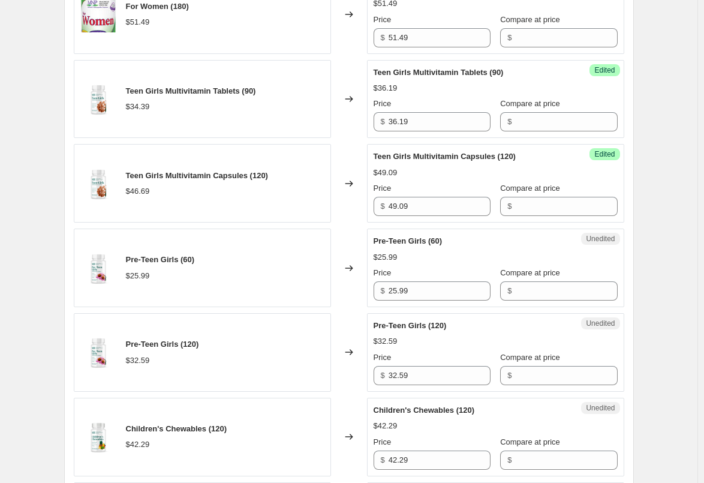
scroll to position [1079, 0]
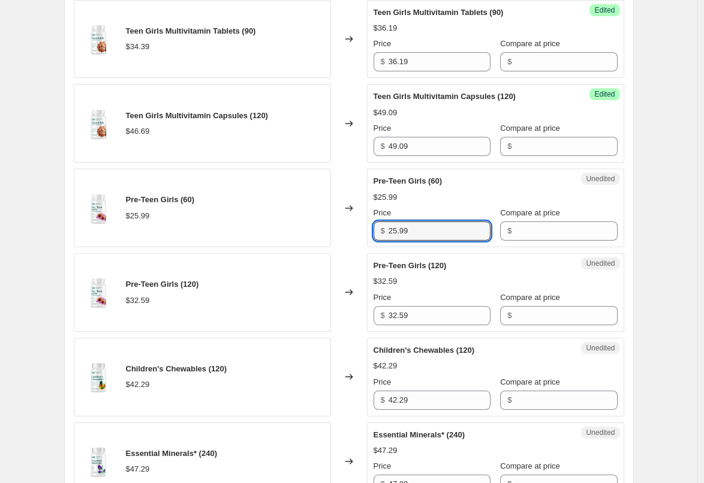
drag, startPoint x: 411, startPoint y: 234, endPoint x: 333, endPoint y: 234, distance: 78.0
click at [333, 234] on div "Pre-Teen Girls (60) $25.99 Changed to Unedited Pre-Teen Girls (60) $25.99 Price…" at bounding box center [349, 208] width 550 height 79
paste input "7.2"
type input "27.29"
click at [331, 234] on div "Pre-Teen Girls (60) $25.99" at bounding box center [202, 208] width 257 height 79
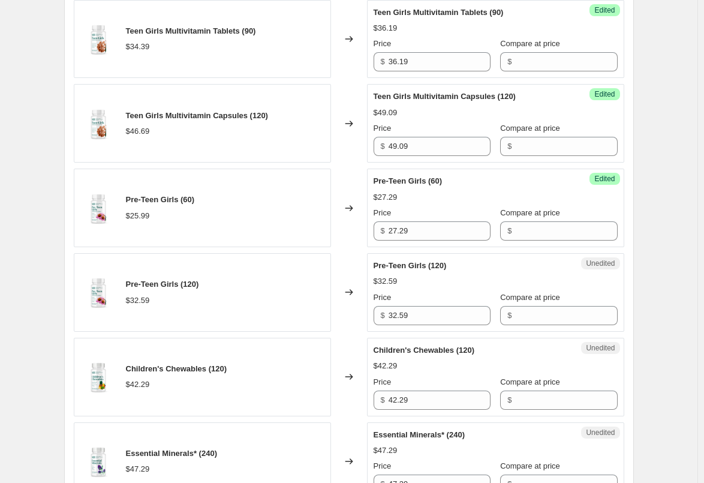
scroll to position [1139, 0]
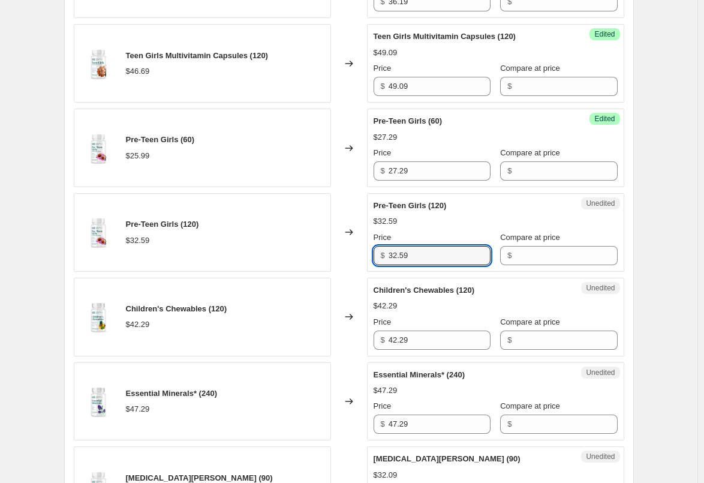
drag, startPoint x: 424, startPoint y: 259, endPoint x: 329, endPoint y: 259, distance: 94.7
click at [329, 259] on div "Pre-Teen Girls (120) $32.59 Changed to Unedited Pre-Teen Girls (120) $32.59 Pri…" at bounding box center [349, 232] width 550 height 79
paste input "4.2"
type input "34.29"
click at [329, 259] on div "Pre-Teen Girls (120) $32.59" at bounding box center [202, 232] width 257 height 79
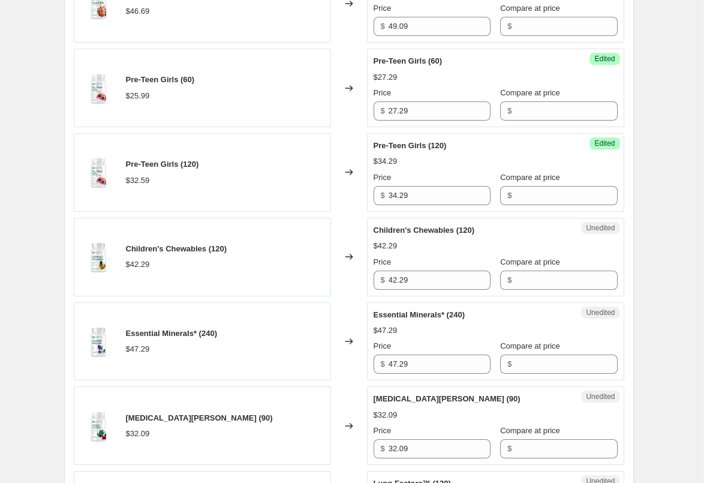
scroll to position [1259, 0]
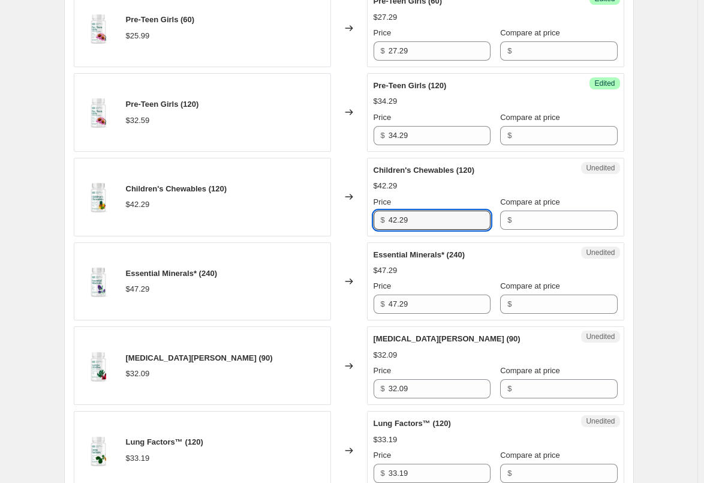
drag, startPoint x: 401, startPoint y: 220, endPoint x: 333, endPoint y: 222, distance: 67.8
click at [334, 222] on div "Children's Chewables (120) $42.29 Changed to Unedited Children's Chewables (120…" at bounding box center [349, 197] width 550 height 79
paste input "4.4"
type input "44.49"
click at [331, 222] on div "Children's Chewables (120) $42.29" at bounding box center [202, 197] width 257 height 79
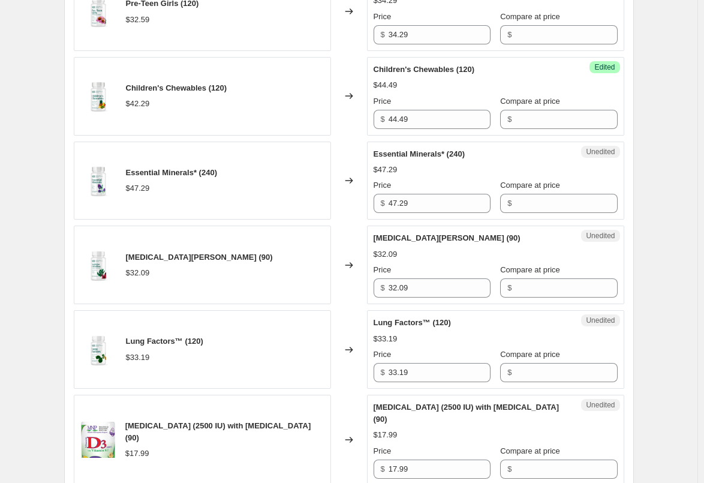
scroll to position [1379, 0]
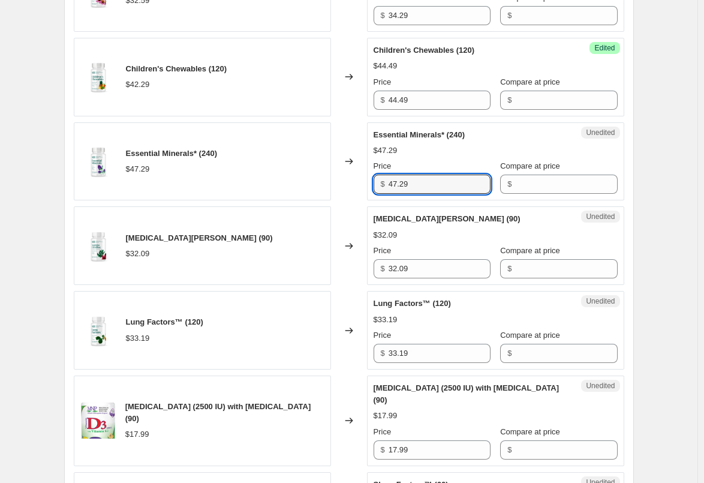
drag, startPoint x: 412, startPoint y: 185, endPoint x: 359, endPoint y: 185, distance: 53.4
click at [364, 186] on div "Essential Minerals* (240) $47.29 Changed to Unedited Essential Minerals* (240) …" at bounding box center [349, 161] width 550 height 79
paste input "9.6"
type input "49.69"
click at [331, 166] on div "Essential Minerals* (240) $47.29" at bounding box center [202, 161] width 257 height 79
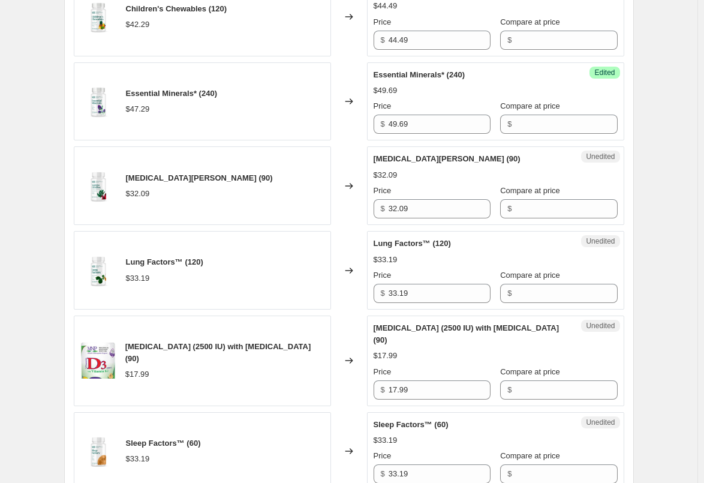
scroll to position [1499, 0]
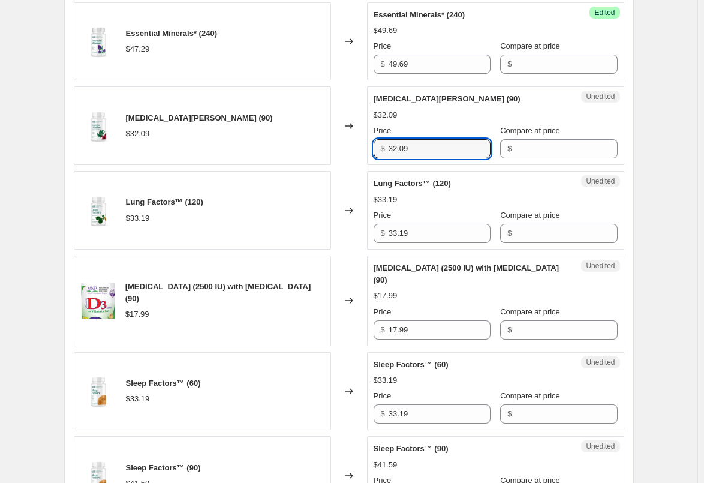
drag, startPoint x: 426, startPoint y: 147, endPoint x: 390, endPoint y: 148, distance: 36.0
click at [390, 148] on div "$ 32.09" at bounding box center [432, 148] width 117 height 19
paste input "3.7"
type input "33.79"
click at [351, 159] on div "Changed to" at bounding box center [349, 125] width 36 height 79
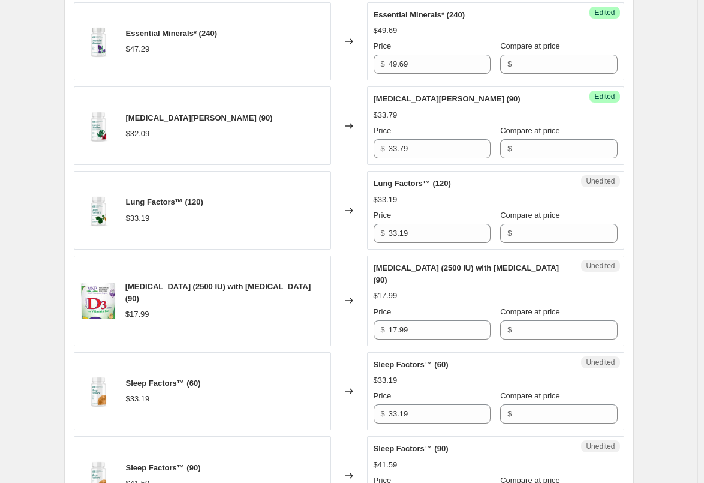
scroll to position [1559, 0]
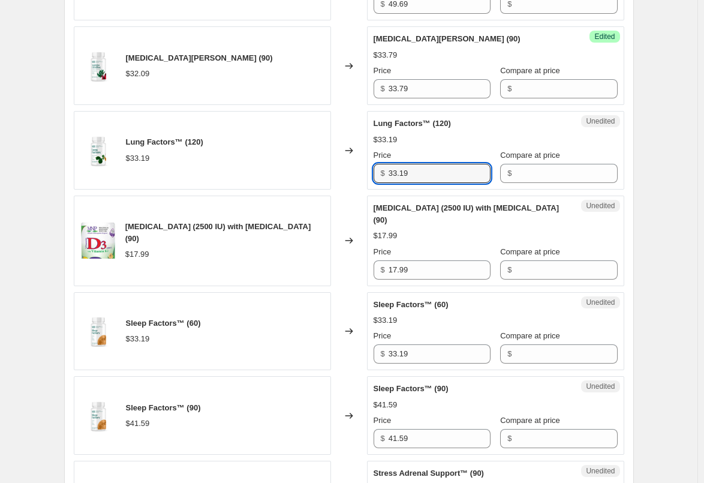
drag, startPoint x: 429, startPoint y: 173, endPoint x: 350, endPoint y: 173, distance: 79.2
click at [353, 173] on div "Lung Factors™ (120) $33.19 Changed to Unedited Lung Factors™ (120) $33.19 Price…" at bounding box center [349, 150] width 550 height 79
paste input "4.8"
type input "34.89"
click at [350, 173] on div "Changed to" at bounding box center [349, 150] width 36 height 79
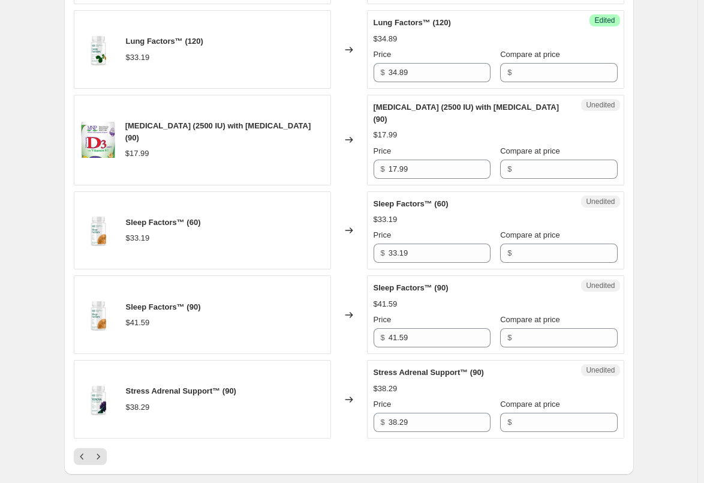
scroll to position [1679, 0]
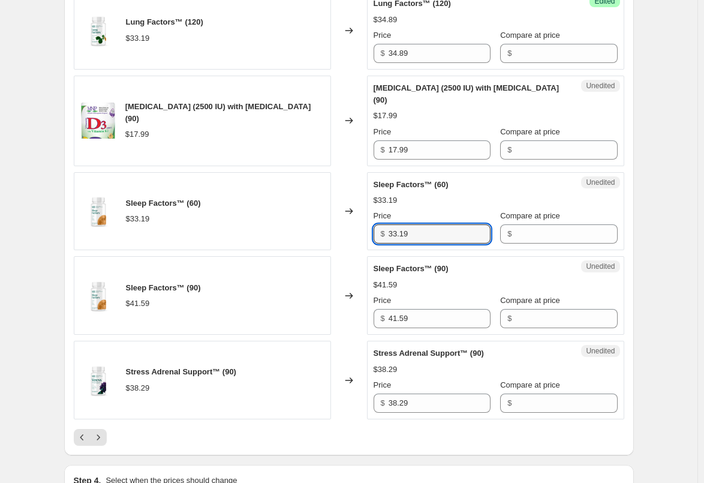
drag, startPoint x: 422, startPoint y: 224, endPoint x: 352, endPoint y: 223, distance: 69.6
click at [353, 223] on div "Sleep Factors™ (60) $33.19 Changed to Unedited Sleep Factors™ (60) $33.19 Price…" at bounding box center [349, 211] width 550 height 79
paste input "4.8"
type input "34.89"
click at [352, 223] on div "Changed to" at bounding box center [349, 211] width 36 height 79
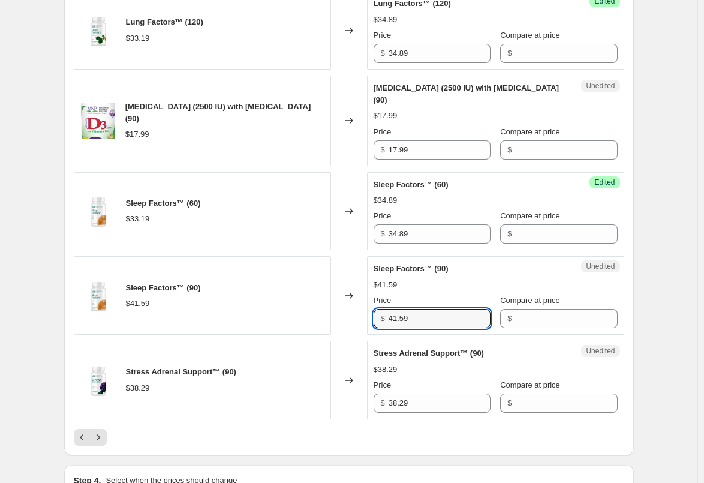
drag, startPoint x: 423, startPoint y: 310, endPoint x: 354, endPoint y: 306, distance: 68.5
click at [355, 307] on div "Sleep Factors™ (90) $41.59 Changed to Unedited Sleep Factors™ (90) $41.59 Price…" at bounding box center [349, 295] width 550 height 79
paste input "3.6"
type input "43.69"
click at [354, 302] on div "Changed to" at bounding box center [349, 295] width 36 height 79
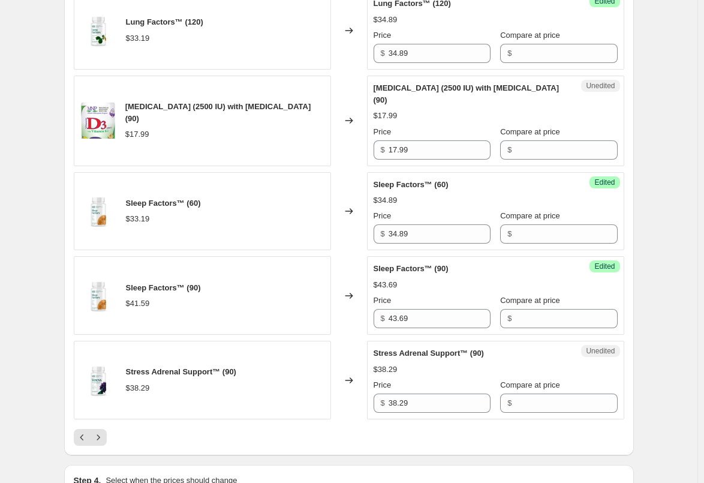
scroll to position [1739, 0]
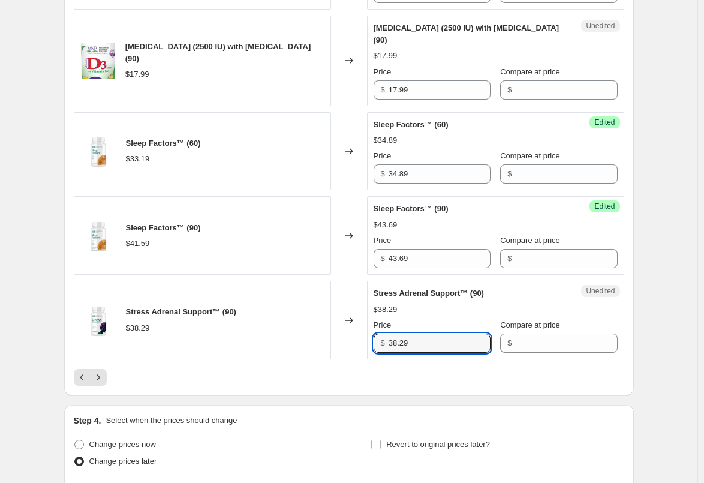
drag, startPoint x: 393, startPoint y: 331, endPoint x: 364, endPoint y: 332, distance: 28.8
click at [365, 332] on div "Stress Adrenal Support™ (90) $38.29 Changed to Unedited Stress Adrenal Support™…" at bounding box center [349, 320] width 550 height 79
paste input "40"
type input "40.29"
click at [350, 331] on div "Changed to" at bounding box center [349, 320] width 36 height 79
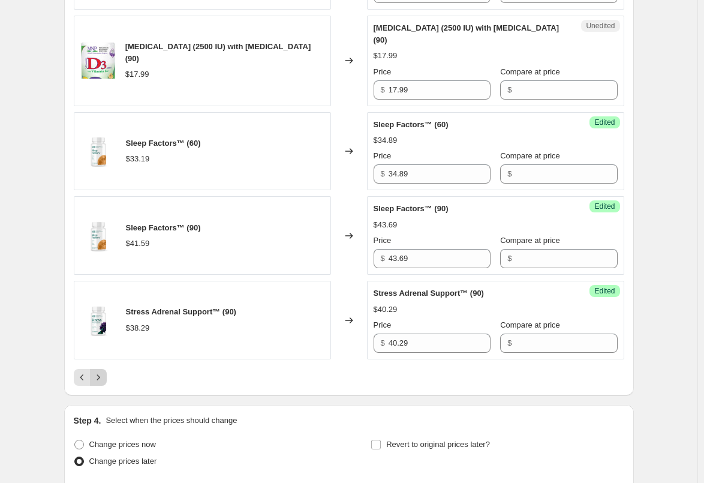
click at [104, 371] on icon "Next" at bounding box center [98, 377] width 12 height 12
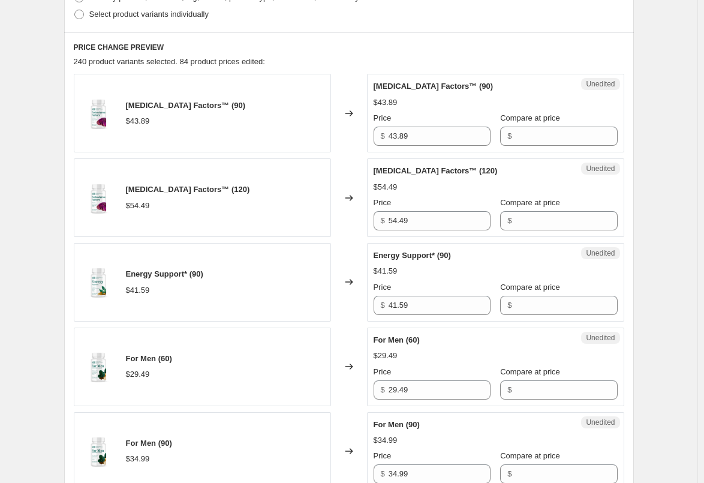
scroll to position [360, 0]
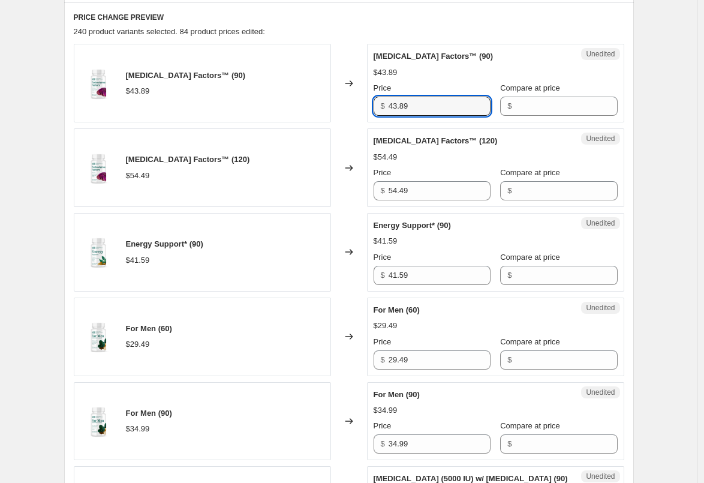
drag, startPoint x: 417, startPoint y: 101, endPoint x: 320, endPoint y: 104, distance: 97.2
click at [328, 106] on div "[MEDICAL_DATA] Factors™ (90) $43.89 Changed to Unedited [MEDICAL_DATA] Factors™…" at bounding box center [349, 83] width 550 height 79
paste input "6.0"
type input "46.09"
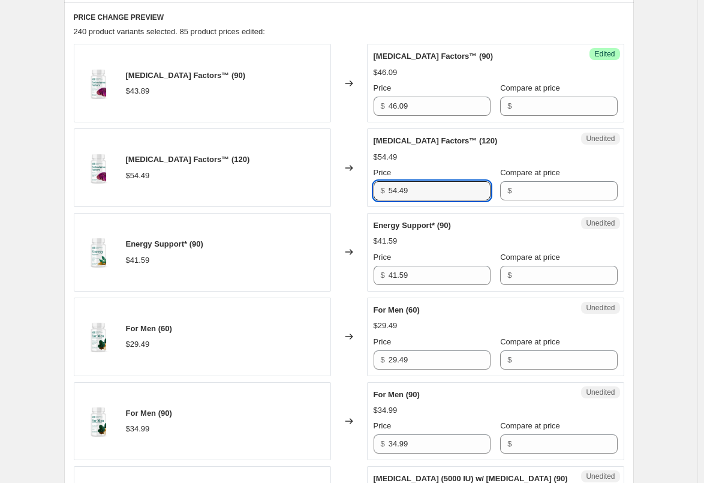
drag, startPoint x: 438, startPoint y: 186, endPoint x: 343, endPoint y: 186, distance: 95.3
click at [351, 186] on div "[MEDICAL_DATA] Factors™ (120) $54.49 Changed to Unedited [MEDICAL_DATA] Factors…" at bounding box center [349, 167] width 550 height 79
paste input "7.2"
type input "57.29"
click at [331, 186] on div "[MEDICAL_DATA] Factors™ (120) $54.49" at bounding box center [202, 167] width 257 height 79
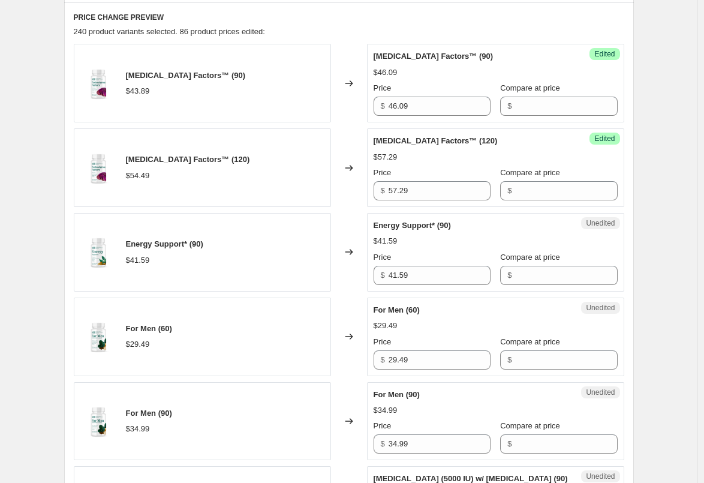
scroll to position [420, 0]
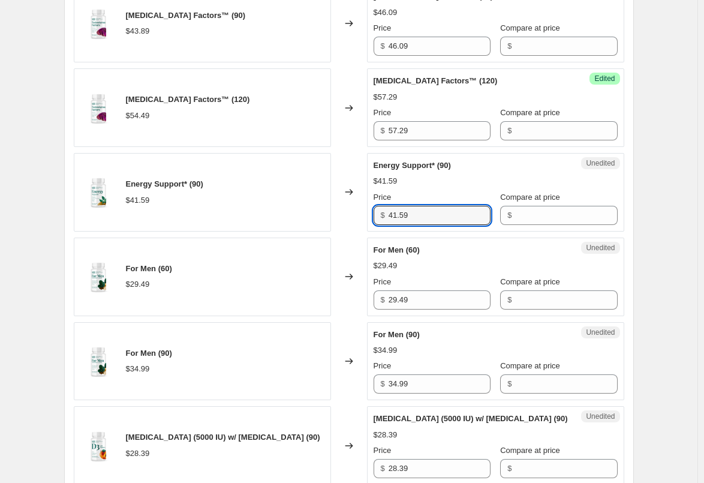
drag, startPoint x: 426, startPoint y: 214, endPoint x: 311, endPoint y: 215, distance: 115.7
click at [311, 215] on div "Energy Support* (90) $41.59 Changed to Unedited Energy Support* (90) $41.59 Pri…" at bounding box center [349, 192] width 550 height 79
paste input "3.6"
type input "43.69"
click at [310, 215] on div "Energy Support* (90) $41.59" at bounding box center [202, 192] width 257 height 79
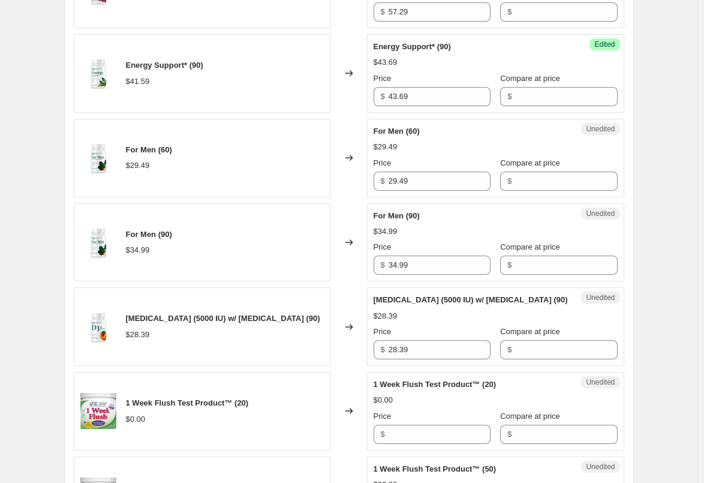
scroll to position [540, 0]
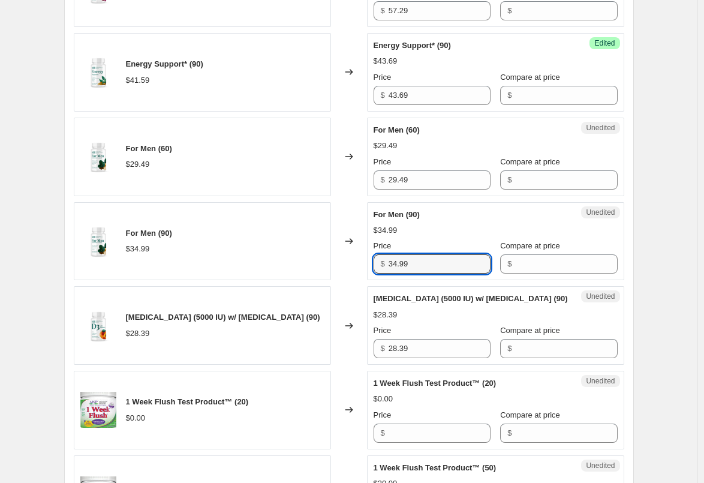
drag, startPoint x: 389, startPoint y: 259, endPoint x: 315, endPoint y: 262, distance: 73.8
click at [316, 262] on div "For Men (90) $34.99 Changed to Unedited For Men (90) $34.99 Price $ 34.99 Compa…" at bounding box center [349, 241] width 550 height 79
paste input "6.6"
type input "36.69"
click at [342, 269] on div "Changed to" at bounding box center [349, 241] width 36 height 79
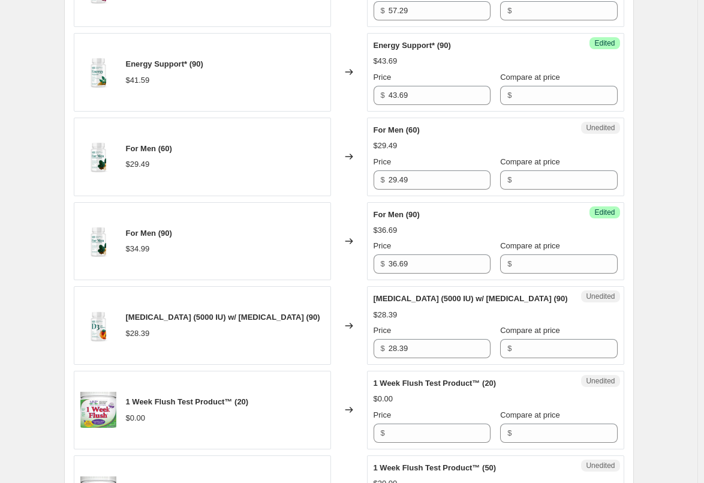
click at [342, 269] on div "Changed to" at bounding box center [349, 241] width 36 height 79
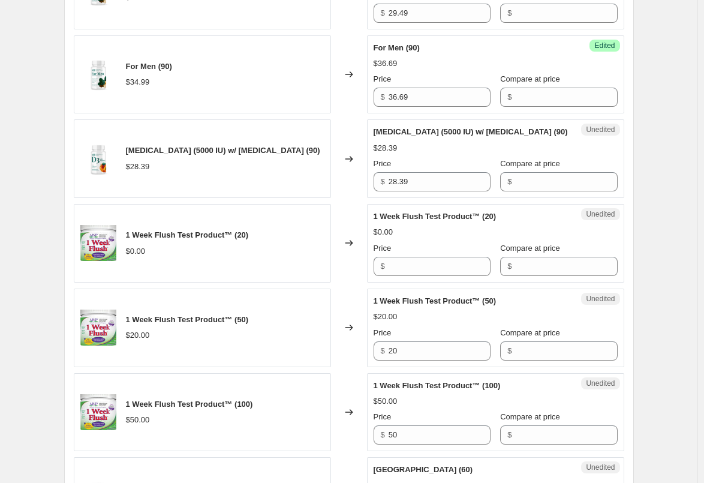
scroll to position [720, 0]
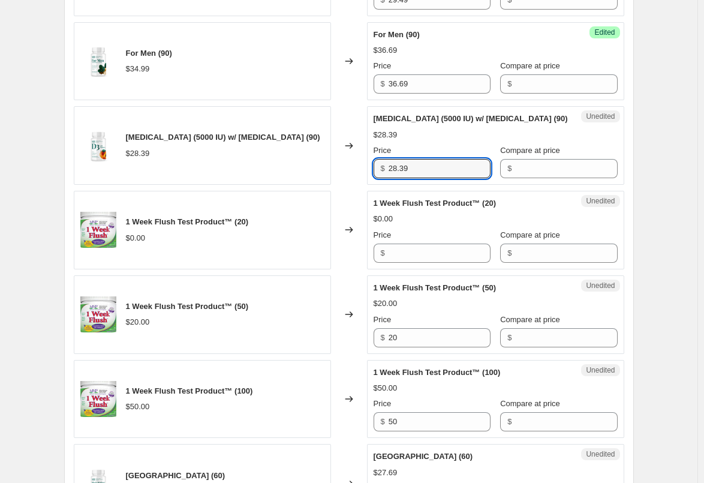
drag, startPoint x: 412, startPoint y: 167, endPoint x: 343, endPoint y: 169, distance: 69.0
click at [344, 169] on div "[MEDICAL_DATA] (5000 IU) w/ [MEDICAL_DATA] (90) $28.39 Changed to Unedited [MED…" at bounding box center [349, 145] width 550 height 79
paste input "9.8"
type input "29.89"
click at [343, 169] on div "Changed to" at bounding box center [349, 145] width 36 height 79
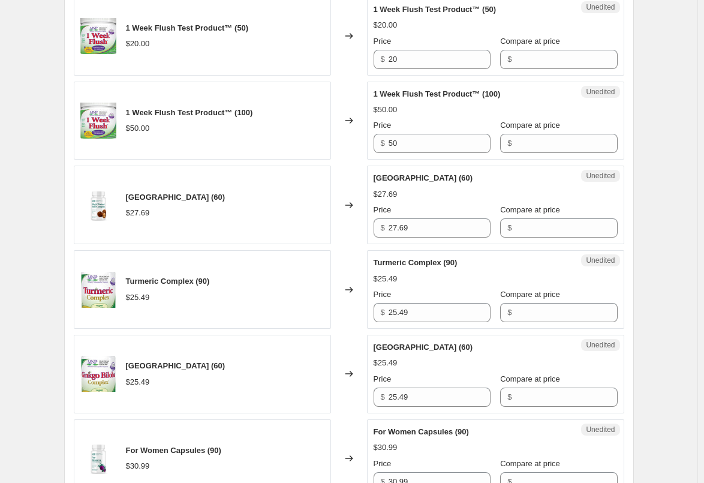
scroll to position [1019, 0]
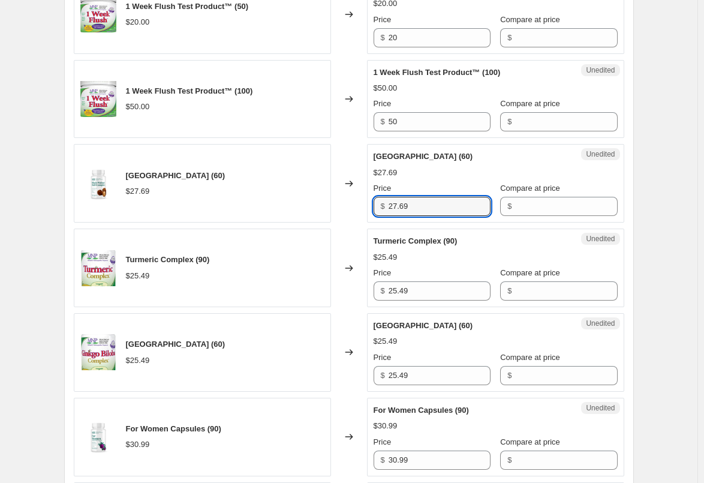
drag, startPoint x: 447, startPoint y: 203, endPoint x: 305, endPoint y: 206, distance: 141.6
click at [305, 206] on div "Black Walnut Hull Complex (60) $27.69 Changed to Unedited Black Walnut Hull Com…" at bounding box center [349, 183] width 550 height 79
paste input "9.0"
type input "29.09"
click at [313, 202] on div "Black Walnut Hull Complex (60) $27.69" at bounding box center [202, 183] width 257 height 79
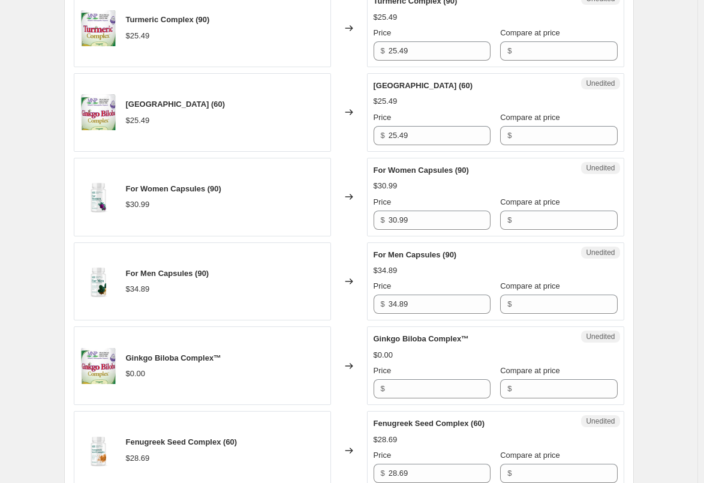
scroll to position [1319, 0]
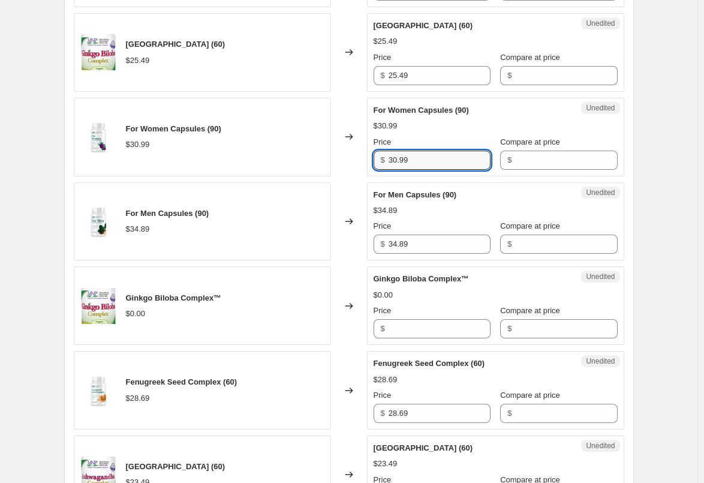
drag, startPoint x: 419, startPoint y: 160, endPoint x: 360, endPoint y: 160, distance: 58.2
click at [360, 160] on div "For Women Capsules (90) $30.99 Changed to Unedited For Women Capsules (90) $30.…" at bounding box center [349, 137] width 550 height 79
paste input "2.5"
type input "32.59"
click at [357, 163] on div "Changed to" at bounding box center [349, 137] width 36 height 79
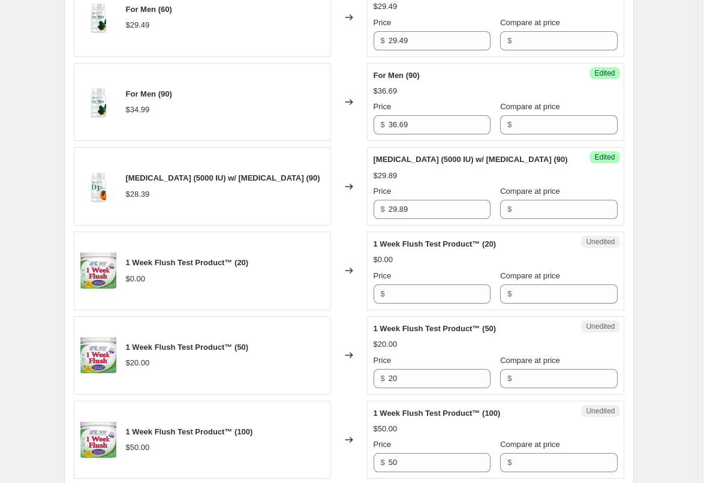
scroll to position [660, 0]
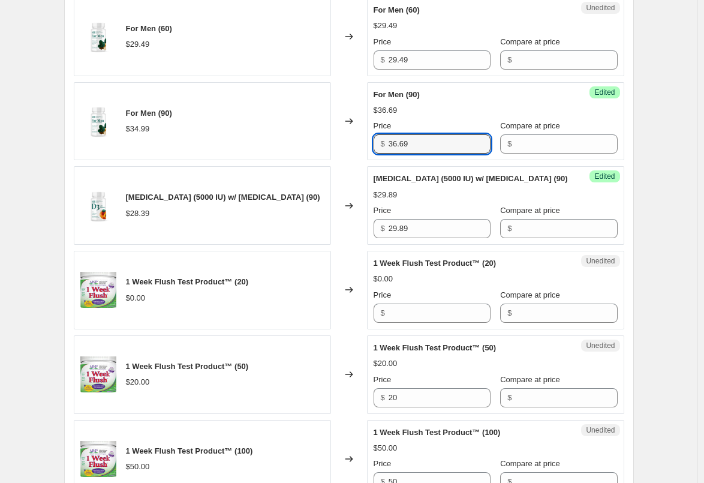
drag, startPoint x: 376, startPoint y: 142, endPoint x: 353, endPoint y: 142, distance: 22.8
click at [353, 142] on div "For Men (90) $34.99 Changed to Success Edited For Men (90) $36.69 Price $ 36.69…" at bounding box center [349, 121] width 550 height 79
click at [345, 148] on div "Changed to" at bounding box center [349, 121] width 36 height 79
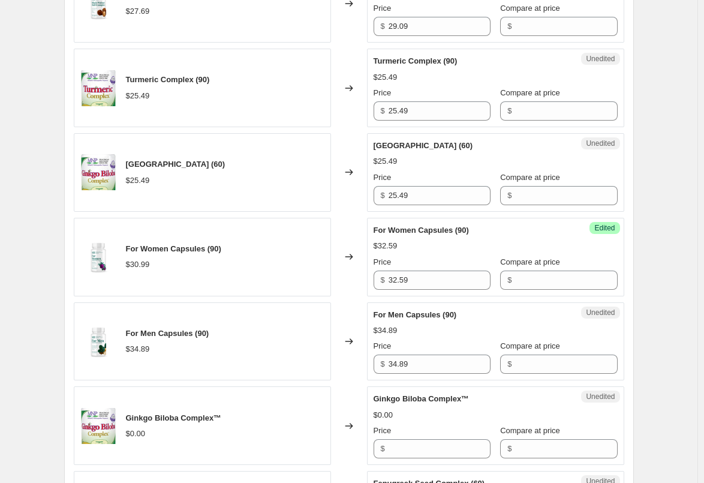
scroll to position [1259, 0]
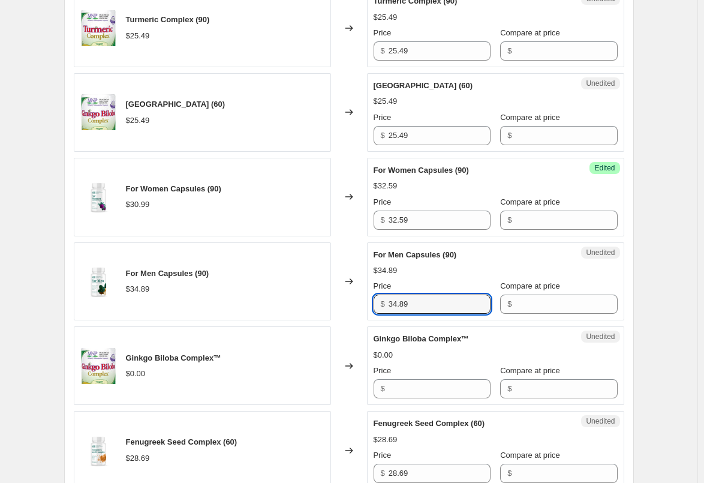
drag, startPoint x: 419, startPoint y: 302, endPoint x: 356, endPoint y: 302, distance: 62.4
click at [356, 302] on div "For Men Capsules (90) $34.89 Changed to Unedited For Men Capsules (90) $34.89 P…" at bounding box center [349, 281] width 550 height 79
paste input "6.6"
type input "36.69"
click at [351, 302] on div "Changed to" at bounding box center [349, 281] width 36 height 79
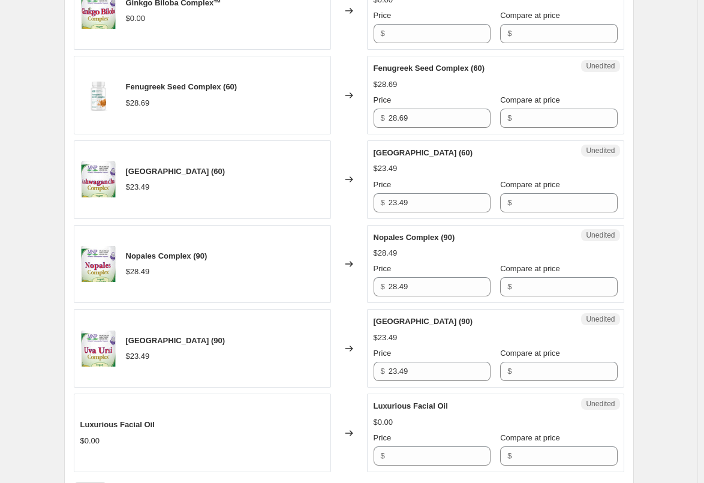
scroll to position [1619, 0]
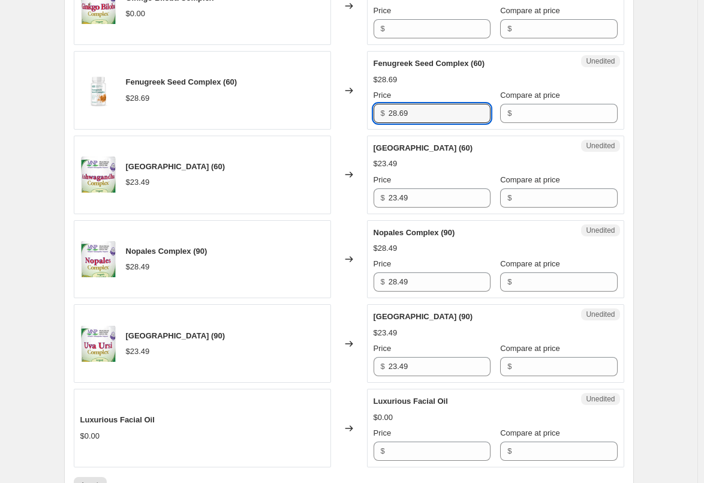
drag, startPoint x: 435, startPoint y: 113, endPoint x: 329, endPoint y: 113, distance: 106.1
click at [329, 113] on div "Fenugreek Seed Complex (60) $28.69 Changed to Unedited Fenugreek Seed Complex (…" at bounding box center [349, 90] width 550 height 79
paste input "30.1"
type input "30.19"
click at [329, 113] on div "Fenugreek Seed Complex (60) $28.69" at bounding box center [202, 90] width 257 height 79
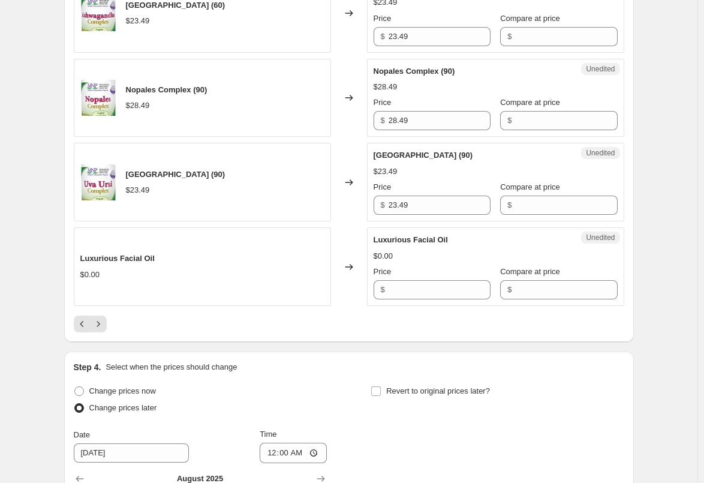
scroll to position [1799, 0]
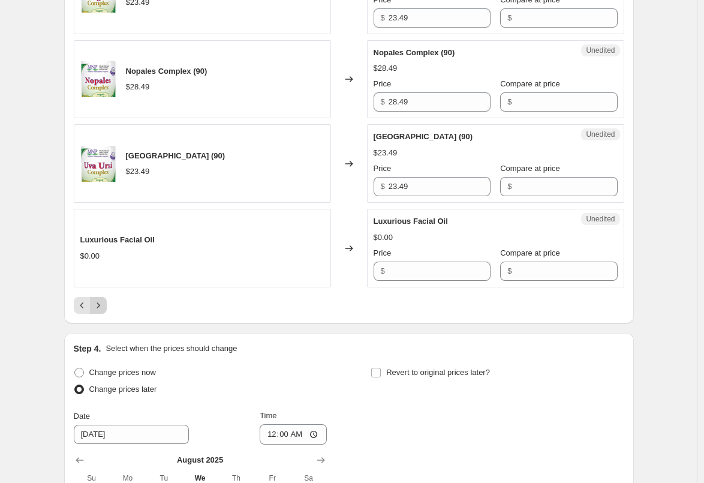
click at [96, 303] on icon "Next" at bounding box center [98, 305] width 12 height 12
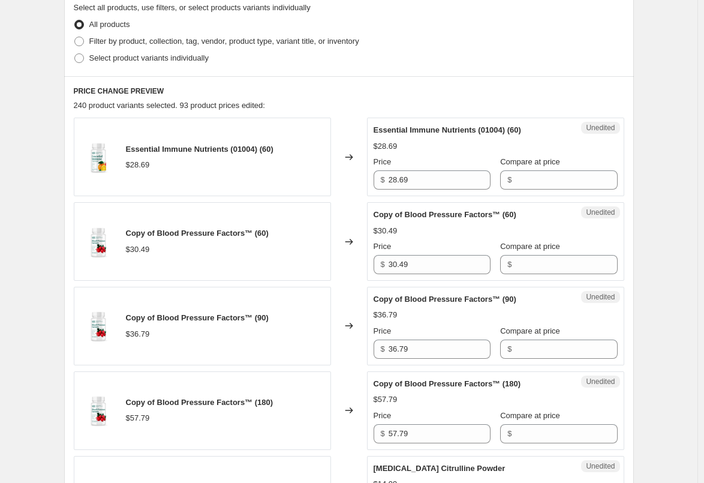
scroll to position [300, 0]
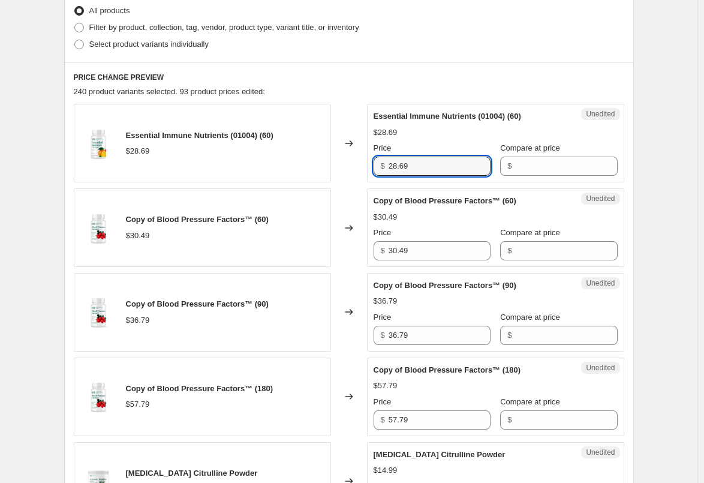
drag, startPoint x: 417, startPoint y: 167, endPoint x: 339, endPoint y: 162, distance: 77.5
click at [341, 162] on div "Essential Immune Nutrients (01004) (60) $28.69 Changed to Unedited Essential Im…" at bounding box center [349, 143] width 550 height 79
paste input "2.0"
type input "22.09"
click at [345, 176] on div "Changed to" at bounding box center [349, 143] width 36 height 79
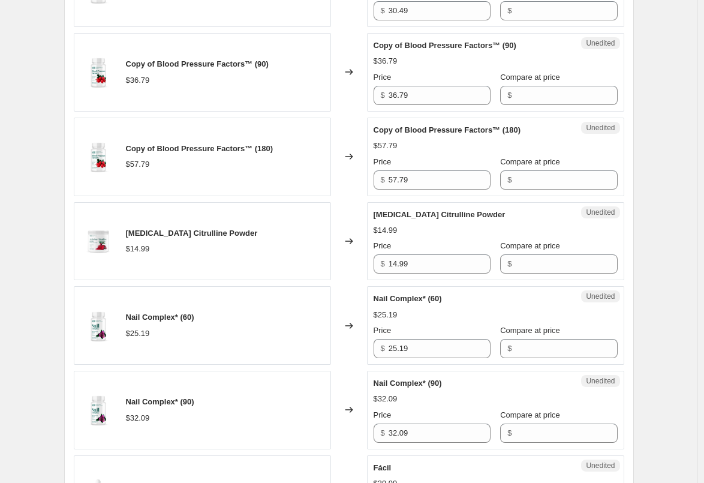
scroll to position [600, 0]
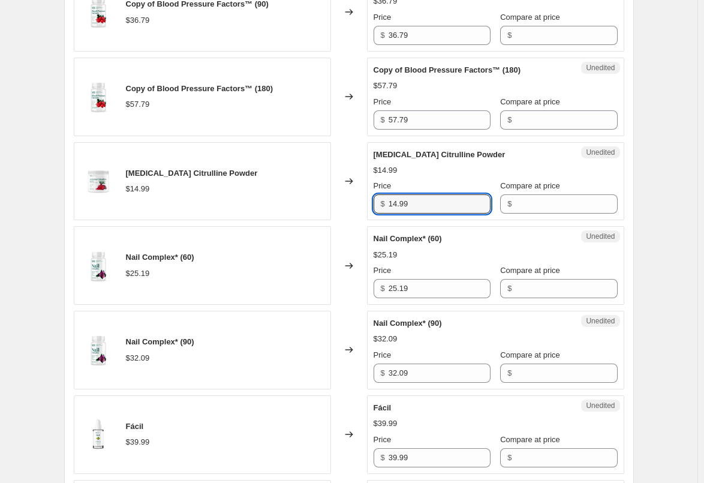
drag, startPoint x: 363, startPoint y: 200, endPoint x: 320, endPoint y: 200, distance: 43.8
click at [320, 200] on div "[MEDICAL_DATA] Citrulline Powder $14.99 Changed to Unedited [MEDICAL_DATA] Citr…" at bounding box center [349, 181] width 550 height 79
paste input "5.7"
type input "15.79"
click at [336, 209] on div "Changed to" at bounding box center [349, 181] width 36 height 79
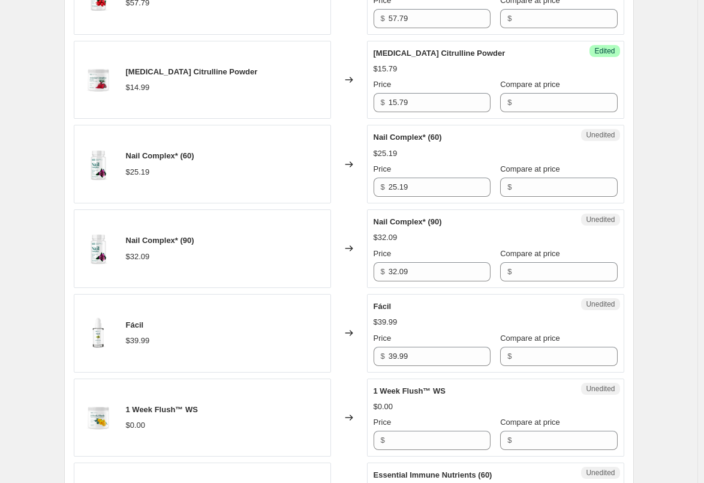
scroll to position [720, 0]
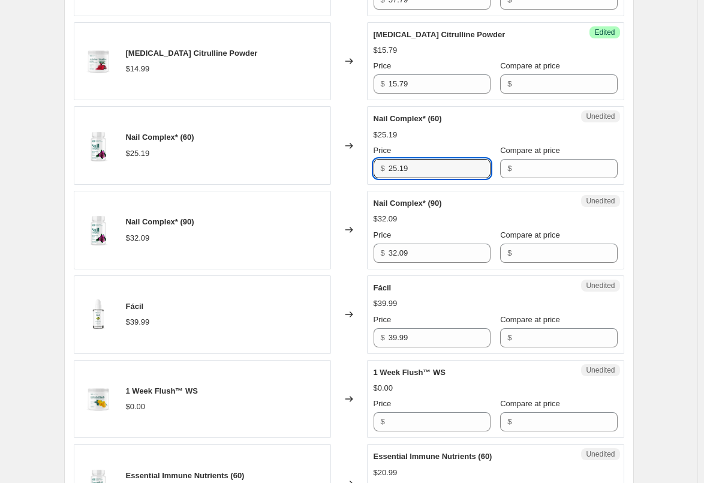
drag, startPoint x: 417, startPoint y: 164, endPoint x: 356, endPoint y: 170, distance: 62.1
click at [360, 170] on div "Nail Complex* (60) $25.19 Changed to Unedited Nail Complex* (60) $25.19 Price $…" at bounding box center [349, 145] width 550 height 79
paste input "6.4"
type input "26.49"
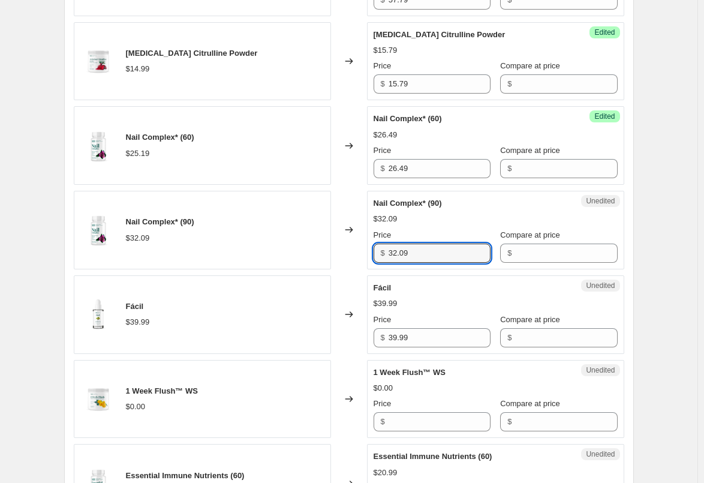
drag, startPoint x: 418, startPoint y: 252, endPoint x: 347, endPoint y: 249, distance: 71.5
click at [347, 249] on div "Nail Complex* (90) $32.09 Changed to Unedited Nail Complex* (90) $32.09 Price $…" at bounding box center [349, 230] width 550 height 79
paste input "3.7"
type input "33.79"
click at [345, 249] on div "Changed to" at bounding box center [349, 230] width 36 height 79
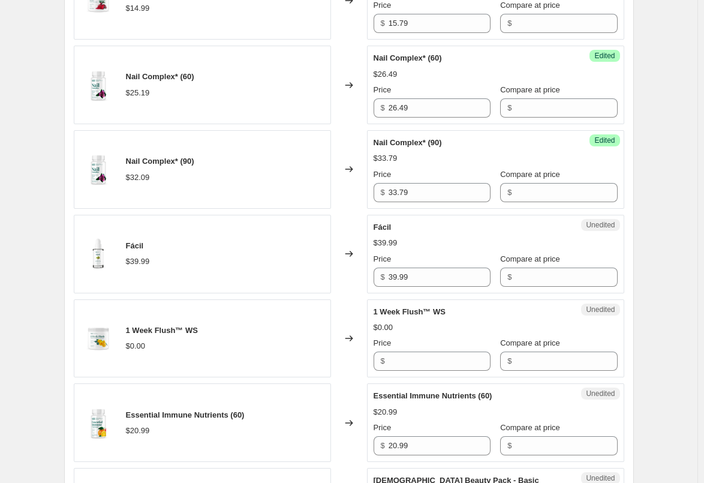
scroll to position [840, 0]
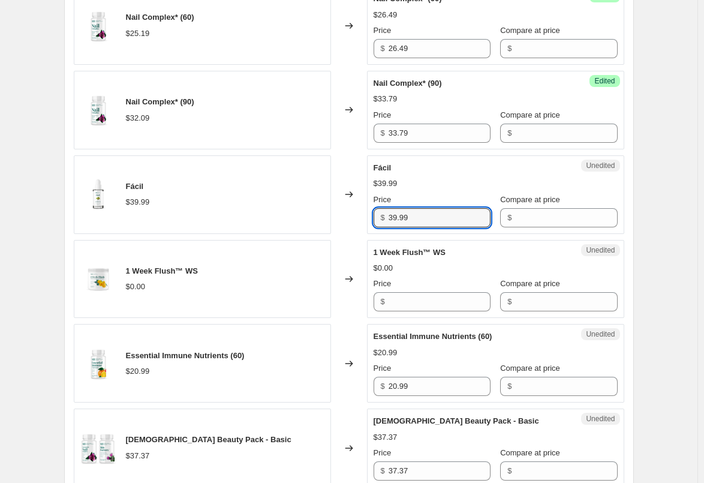
drag, startPoint x: 431, startPoint y: 214, endPoint x: 346, endPoint y: 215, distance: 84.6
click at [347, 215] on div "Fácil $39.99 Changed to Unedited Fácil $39.99 Price $ 39.99 Compare at price $" at bounding box center [349, 194] width 550 height 79
paste input "41"
type input "41.99"
click at [345, 214] on div "Changed to" at bounding box center [349, 194] width 36 height 79
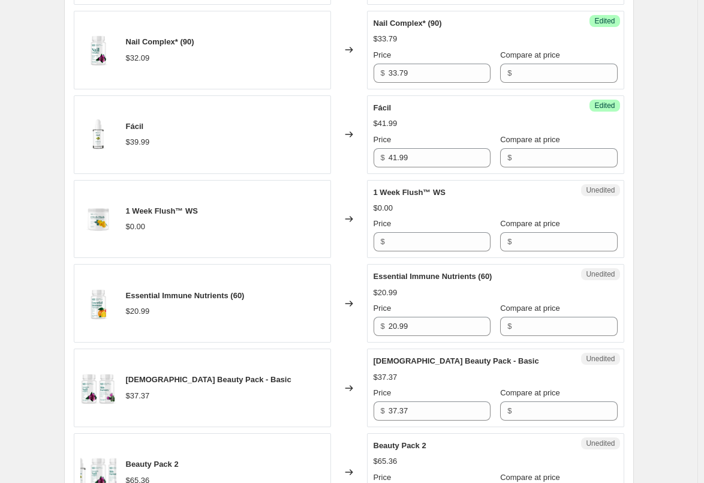
scroll to position [959, 0]
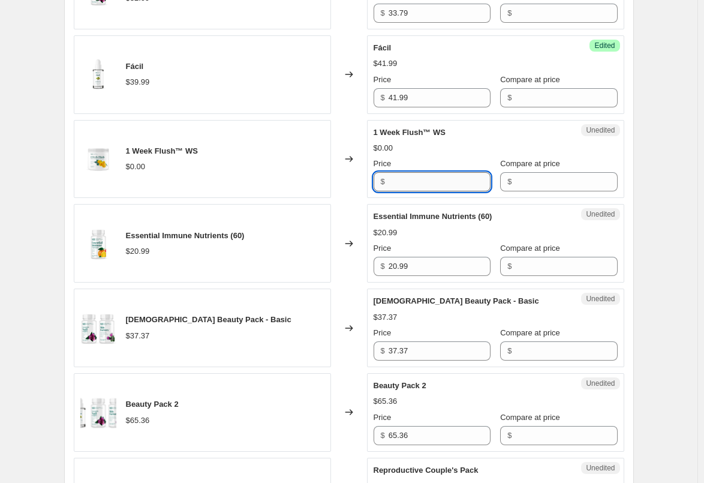
click at [419, 184] on input "Price" at bounding box center [440, 181] width 102 height 19
click at [338, 183] on div "Changed to" at bounding box center [349, 159] width 36 height 79
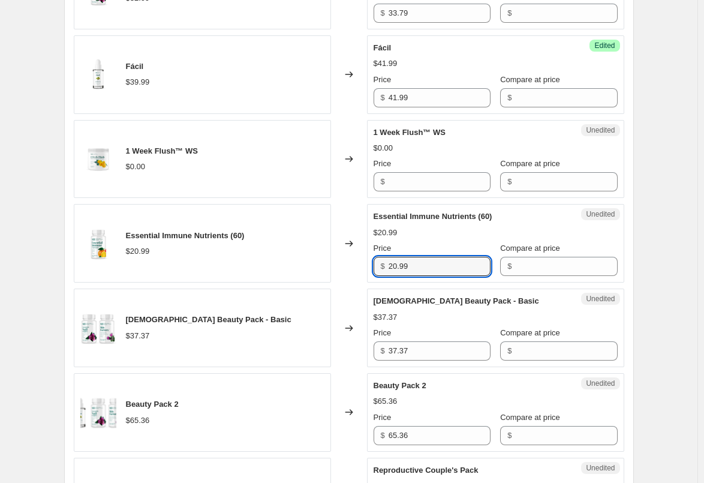
drag, startPoint x: 425, startPoint y: 267, endPoint x: 317, endPoint y: 267, distance: 107.3
click at [318, 267] on div "Essential Immune Nutrients (60) $20.99 Changed to Unedited Essential Immune Nut…" at bounding box center [349, 243] width 550 height 79
paste input "2.0"
type input "22.09"
click at [347, 252] on div "Changed to" at bounding box center [349, 243] width 36 height 79
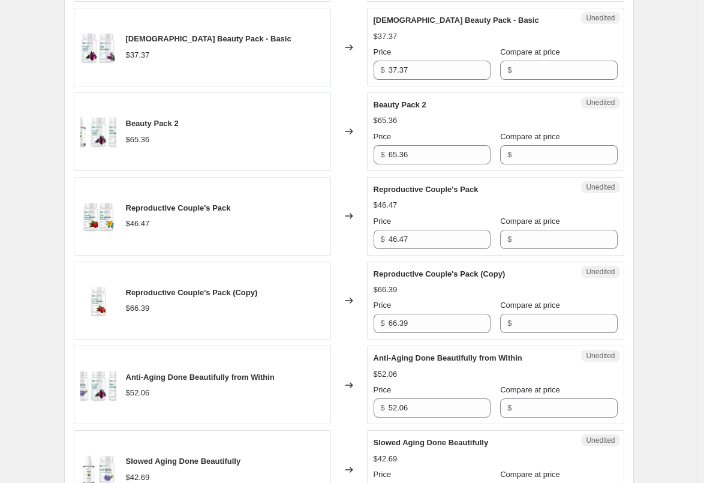
scroll to position [1259, 0]
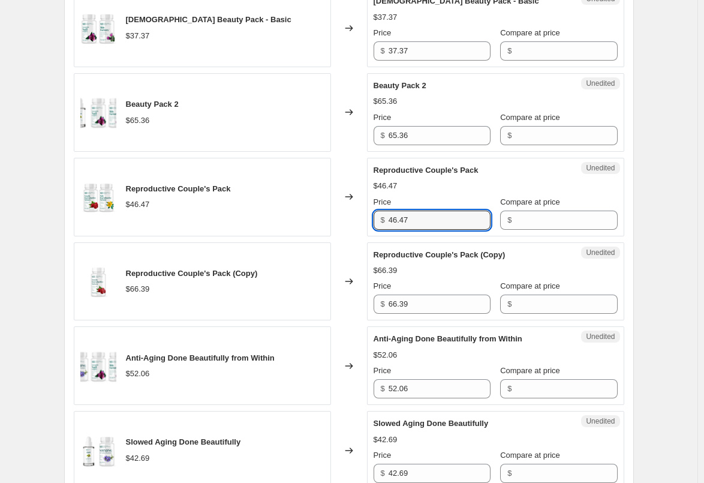
drag, startPoint x: 419, startPoint y: 216, endPoint x: 344, endPoint y: 213, distance: 75.0
click at [345, 213] on div "Reproductive Couple's Pack $46.47 Changed to Unedited Reproductive Couple's Pac…" at bounding box center [349, 197] width 550 height 79
paste input "69.79"
type input "69.79"
click at [344, 213] on div "Changed to" at bounding box center [349, 197] width 36 height 79
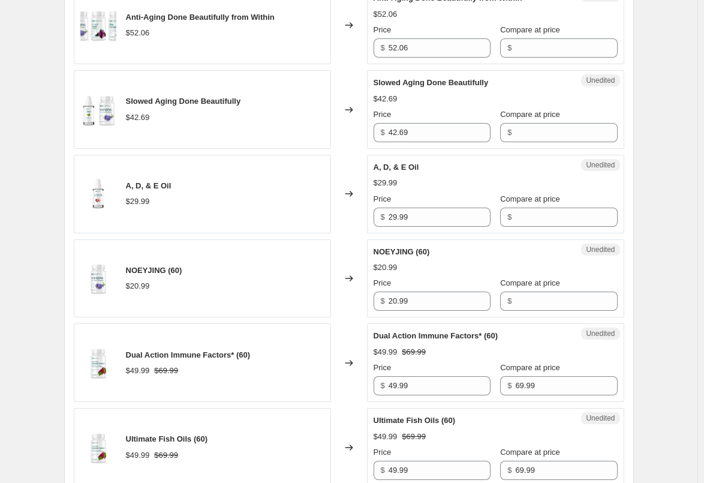
scroll to position [1619, 0]
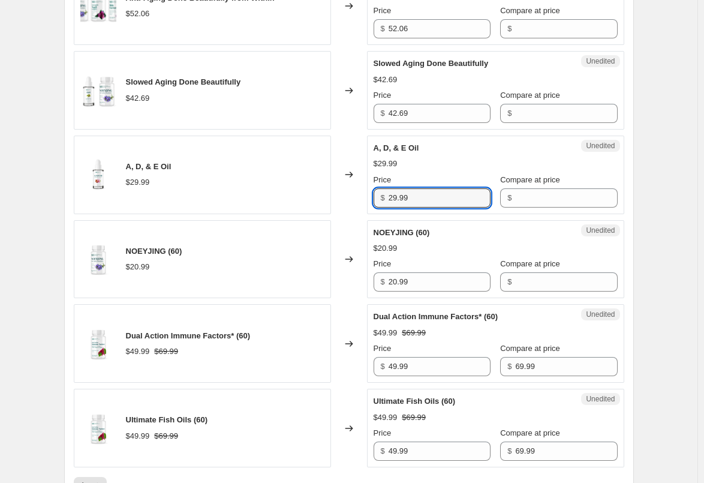
drag, startPoint x: 455, startPoint y: 196, endPoint x: 360, endPoint y: 196, distance: 94.7
click at [363, 196] on div "A, D, & E Oil $29.99 Changed to Unedited A, D, & E Oil $29.99 Price $ 29.99 Com…" at bounding box center [349, 175] width 550 height 79
paste input "31.4"
type input "31.49"
click at [339, 185] on div "Changed to" at bounding box center [349, 175] width 36 height 79
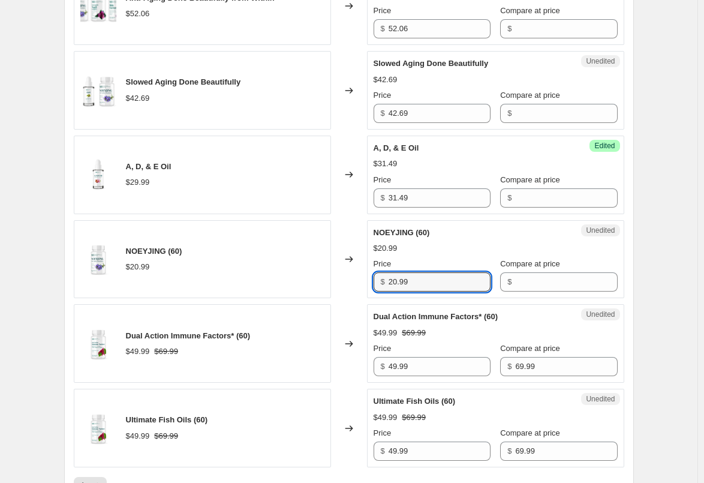
drag, startPoint x: 405, startPoint y: 290, endPoint x: 352, endPoint y: 293, distance: 53.4
click at [352, 293] on div "NOEYJING (60) $20.99 Changed to Unedited NOEYJING (60) $20.99 Price $ 20.99 Com…" at bounding box center [349, 259] width 550 height 79
paste
type input "22.09"
click at [344, 282] on div "Changed to" at bounding box center [349, 259] width 36 height 79
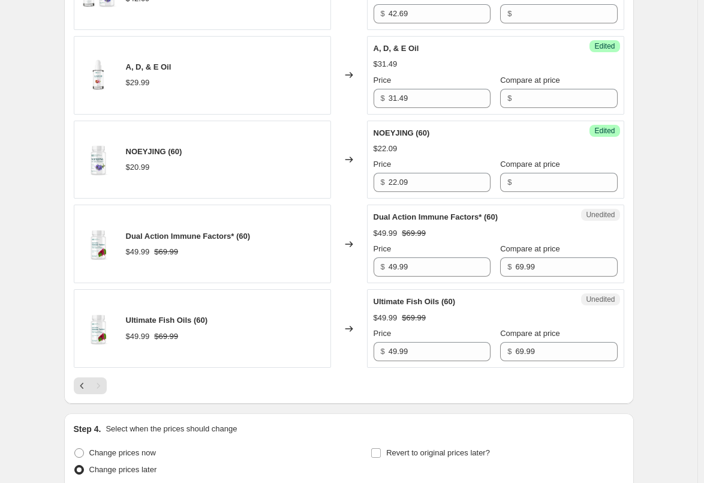
scroll to position [1739, 0]
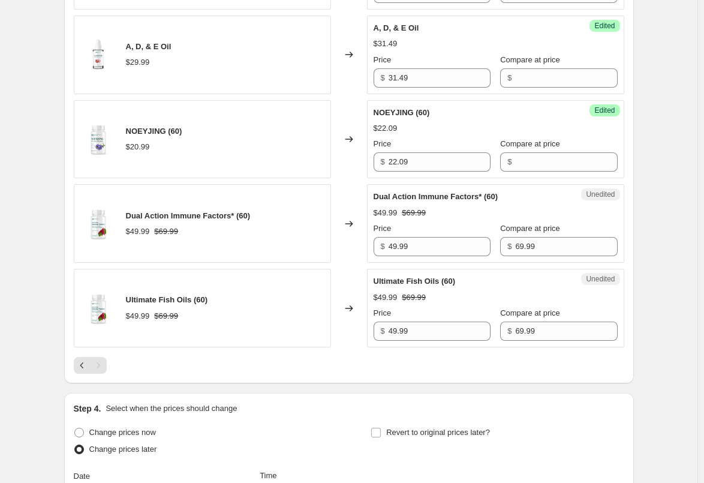
click at [101, 364] on div "Pagination" at bounding box center [98, 365] width 17 height 17
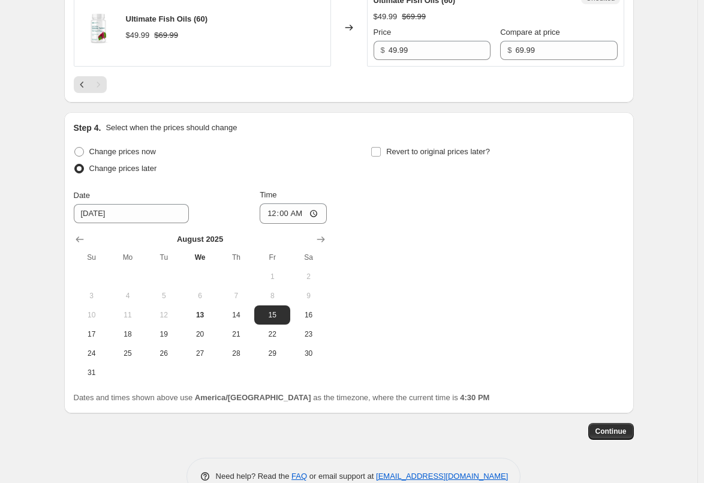
scroll to position [2039, 0]
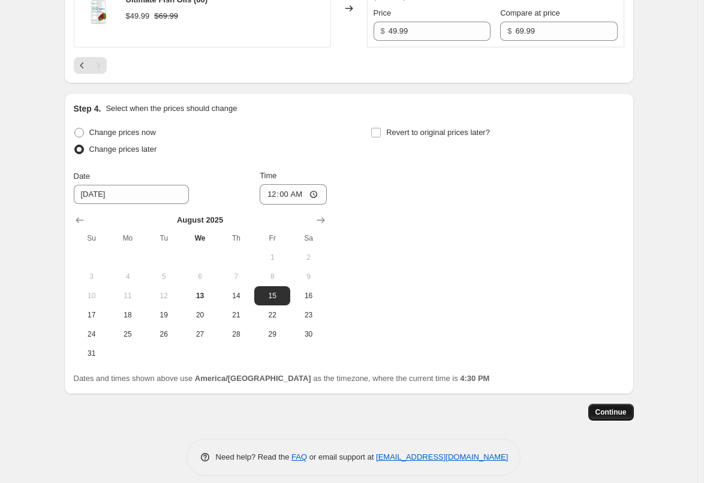
click at [606, 414] on span "Continue" at bounding box center [610, 412] width 31 height 10
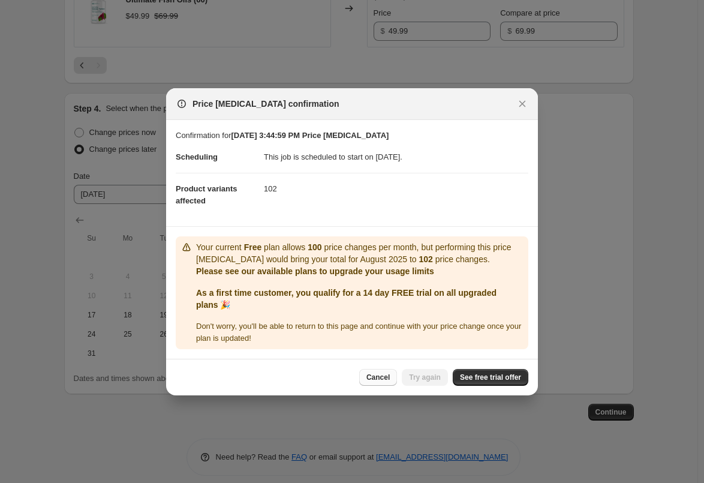
click at [374, 382] on button "Cancel" at bounding box center [378, 377] width 38 height 17
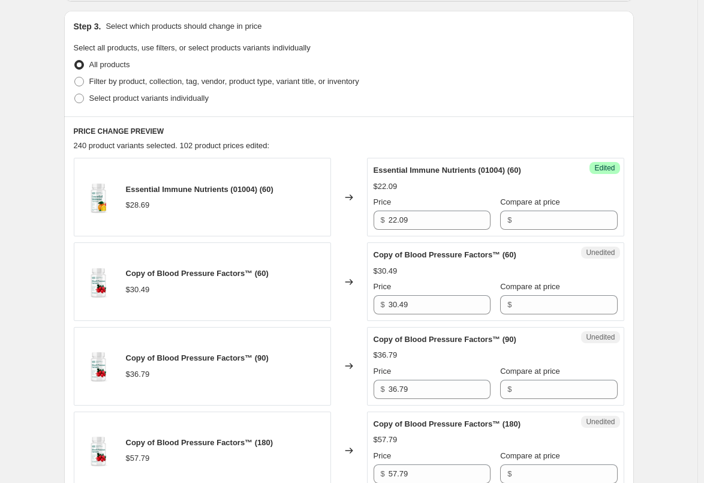
scroll to position [240, 0]
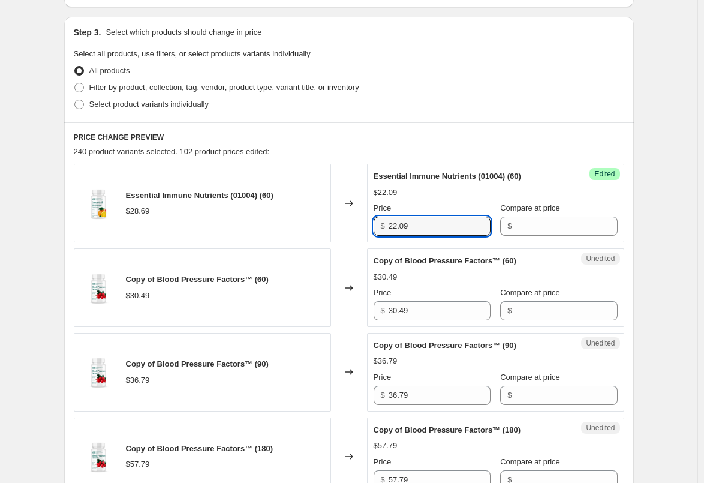
drag, startPoint x: 420, startPoint y: 225, endPoint x: 365, endPoint y: 225, distance: 55.2
click at [366, 225] on div "Essential Immune Nutrients (01004) (60) $28.69 Changed to Success Edited Essent…" at bounding box center [349, 203] width 550 height 79
type input "22.09"
click at [353, 224] on div "Changed to" at bounding box center [349, 203] width 36 height 79
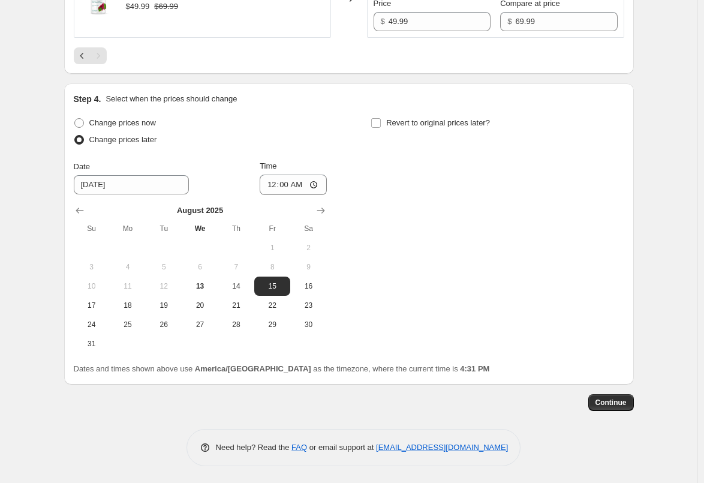
scroll to position [2050, 0]
click at [602, 402] on span "Continue" at bounding box center [610, 401] width 31 height 10
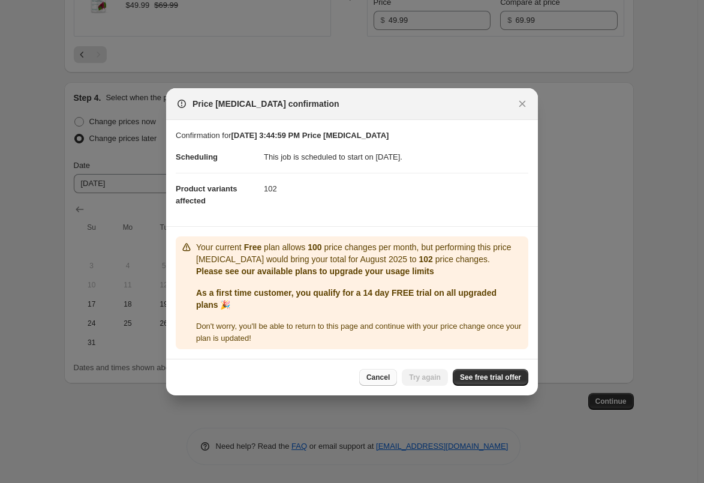
click at [387, 376] on span "Cancel" at bounding box center [377, 377] width 23 height 10
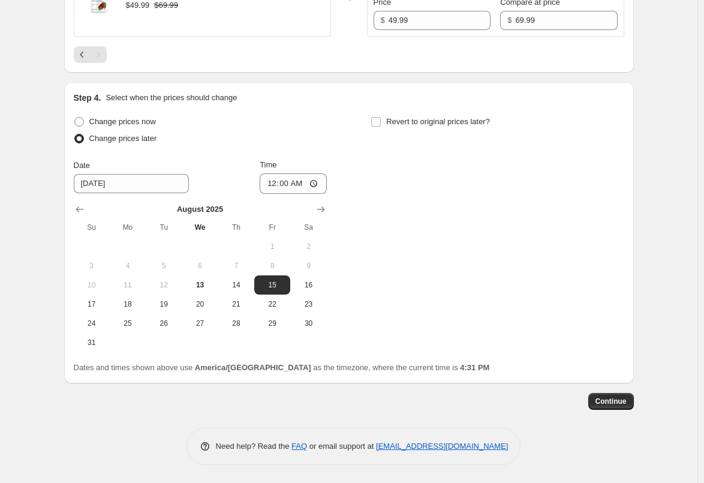
click at [531, 264] on div "Change prices now Change prices later Date [DATE] Time 00:00 [DATE] Su Mo Tu We…" at bounding box center [349, 232] width 550 height 239
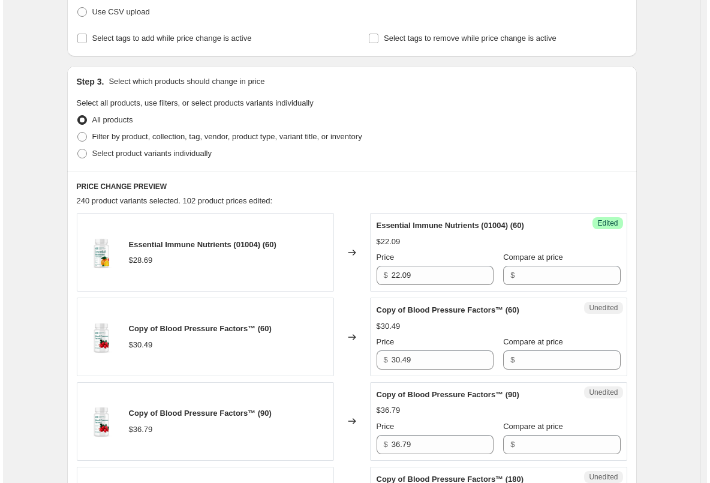
scroll to position [0, 0]
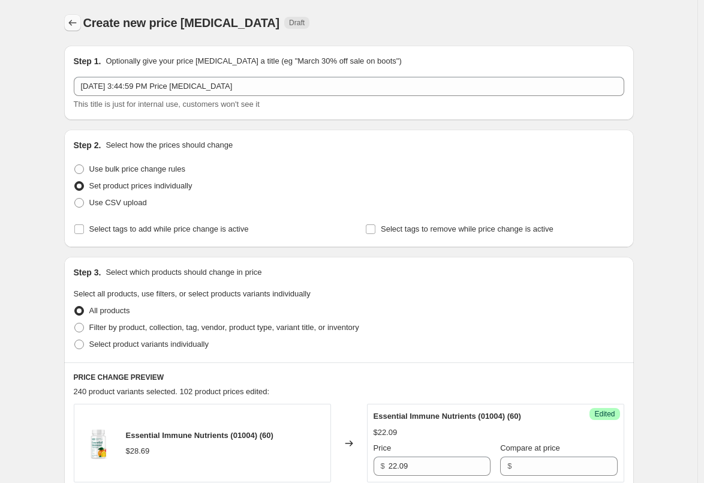
click at [74, 25] on icon "Price change jobs" at bounding box center [72, 23] width 8 height 6
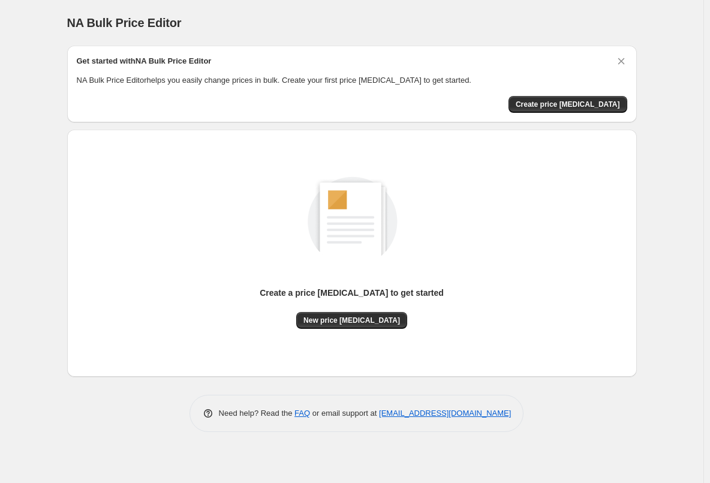
click at [50, 258] on div "NA Bulk Price Editor. This page is ready NA Bulk Price Editor Get started with …" at bounding box center [351, 241] width 703 height 483
